Goal: Use online tool/utility: Use online tool/utility

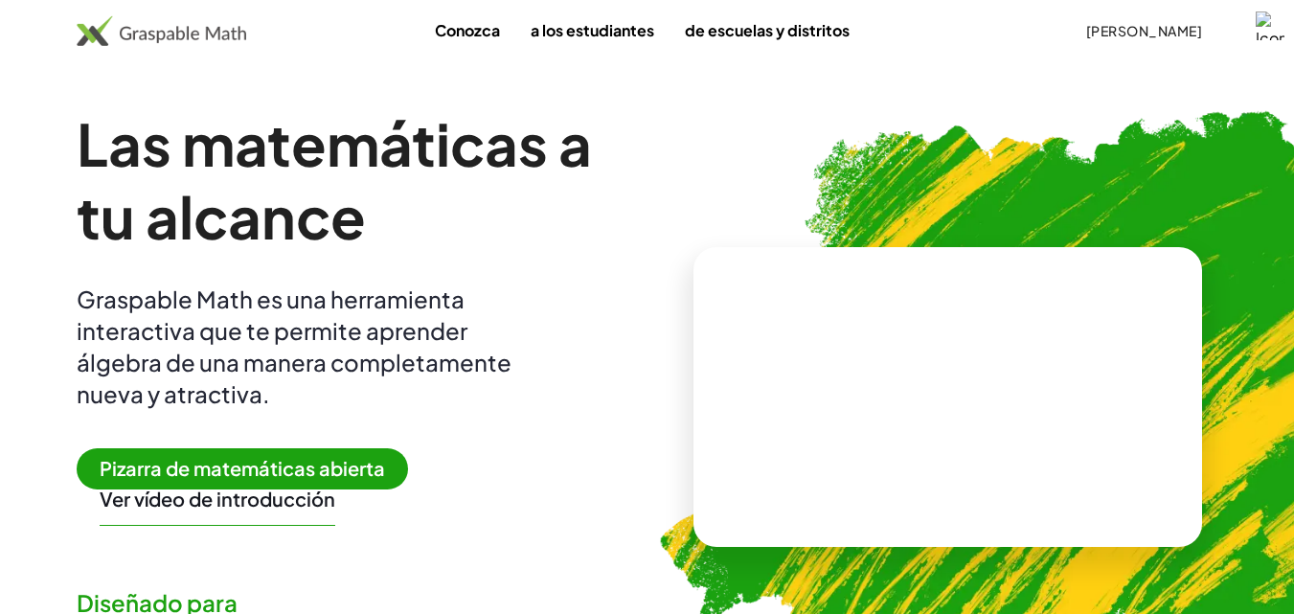
click at [245, 469] on font "Pizarra de matemáticas abierta" at bounding box center [242, 468] width 285 height 24
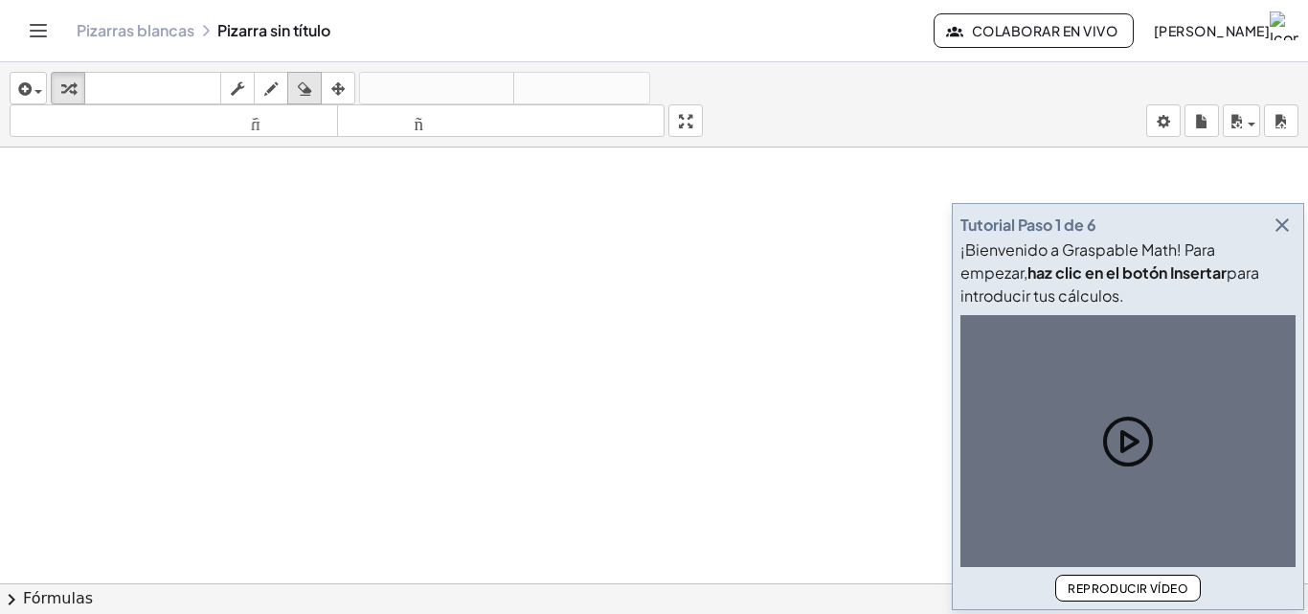
click at [1285, 223] on icon "button" at bounding box center [1282, 225] width 23 height 23
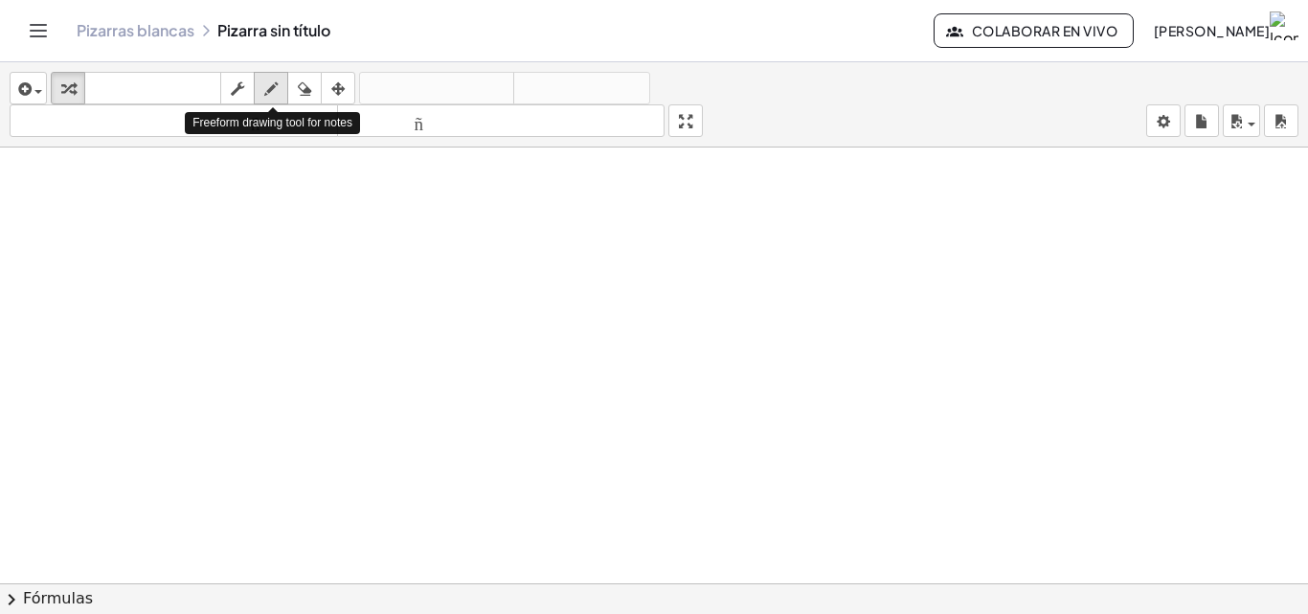
click at [272, 95] on icon "button" at bounding box center [270, 89] width 13 height 23
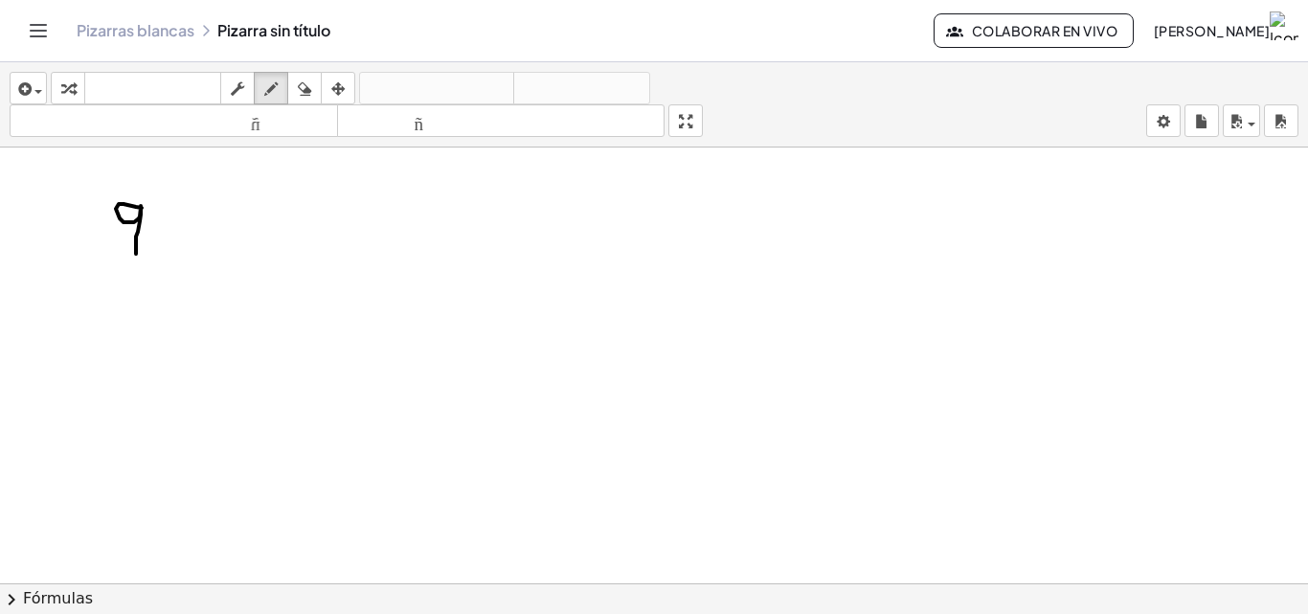
drag, startPoint x: 136, startPoint y: 207, endPoint x: 136, endPoint y: 264, distance: 57.5
drag, startPoint x: 194, startPoint y: 208, endPoint x: 198, endPoint y: 245, distance: 37.5
drag, startPoint x: 139, startPoint y: 298, endPoint x: 142, endPoint y: 333, distance: 35.6
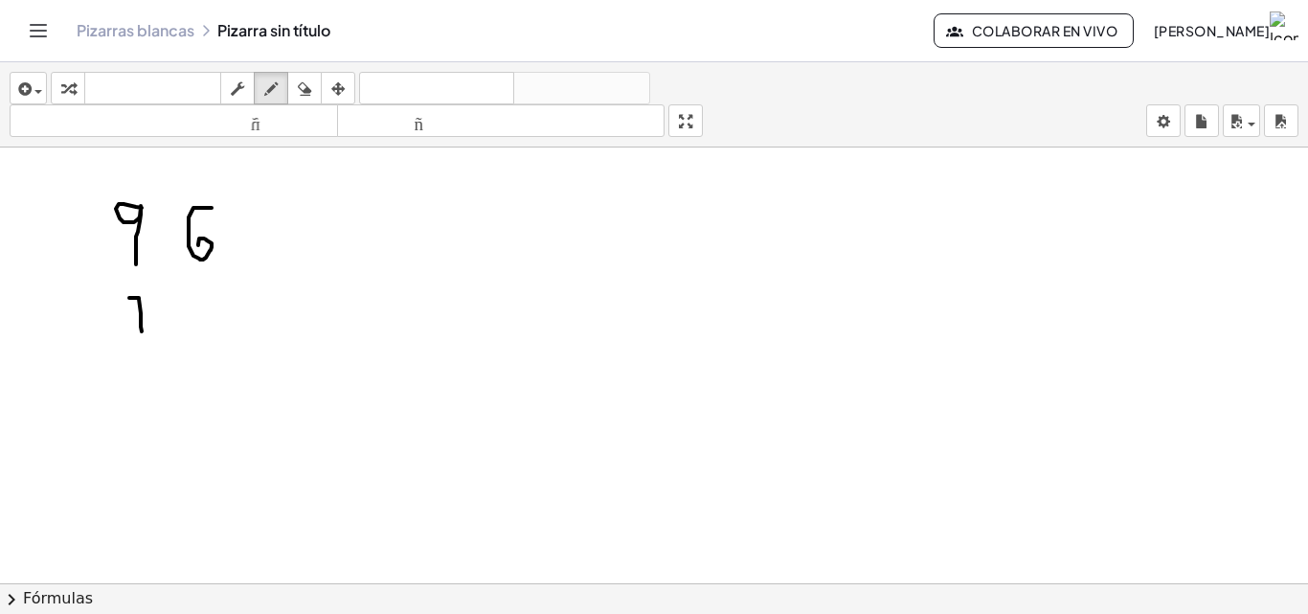
drag, startPoint x: 197, startPoint y: 300, endPoint x: 207, endPoint y: 332, distance: 33.9
drag, startPoint x: 196, startPoint y: 320, endPoint x: 220, endPoint y: 322, distance: 24.0
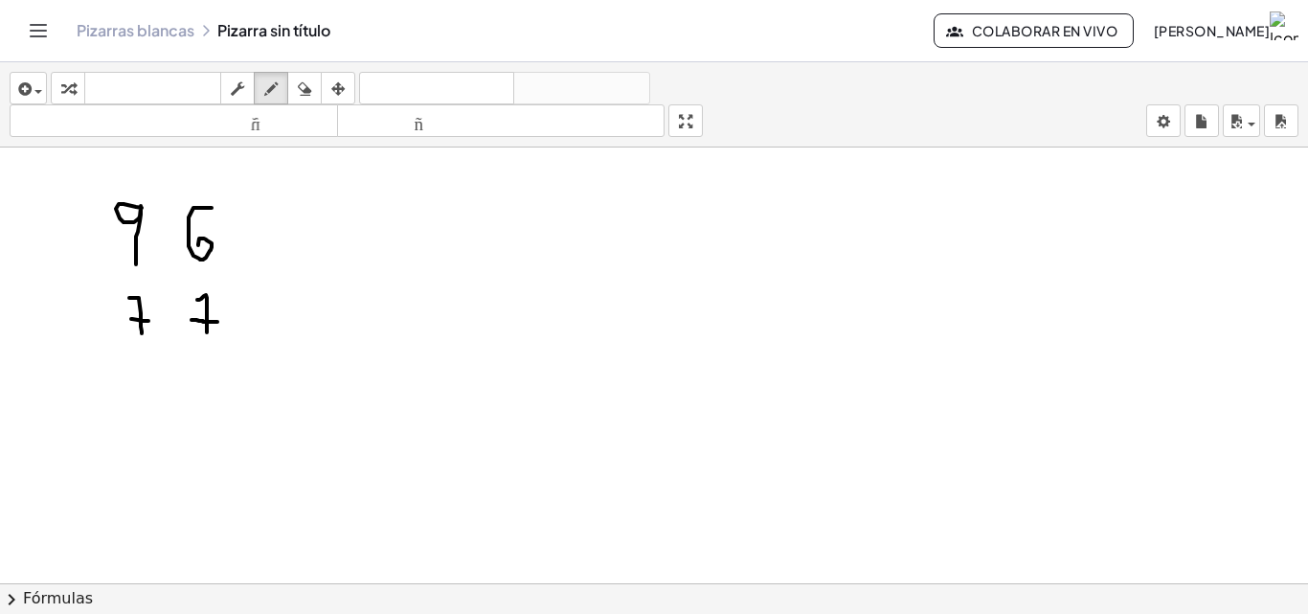
drag, startPoint x: 116, startPoint y: 363, endPoint x: 255, endPoint y: 364, distance: 138.9
drag, startPoint x: 246, startPoint y: 214, endPoint x: 284, endPoint y: 238, distance: 44.4
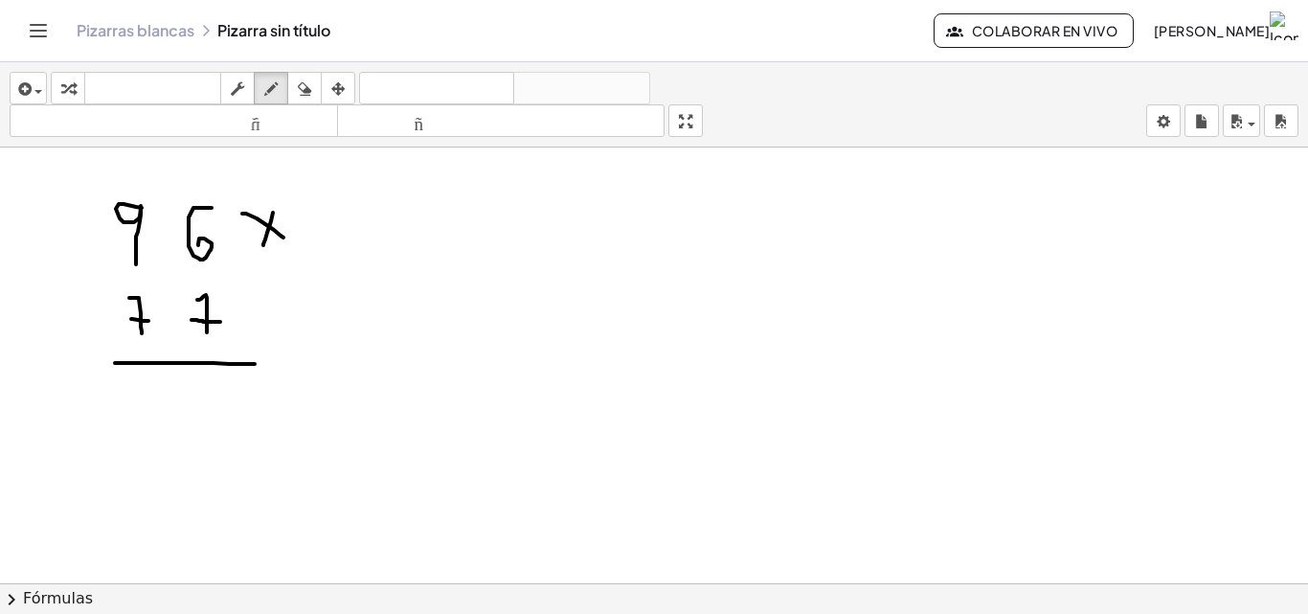
drag, startPoint x: 271, startPoint y: 221, endPoint x: 263, endPoint y: 245, distance: 25.1
drag, startPoint x: 477, startPoint y: 233, endPoint x: 508, endPoint y: 233, distance: 30.6
drag, startPoint x: 508, startPoint y: 233, endPoint x: 519, endPoint y: 302, distance: 69.9
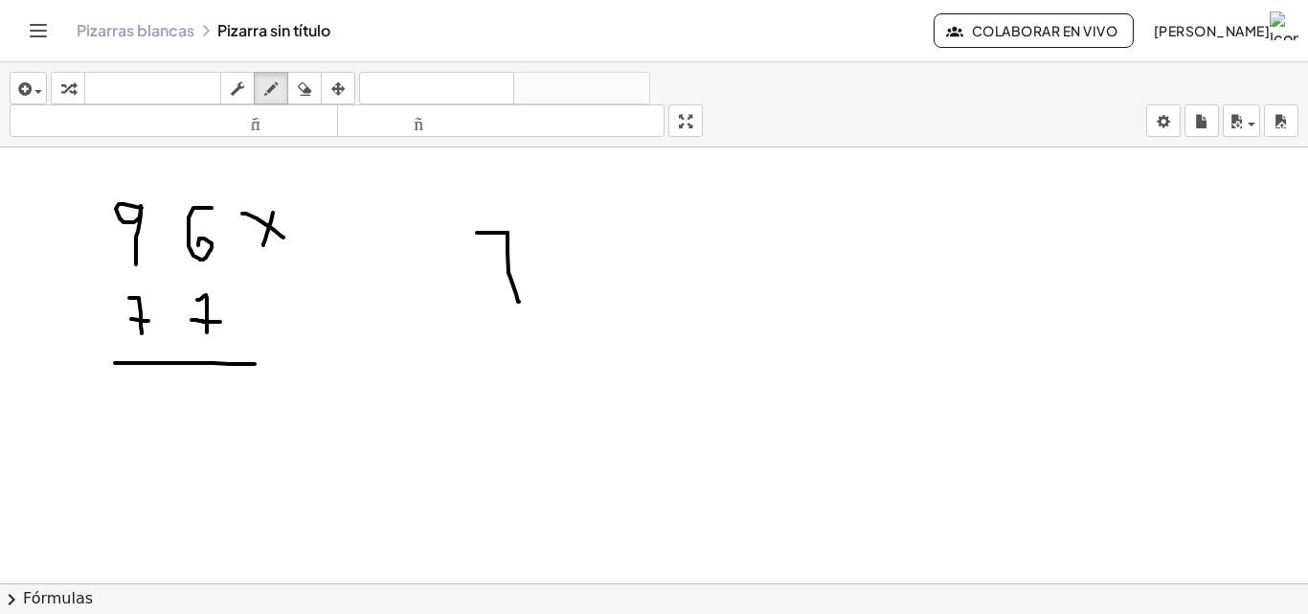
drag, startPoint x: 573, startPoint y: 267, endPoint x: 597, endPoint y: 261, distance: 24.6
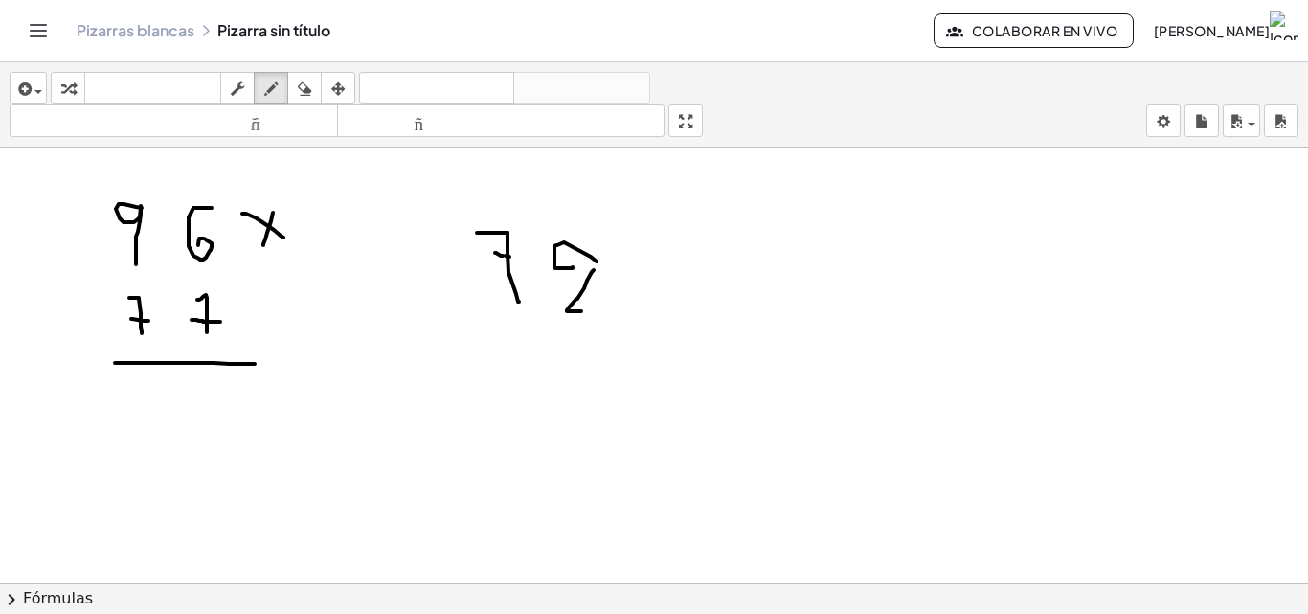
drag, startPoint x: 592, startPoint y: 272, endPoint x: 601, endPoint y: 311, distance: 40.4
drag, startPoint x: 601, startPoint y: 311, endPoint x: 613, endPoint y: 307, distance: 12.1
drag, startPoint x: 593, startPoint y: 251, endPoint x: 633, endPoint y: 318, distance: 78.2
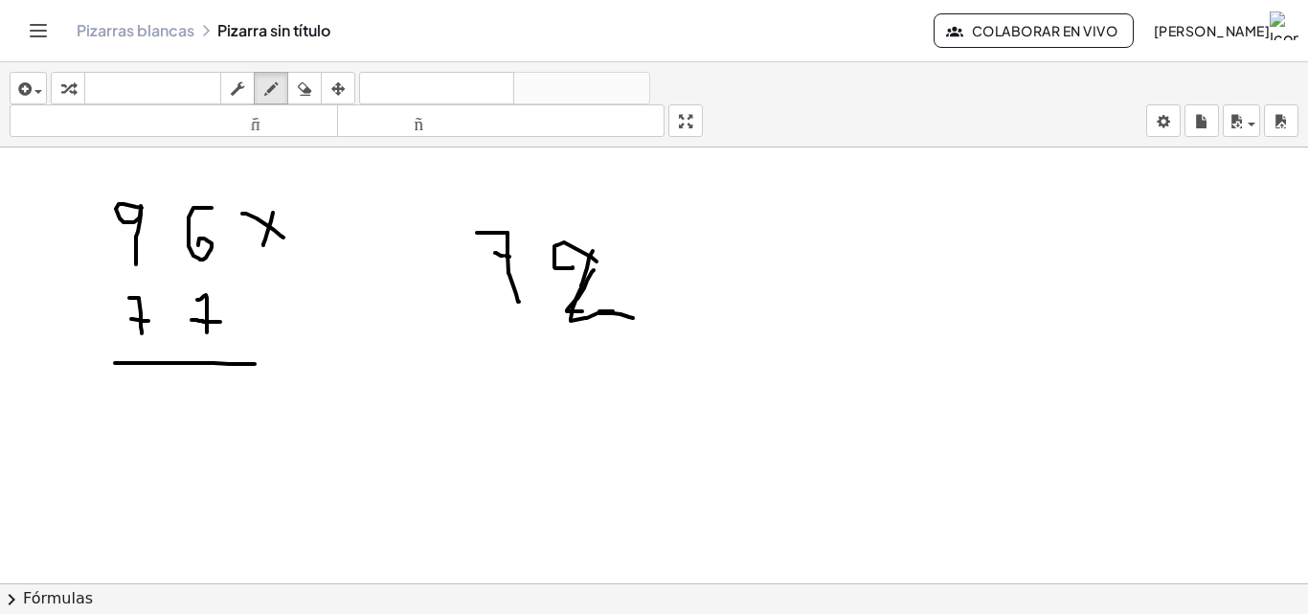
drag, startPoint x: 649, startPoint y: 264, endPoint x: 724, endPoint y: 298, distance: 81.9
drag, startPoint x: 697, startPoint y: 261, endPoint x: 658, endPoint y: 313, distance: 65.7
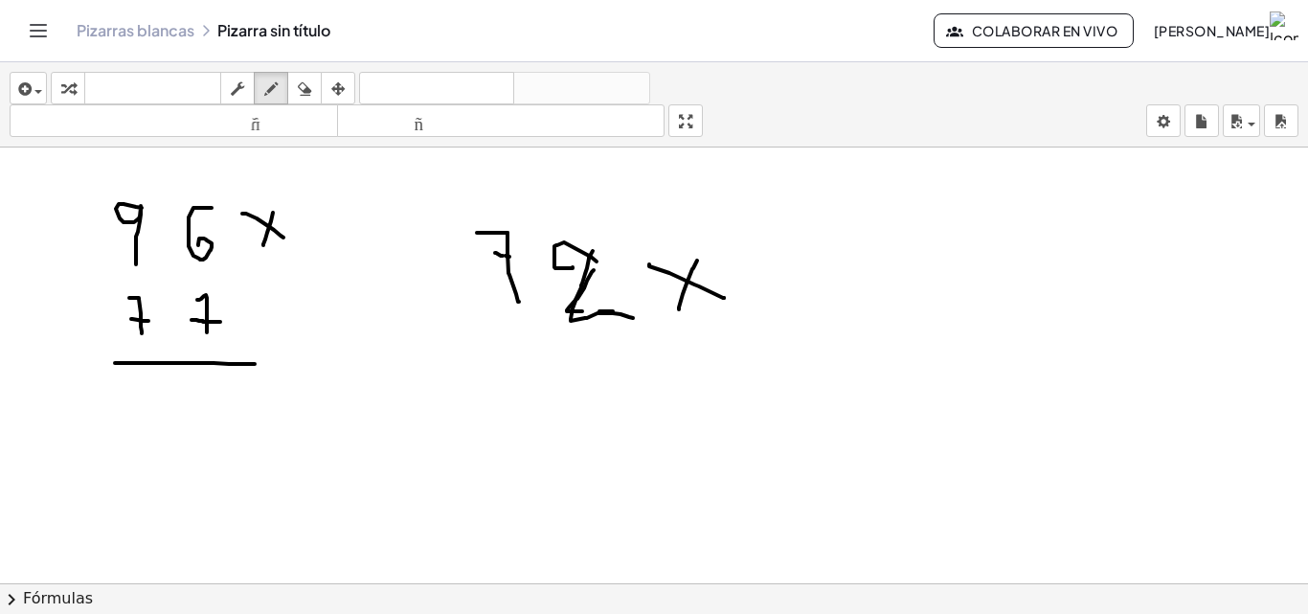
drag, startPoint x: 544, startPoint y: 395, endPoint x: 582, endPoint y: 427, distance: 50.3
drag, startPoint x: 618, startPoint y: 369, endPoint x: 613, endPoint y: 385, distance: 17.0
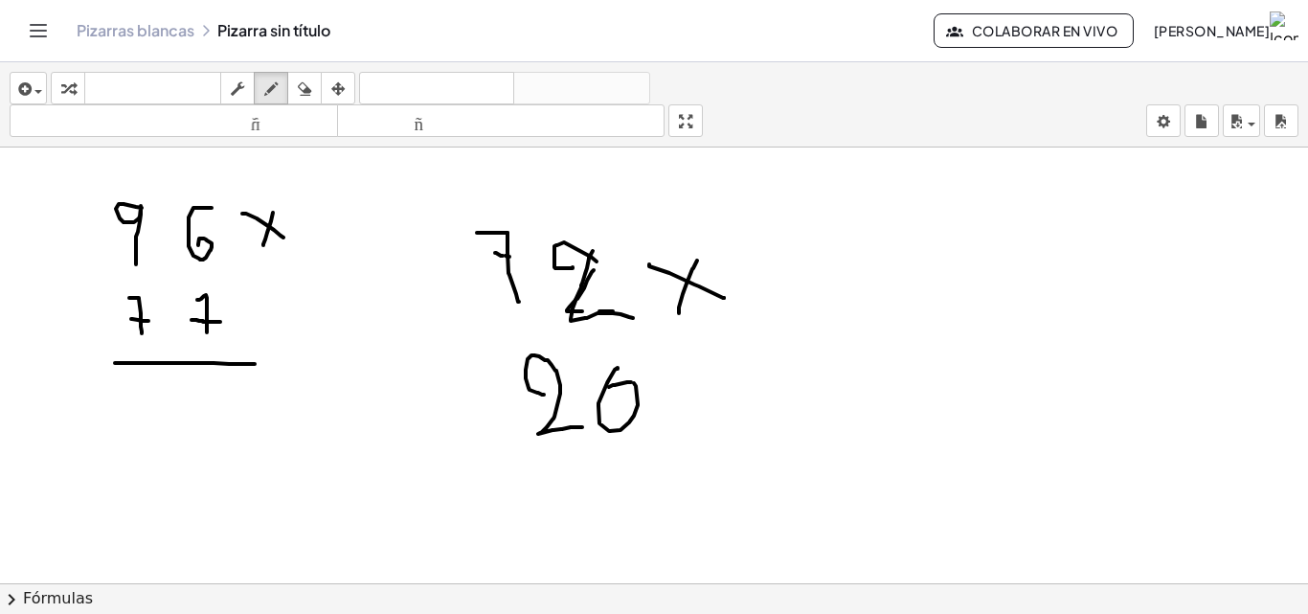
drag, startPoint x: 613, startPoint y: 385, endPoint x: 601, endPoint y: 387, distance: 11.7
drag, startPoint x: 521, startPoint y: 452, endPoint x: 709, endPoint y: 455, distance: 187.7
drag, startPoint x: 225, startPoint y: 388, endPoint x: 245, endPoint y: 417, distance: 35.1
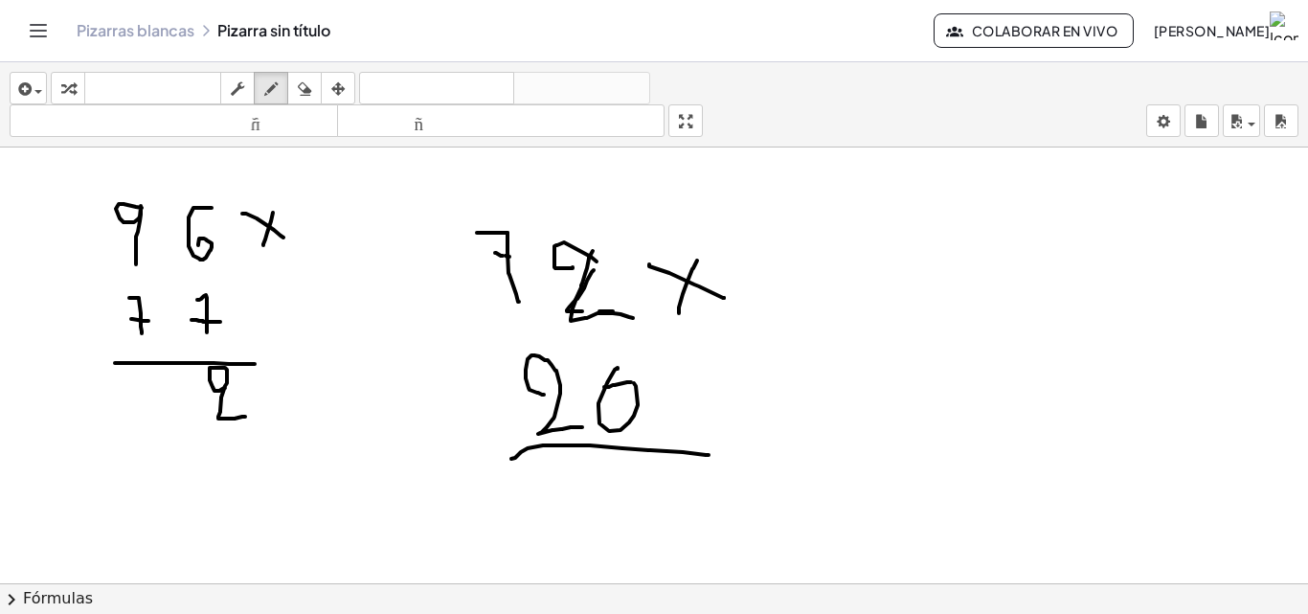
drag, startPoint x: 125, startPoint y: 176, endPoint x: 160, endPoint y: 186, distance: 35.8
drag, startPoint x: 159, startPoint y: 180, endPoint x: 164, endPoint y: 215, distance: 35.8
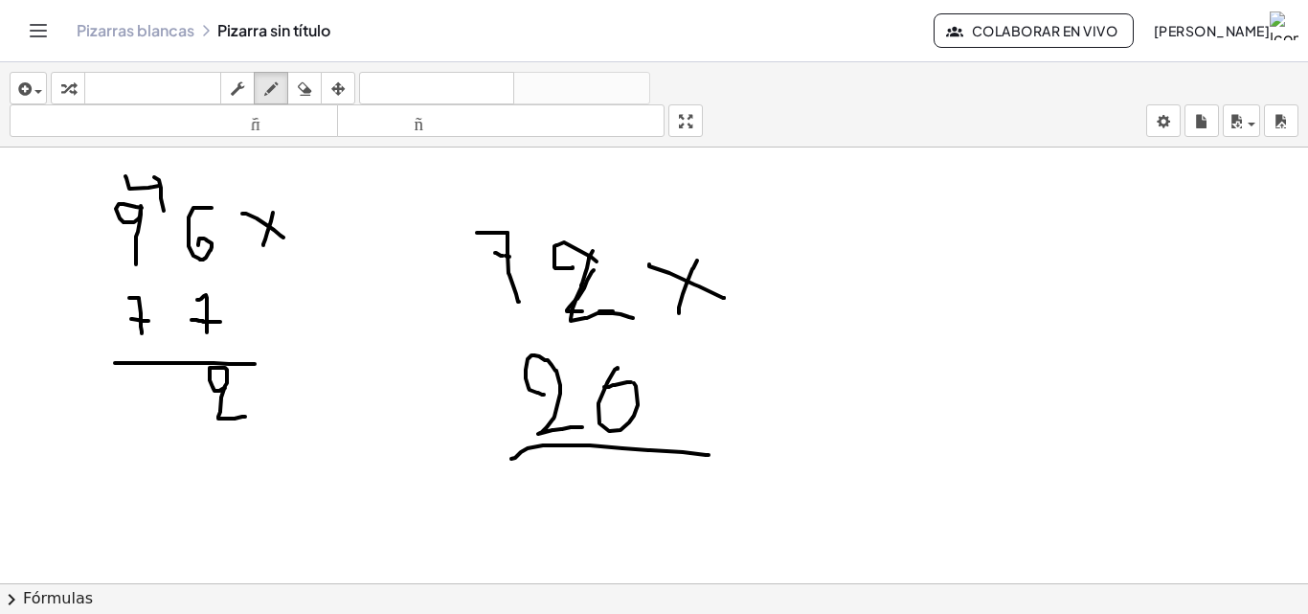
drag, startPoint x: 905, startPoint y: 281, endPoint x: 890, endPoint y: 297, distance: 22.4
drag, startPoint x: 923, startPoint y: 276, endPoint x: 920, endPoint y: 309, distance: 33.6
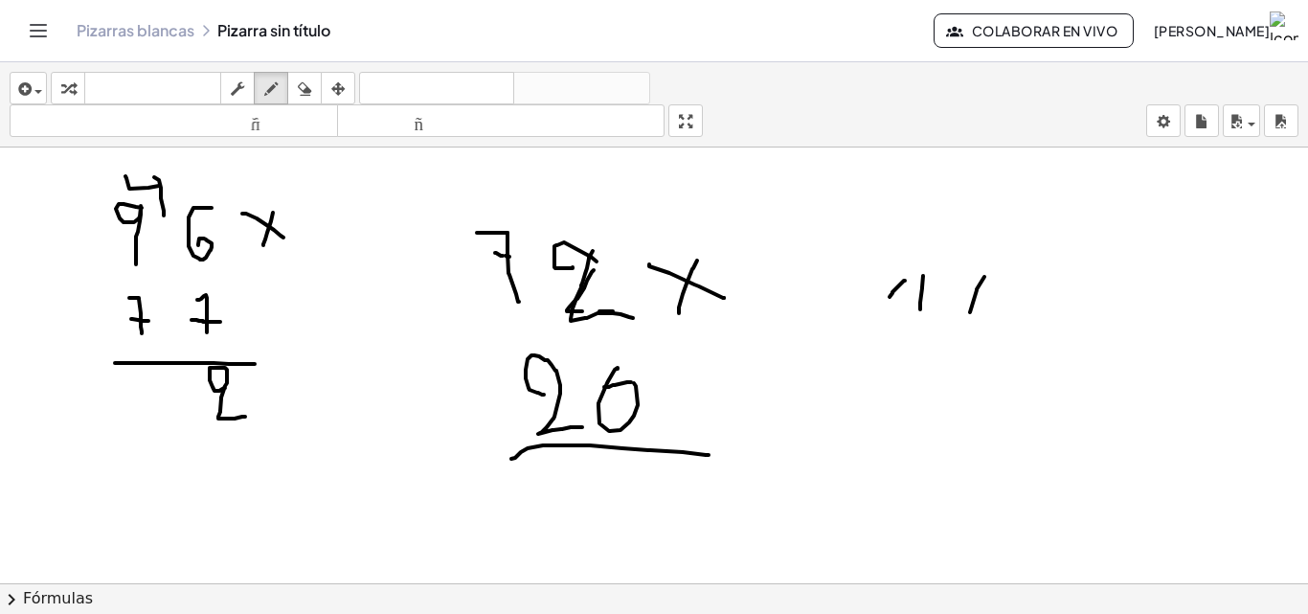
drag, startPoint x: 985, startPoint y: 277, endPoint x: 998, endPoint y: 300, distance: 26.6
drag, startPoint x: 1035, startPoint y: 280, endPoint x: 1004, endPoint y: 328, distance: 57.4
drag, startPoint x: 182, startPoint y: 371, endPoint x: 163, endPoint y: 383, distance: 22.8
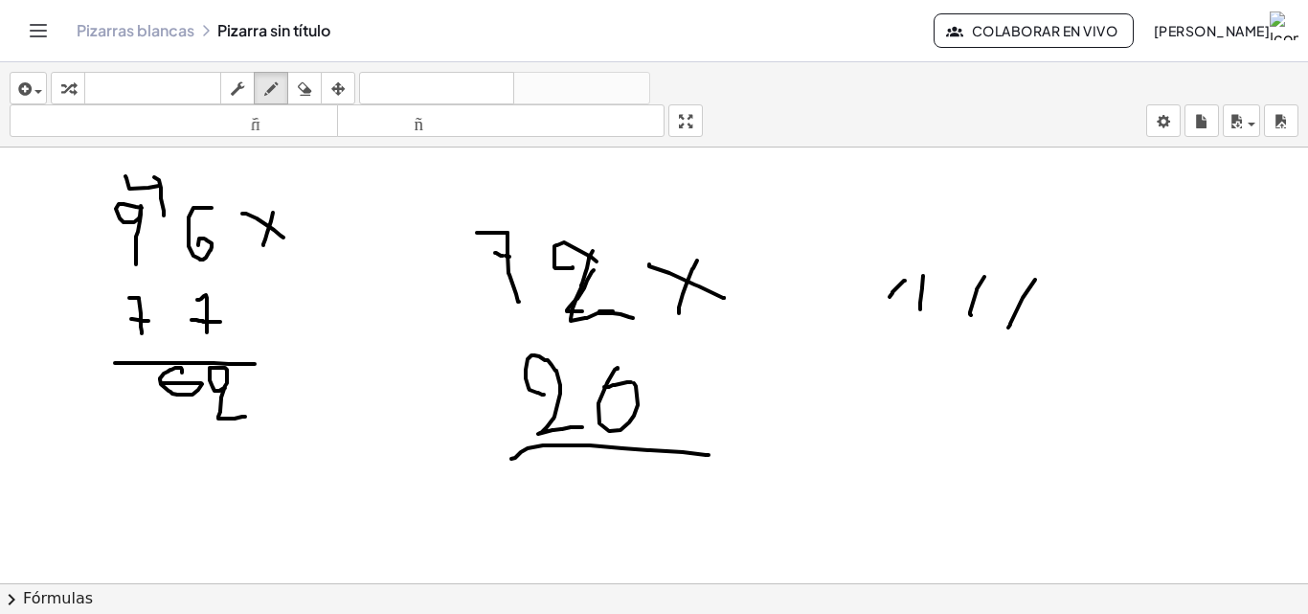
drag, startPoint x: 128, startPoint y: 379, endPoint x: 149, endPoint y: 376, distance: 21.3
click at [301, 81] on icon "button" at bounding box center [304, 89] width 13 height 23
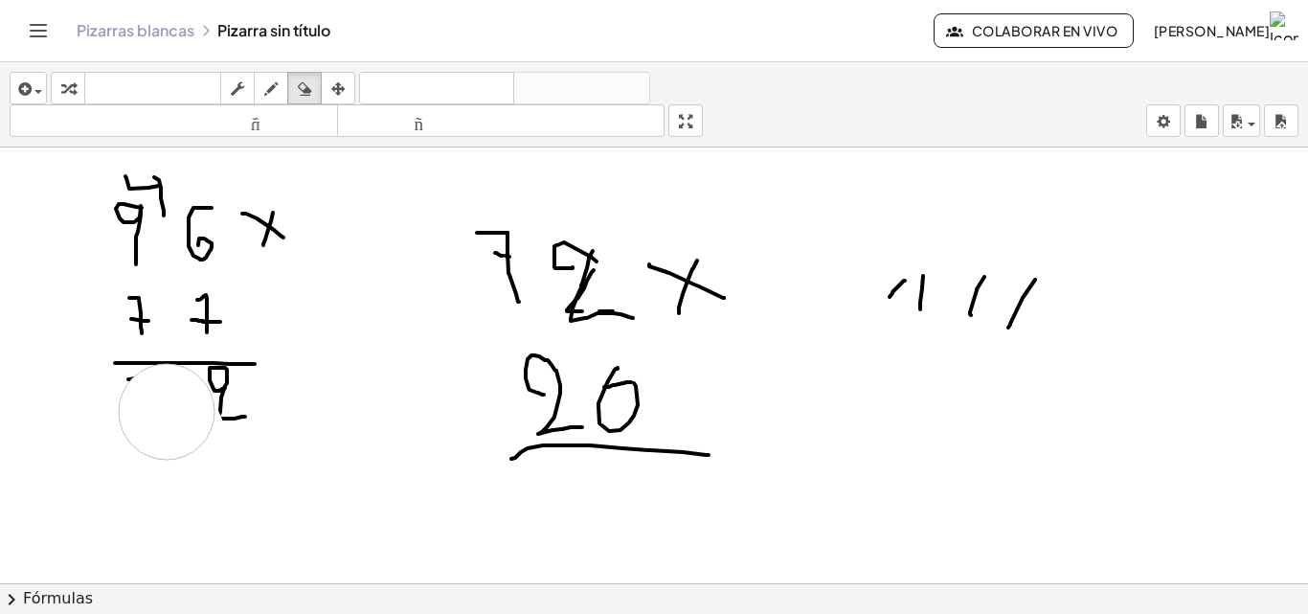
drag, startPoint x: 193, startPoint y: 483, endPoint x: 147, endPoint y: 439, distance: 63.7
click at [272, 79] on icon "button" at bounding box center [270, 89] width 13 height 23
drag, startPoint x: 142, startPoint y: 374, endPoint x: 114, endPoint y: 387, distance: 30.8
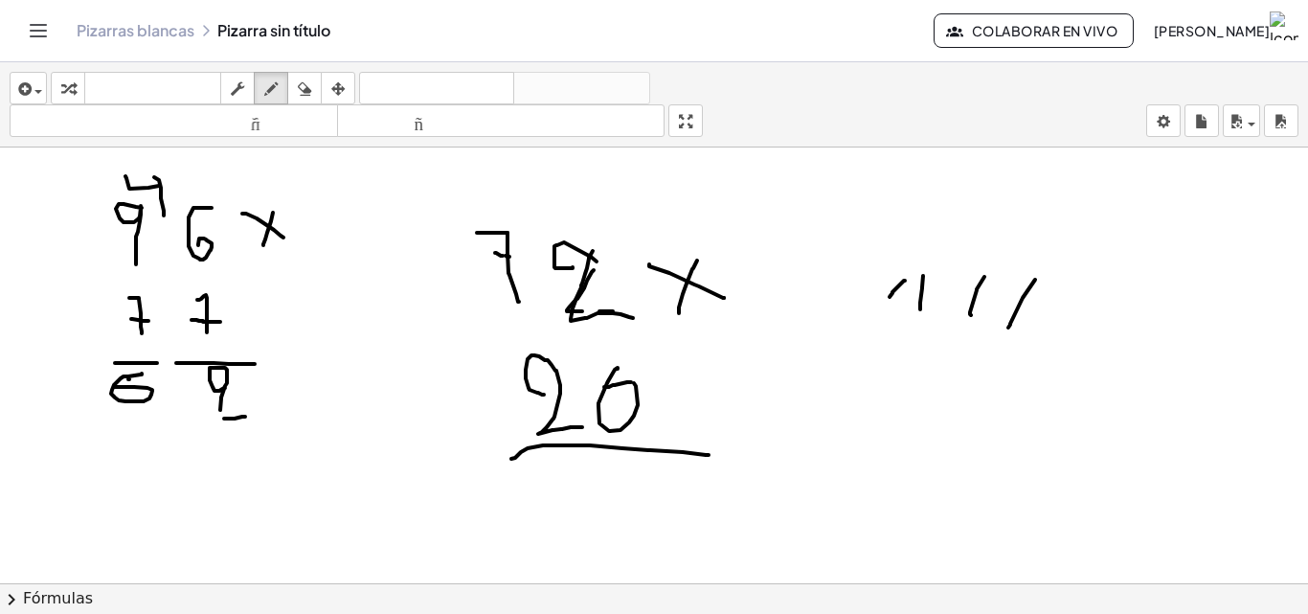
drag, startPoint x: 178, startPoint y: 377, endPoint x: 192, endPoint y: 420, distance: 45.1
drag, startPoint x: 170, startPoint y: 396, endPoint x: 198, endPoint y: 398, distance: 27.9
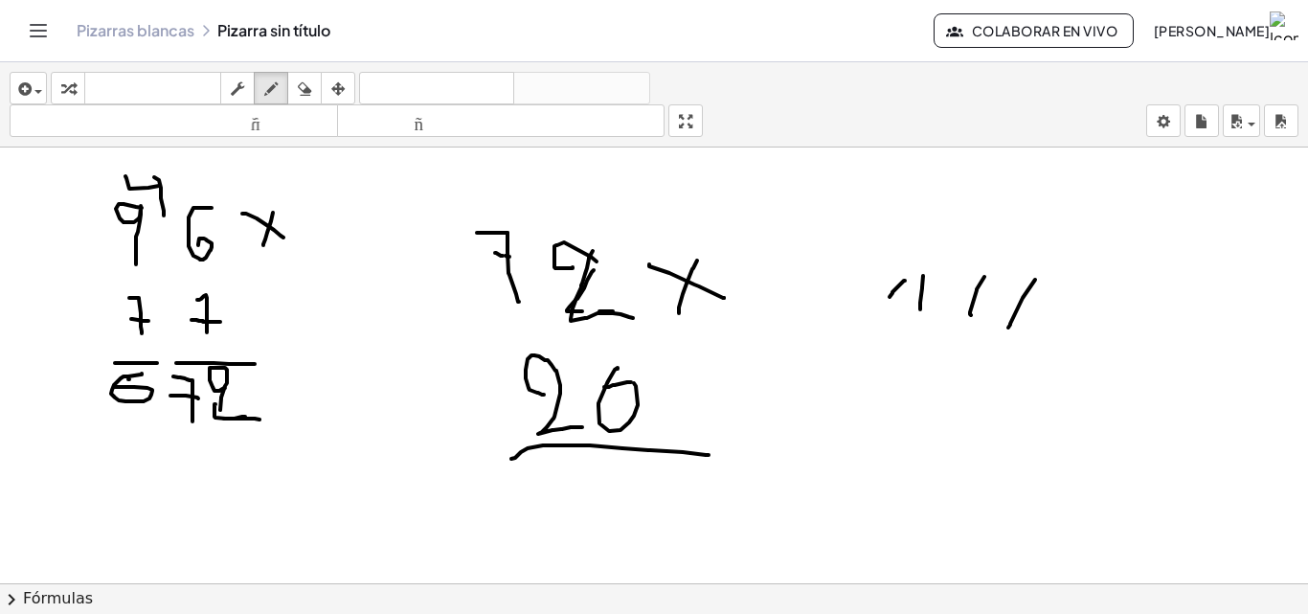
drag, startPoint x: 215, startPoint y: 404, endPoint x: 260, endPoint y: 420, distance: 46.6
drag, startPoint x: 307, startPoint y: 93, endPoint x: 138, endPoint y: 610, distance: 544.3
click at [299, 126] on div "insertar Seleccione uno: Expresión matemática Función Texto Vídeo de YouTube Gr…" at bounding box center [654, 104] width 1308 height 85
drag, startPoint x: 144, startPoint y: 463, endPoint x: 136, endPoint y: 421, distance: 41.9
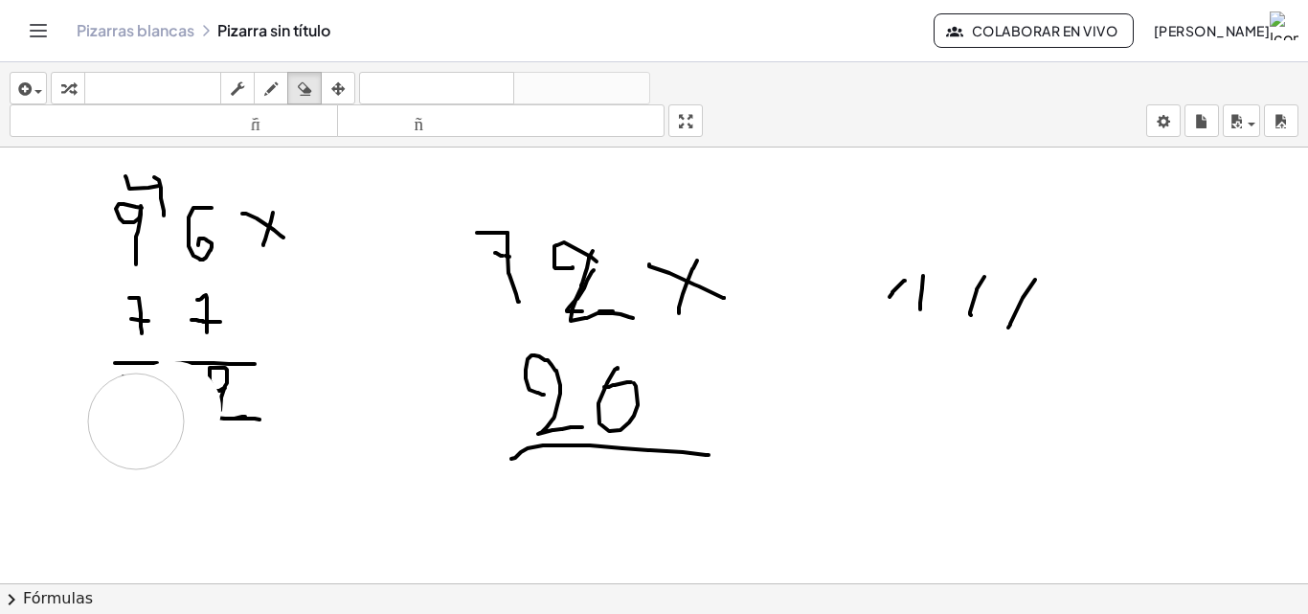
drag, startPoint x: 282, startPoint y: 81, endPoint x: 293, endPoint y: 273, distance: 191.9
click at [282, 102] on button "dibujar" at bounding box center [271, 88] width 34 height 33
drag, startPoint x: 211, startPoint y: 374, endPoint x: 241, endPoint y: 417, distance: 52.9
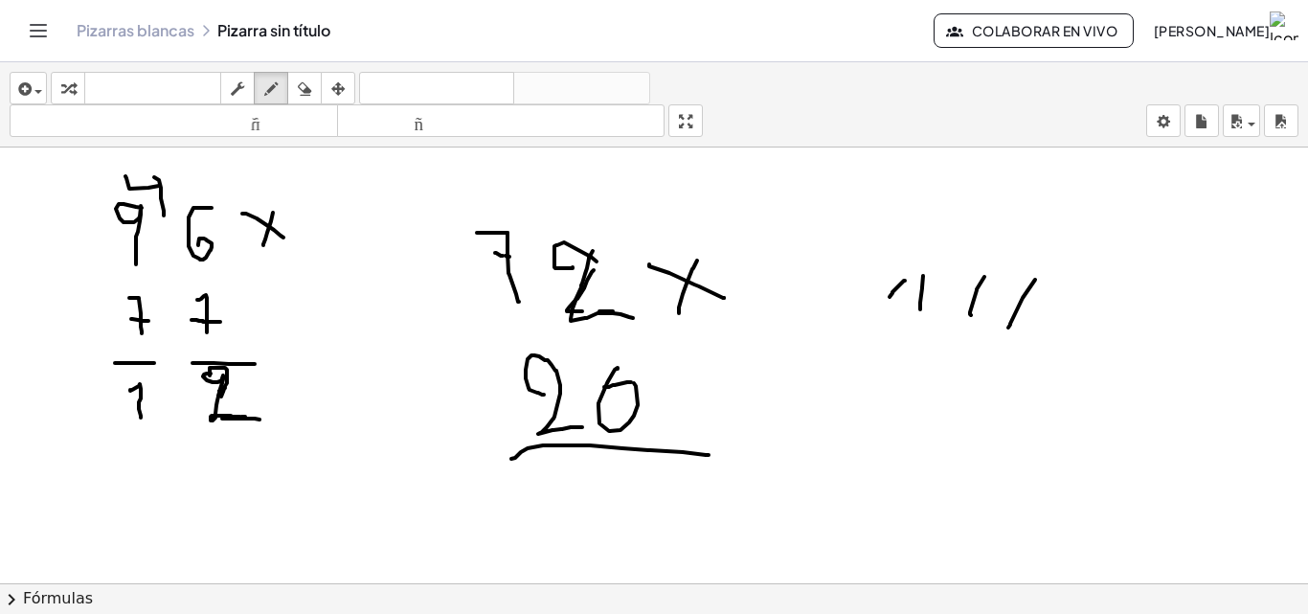
drag, startPoint x: 130, startPoint y: 390, endPoint x: 141, endPoint y: 420, distance: 31.5
drag, startPoint x: 127, startPoint y: 410, endPoint x: 149, endPoint y: 410, distance: 22.0
drag, startPoint x: 86, startPoint y: 381, endPoint x: 88, endPoint y: 392, distance: 10.7
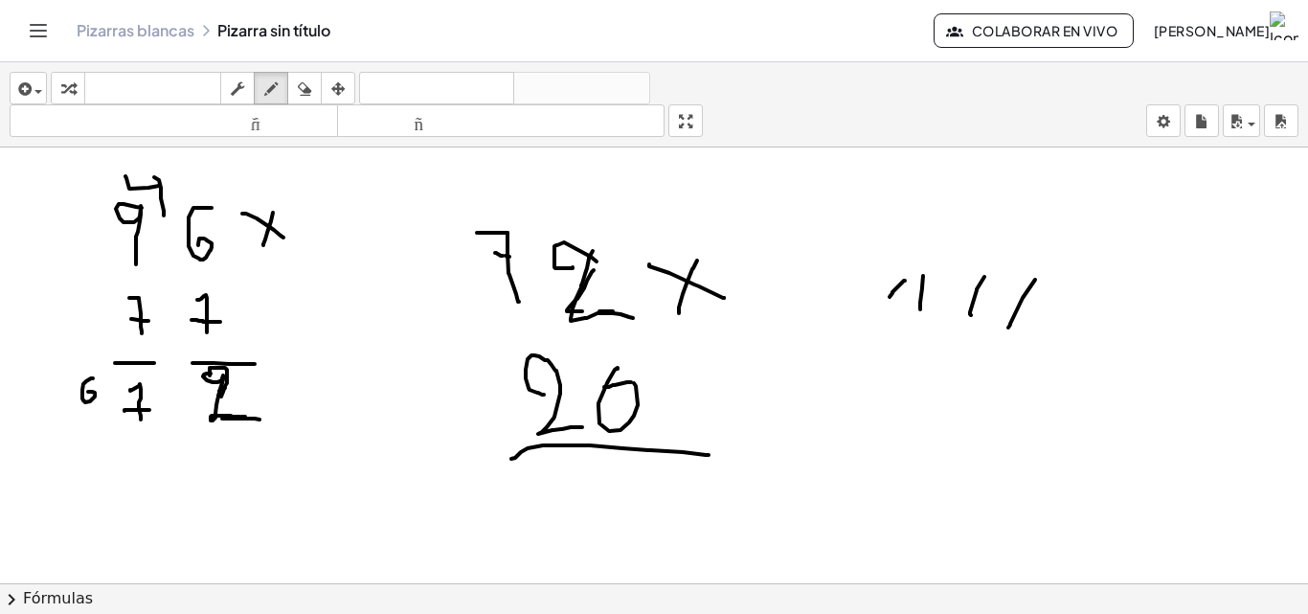
drag, startPoint x: 139, startPoint y: 460, endPoint x: 161, endPoint y: 501, distance: 46.7
drag, startPoint x: 95, startPoint y: 182, endPoint x: 106, endPoint y: 203, distance: 24.0
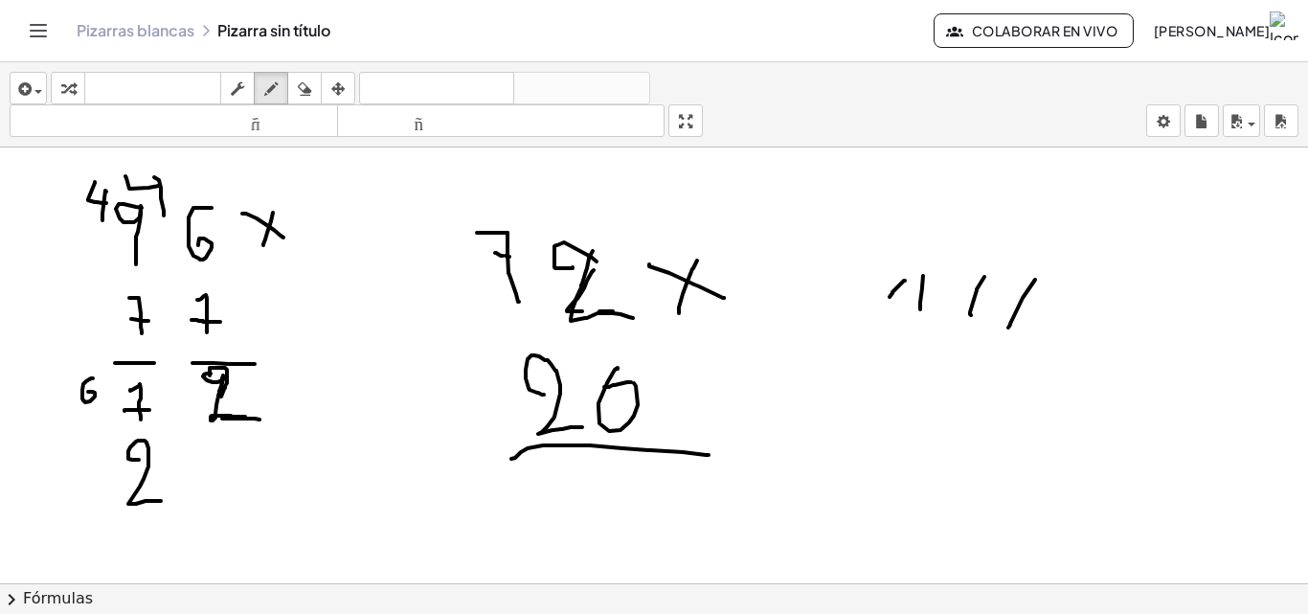
drag, startPoint x: 106, startPoint y: 192, endPoint x: 102, endPoint y: 228, distance: 36.6
drag, startPoint x: 68, startPoint y: 475, endPoint x: 86, endPoint y: 471, distance: 18.6
drag, startPoint x: 83, startPoint y: 471, endPoint x: 73, endPoint y: 505, distance: 35.1
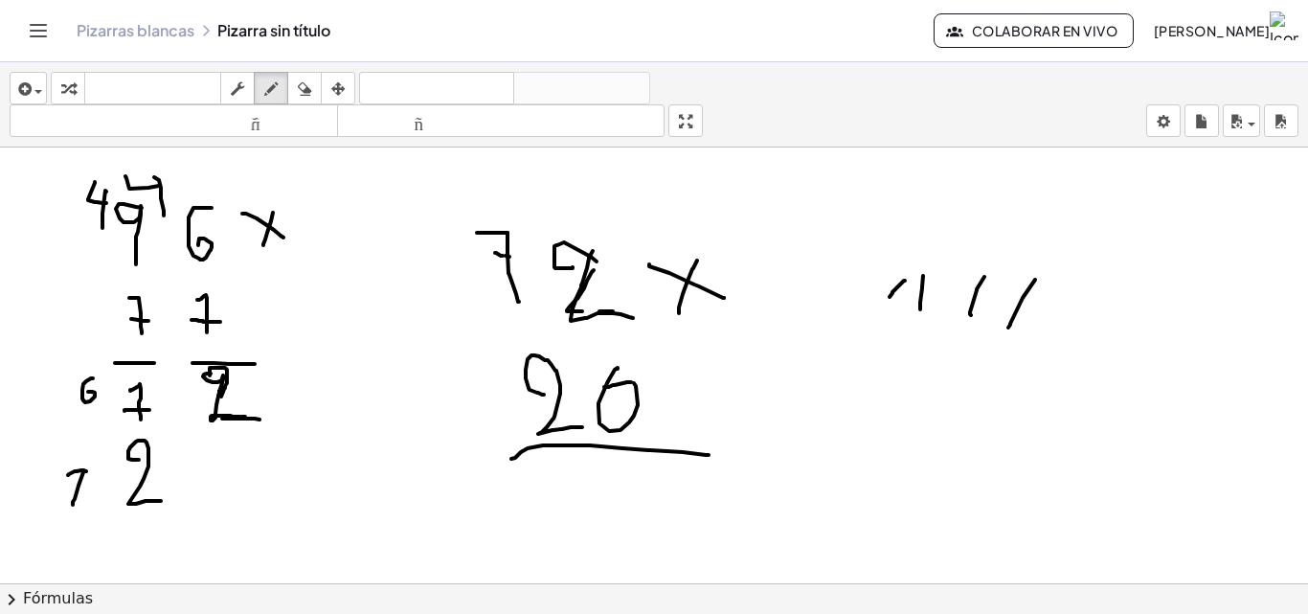
drag, startPoint x: 71, startPoint y: 493, endPoint x: 83, endPoint y: 490, distance: 12.8
drag, startPoint x: 53, startPoint y: 474, endPoint x: 23, endPoint y: 489, distance: 33.4
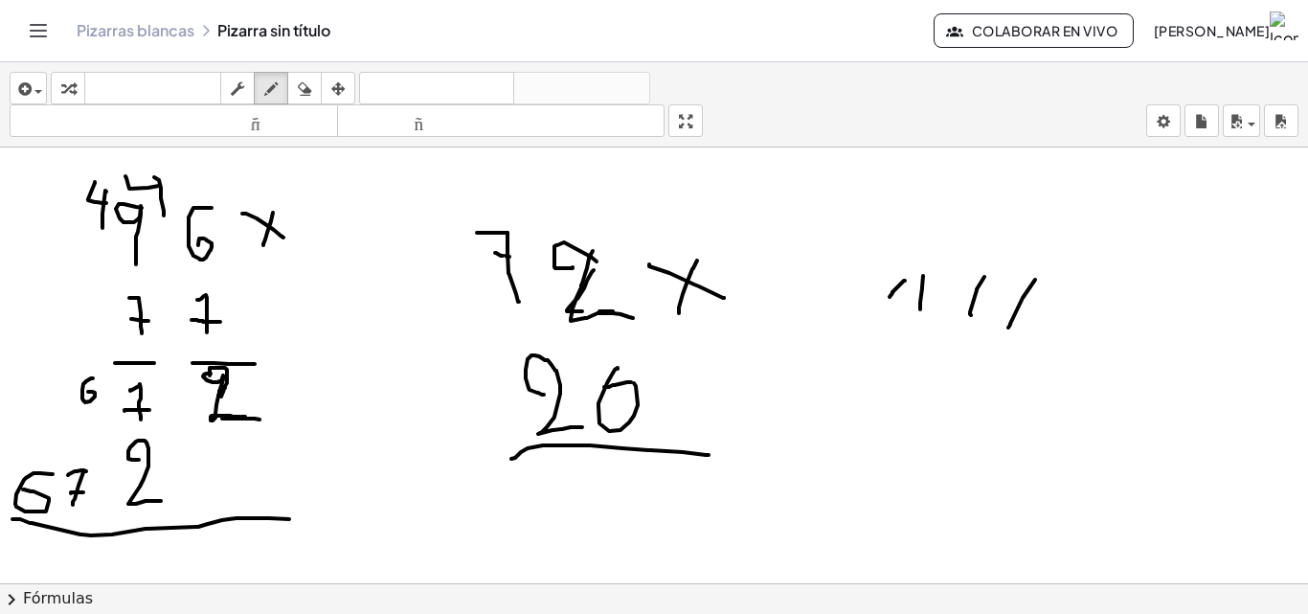
drag, startPoint x: 25, startPoint y: 521, endPoint x: 293, endPoint y: 506, distance: 268.6
drag, startPoint x: 246, startPoint y: 381, endPoint x: 295, endPoint y: 381, distance: 48.8
drag, startPoint x: 295, startPoint y: 381, endPoint x: 280, endPoint y: 367, distance: 21.0
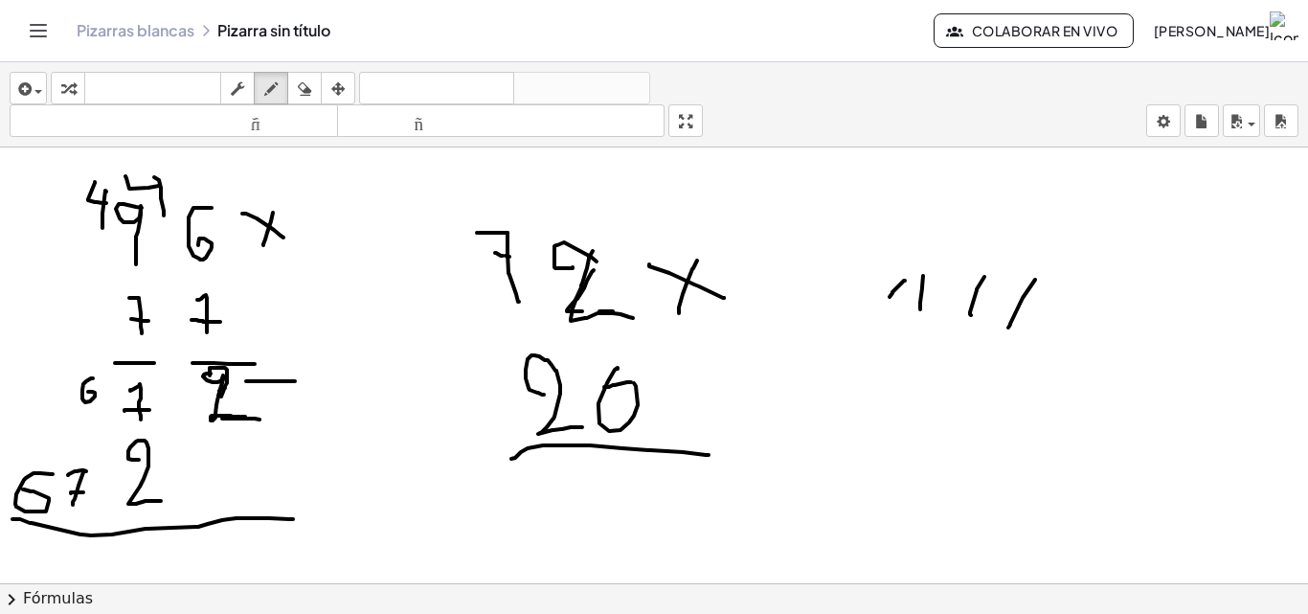
drag, startPoint x: 269, startPoint y: 361, endPoint x: 273, endPoint y: 410, distance: 49.0
drag, startPoint x: 242, startPoint y: 543, endPoint x: 267, endPoint y: 563, distance: 32.0
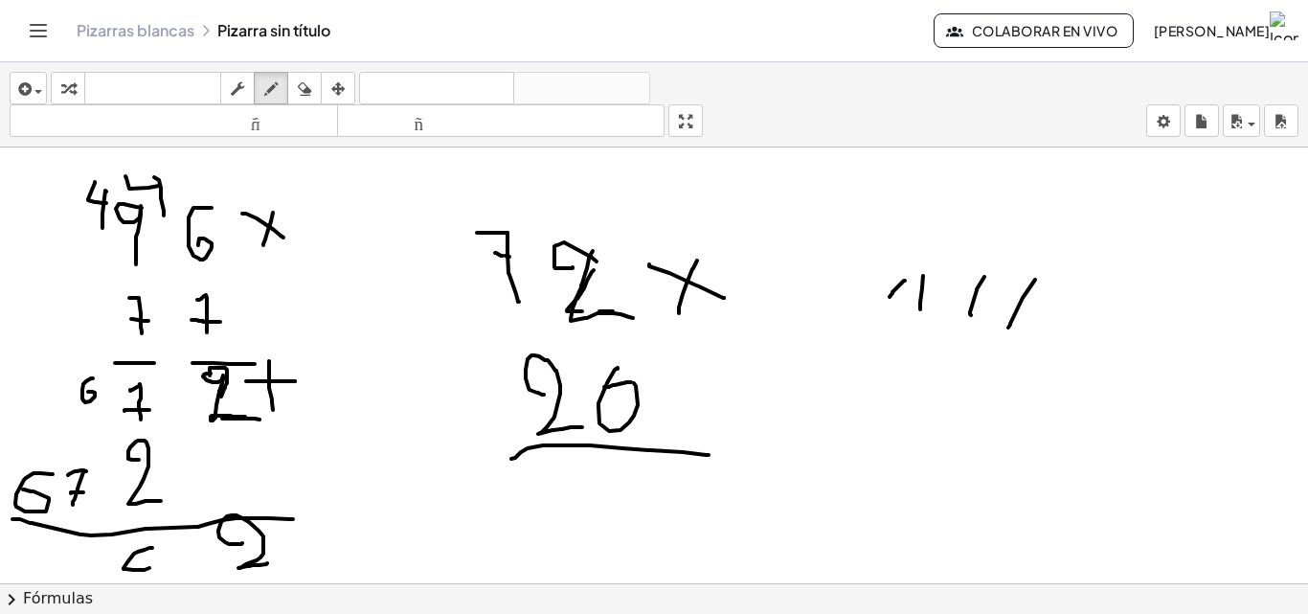
drag, startPoint x: 152, startPoint y: 548, endPoint x: 158, endPoint y: 556, distance: 10.4
drag, startPoint x: 159, startPoint y: 550, endPoint x: 154, endPoint y: 585, distance: 35.8
click at [154, 585] on div "insertar Seleccione uno: Expresión matemática Función Texto Vídeo de YouTube Gr…" at bounding box center [654, 338] width 1308 height 552
drag, startPoint x: 879, startPoint y: 341, endPoint x: 872, endPoint y: 378, distance: 38.1
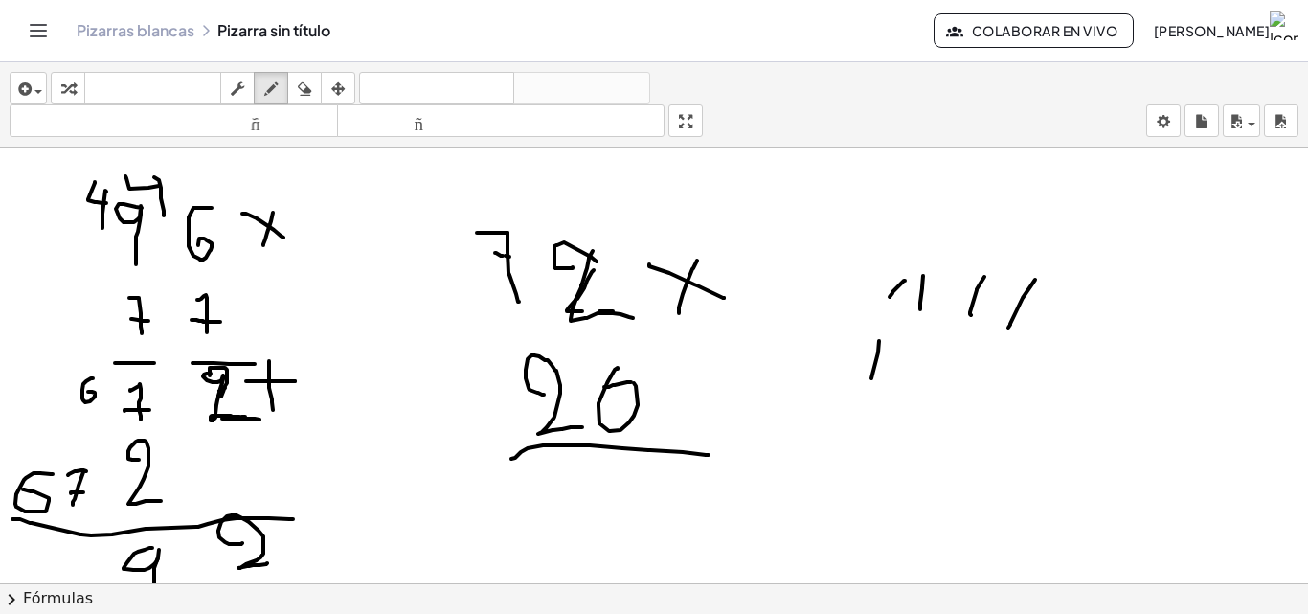
drag, startPoint x: 927, startPoint y: 359, endPoint x: 921, endPoint y: 407, distance: 48.2
drag, startPoint x: 978, startPoint y: 367, endPoint x: 987, endPoint y: 410, distance: 44.2
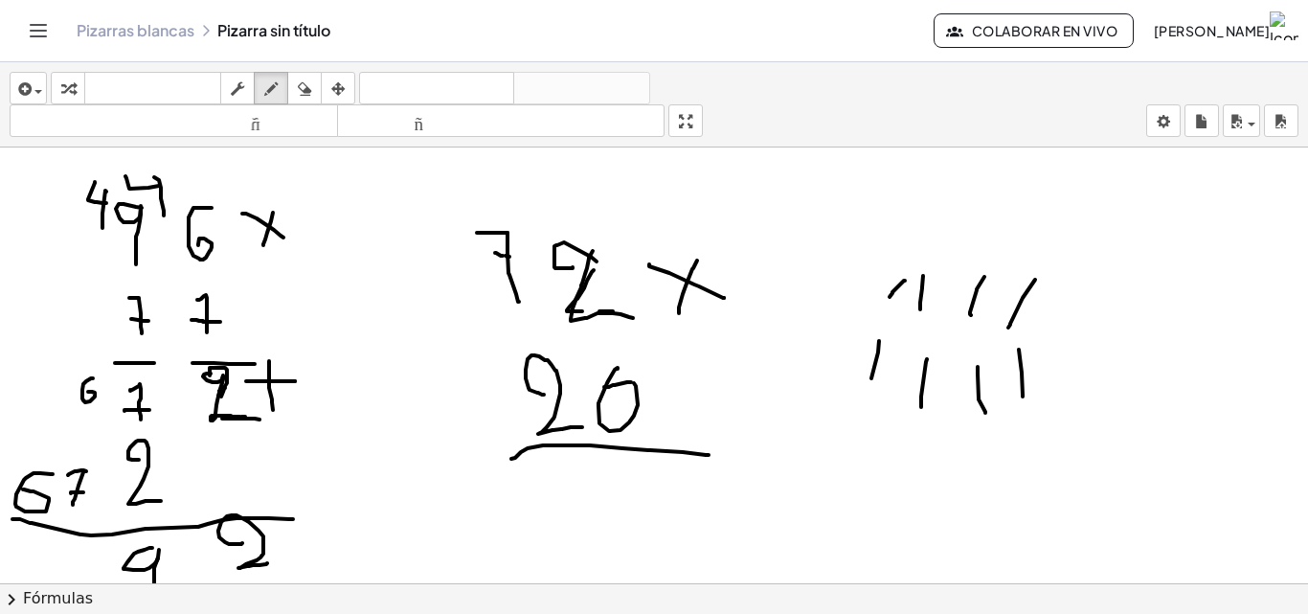
drag, startPoint x: 1019, startPoint y: 350, endPoint x: 1023, endPoint y: 407, distance: 57.6
drag, startPoint x: 1077, startPoint y: 354, endPoint x: 1077, endPoint y: 386, distance: 31.6
drag, startPoint x: 1107, startPoint y: 363, endPoint x: 1119, endPoint y: 399, distance: 38.2
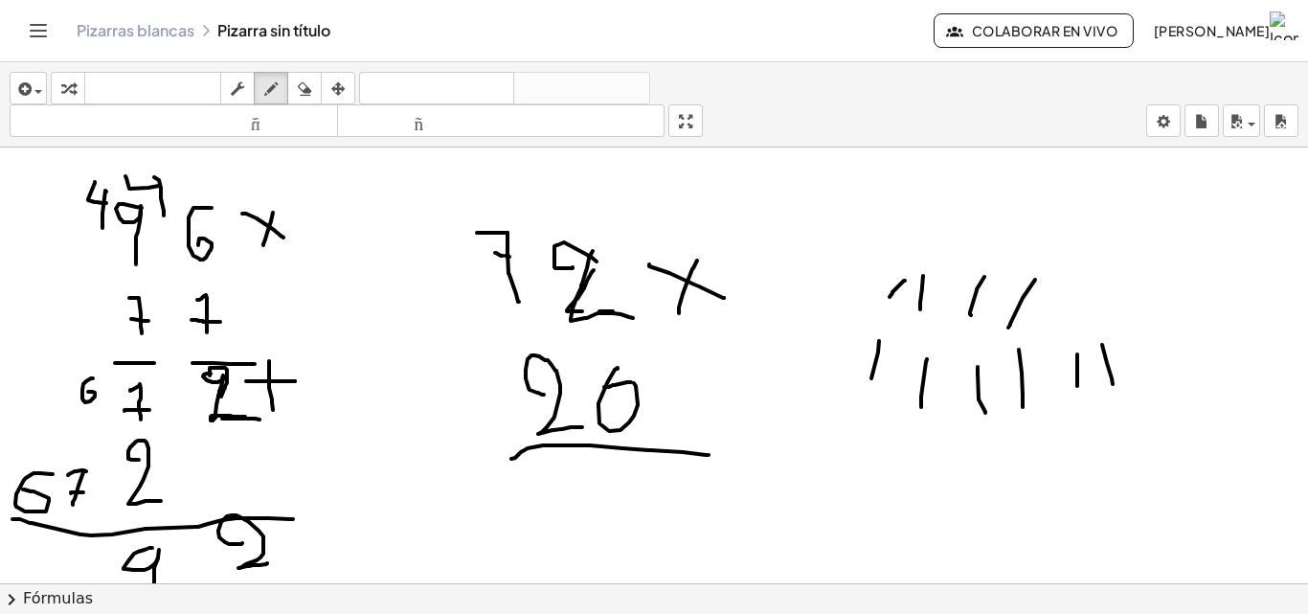
drag, startPoint x: 1141, startPoint y: 348, endPoint x: 1138, endPoint y: 384, distance: 36.5
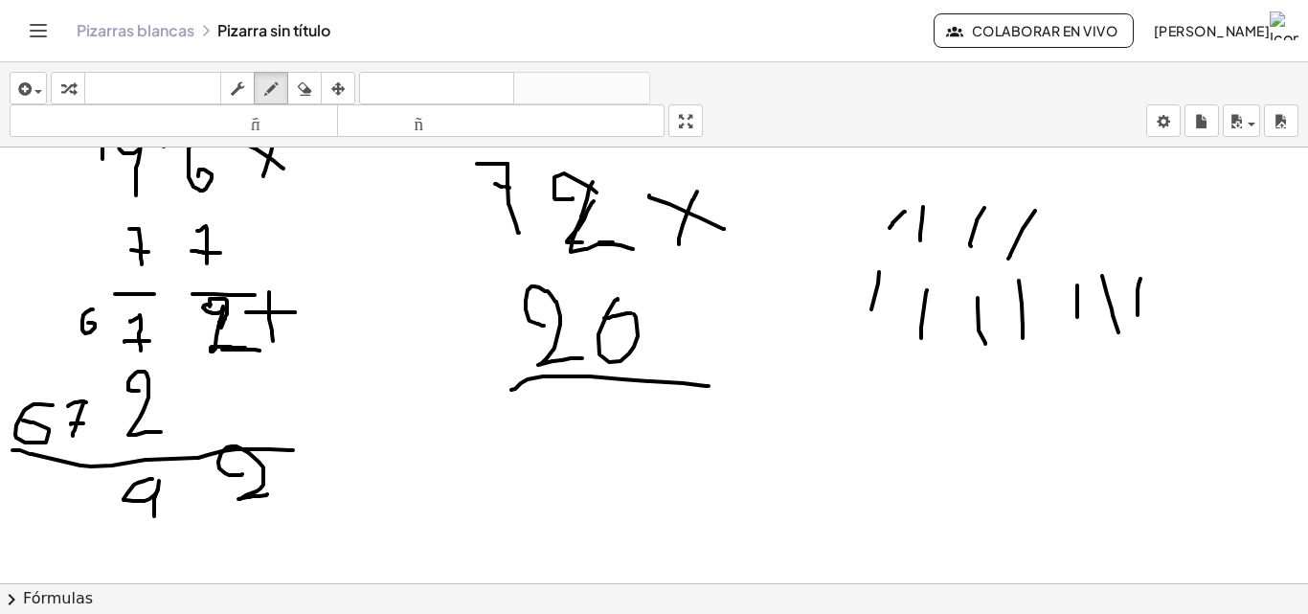
scroll to position [96, 0]
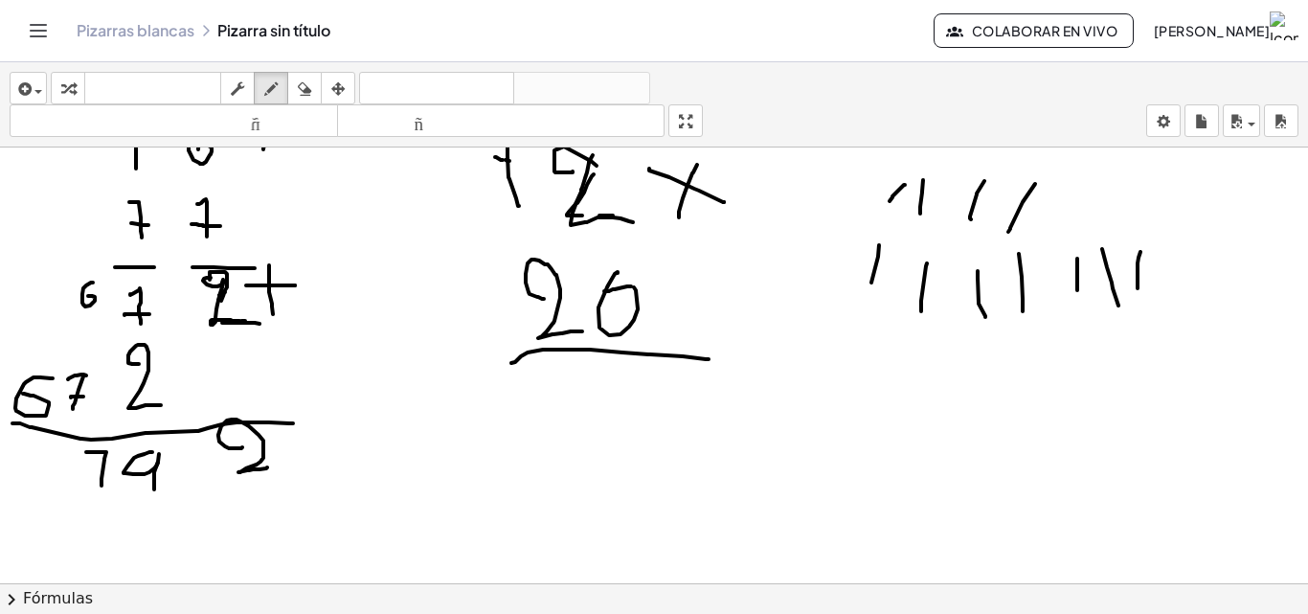
drag, startPoint x: 86, startPoint y: 452, endPoint x: 102, endPoint y: 486, distance: 36.9
click at [102, 486] on div at bounding box center [654, 563] width 1308 height 1023
drag, startPoint x: 101, startPoint y: 486, endPoint x: 86, endPoint y: 505, distance: 23.9
click at [86, 505] on div at bounding box center [654, 563] width 1308 height 1023
drag, startPoint x: 87, startPoint y: 216, endPoint x: 115, endPoint y: 237, distance: 34.3
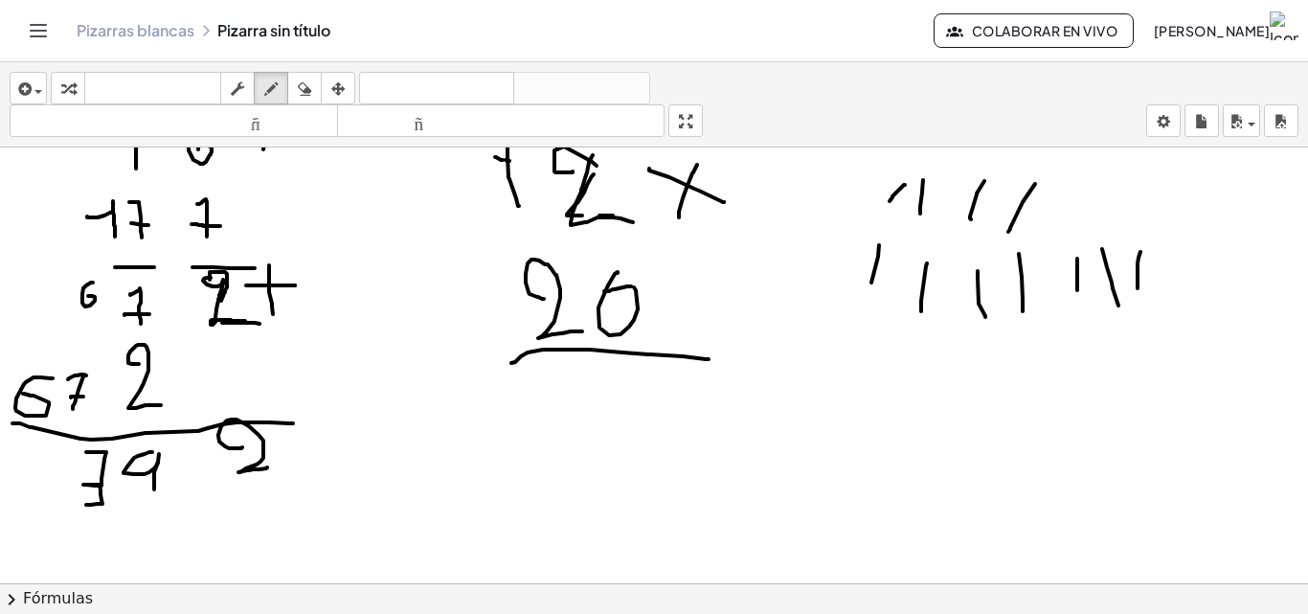
click at [115, 237] on div at bounding box center [654, 563] width 1308 height 1023
drag, startPoint x: 48, startPoint y: 450, endPoint x: 24, endPoint y: 482, distance: 39.7
click at [24, 482] on div at bounding box center [654, 563] width 1308 height 1023
drag, startPoint x: 306, startPoint y: 90, endPoint x: 0, endPoint y: 357, distance: 406.6
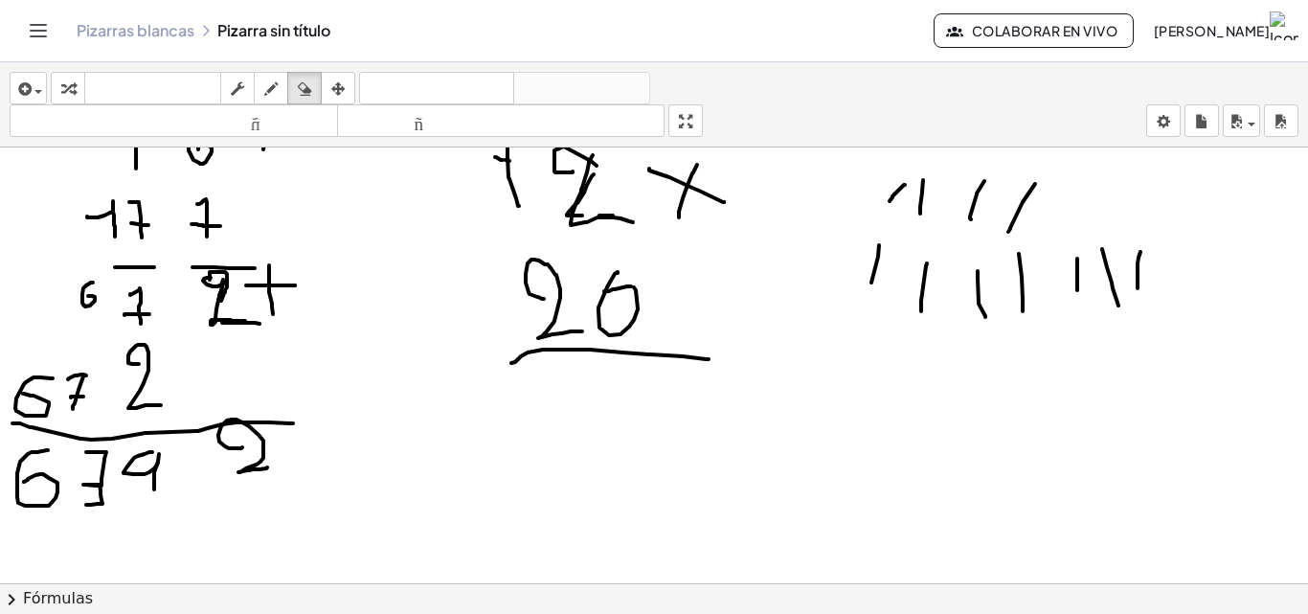
click at [302, 92] on icon "button" at bounding box center [304, 89] width 13 height 23
drag, startPoint x: 3, startPoint y: 533, endPoint x: 23, endPoint y: 476, distance: 60.9
click at [18, 484] on div at bounding box center [654, 563] width 1308 height 1023
click at [265, 80] on icon "button" at bounding box center [270, 89] width 13 height 23
click at [32, 352] on div at bounding box center [654, 563] width 1308 height 1023
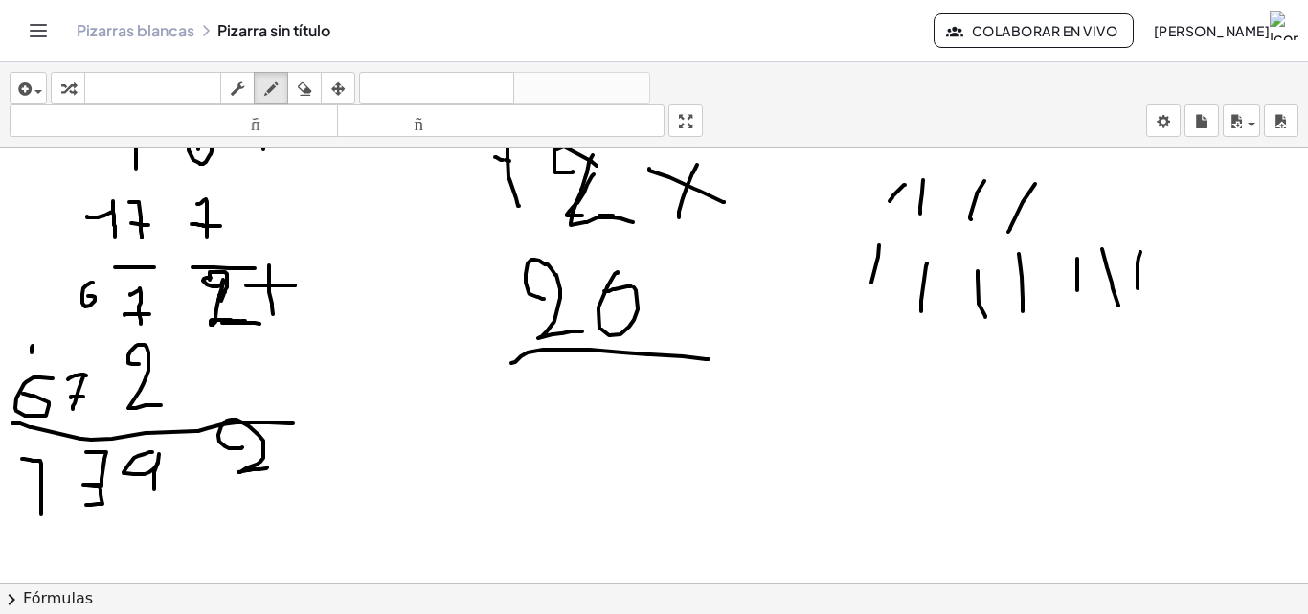
drag, startPoint x: 22, startPoint y: 459, endPoint x: 30, endPoint y: 494, distance: 36.3
click at [41, 512] on div at bounding box center [654, 563] width 1308 height 1023
drag, startPoint x: 28, startPoint y: 491, endPoint x: 41, endPoint y: 490, distance: 13.4
click at [41, 490] on div at bounding box center [654, 563] width 1308 height 1023
drag, startPoint x: 60, startPoint y: 483, endPoint x: 57, endPoint y: 506, distance: 23.3
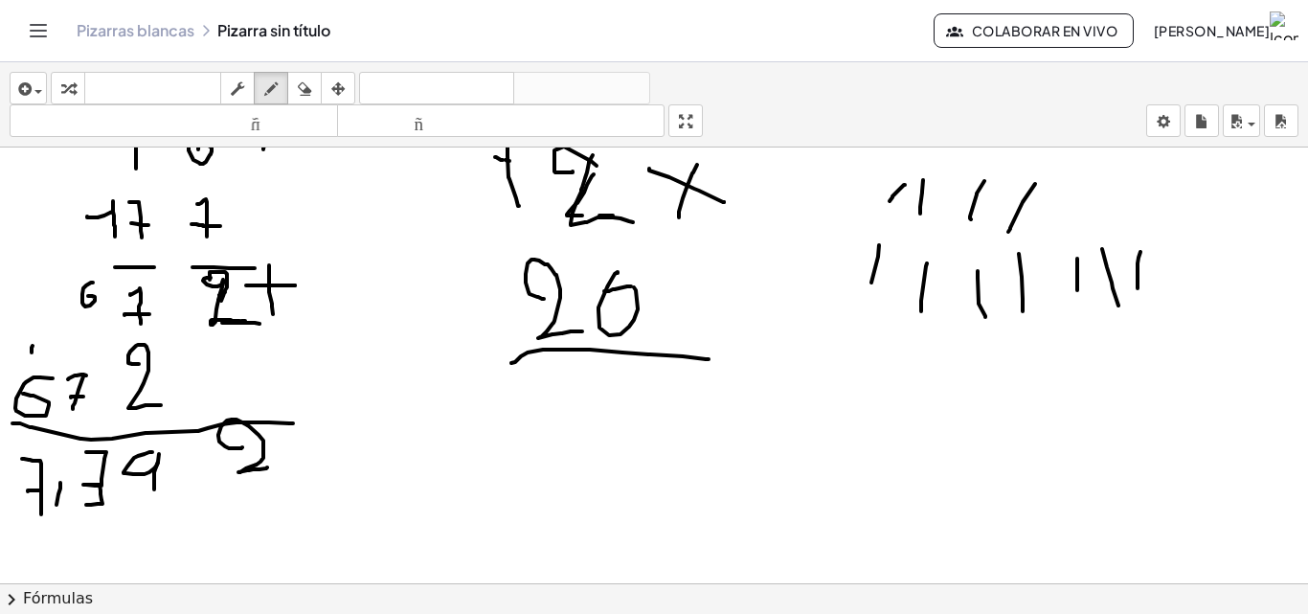
click at [57, 506] on div at bounding box center [654, 563] width 1308 height 1023
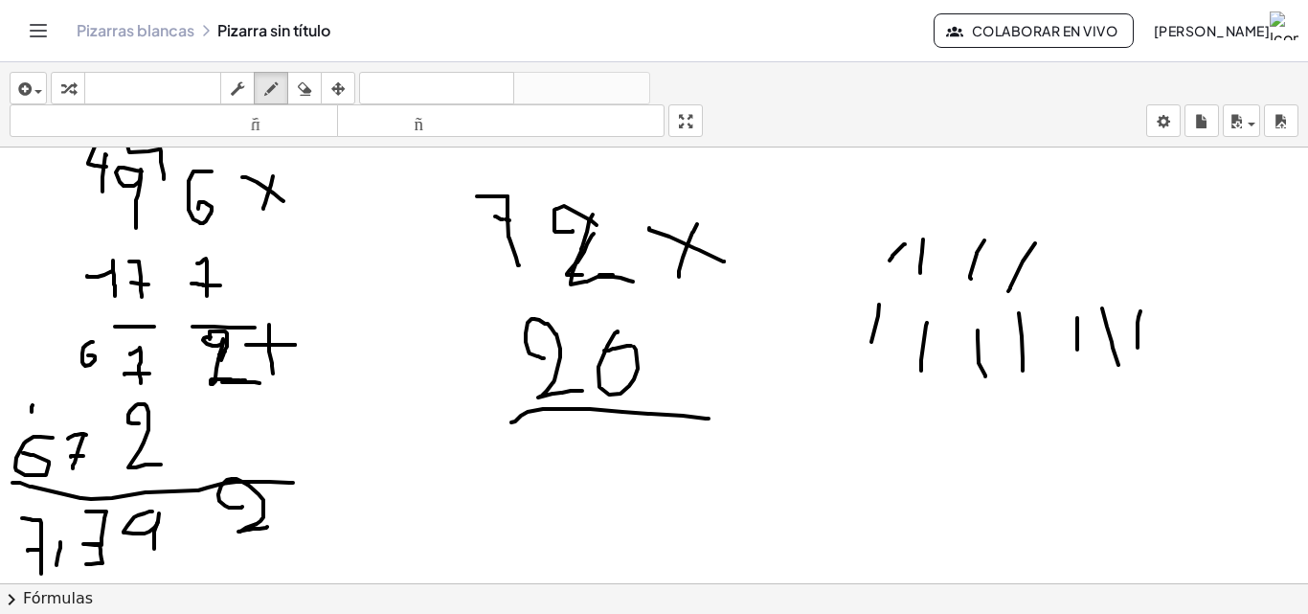
scroll to position [0, 0]
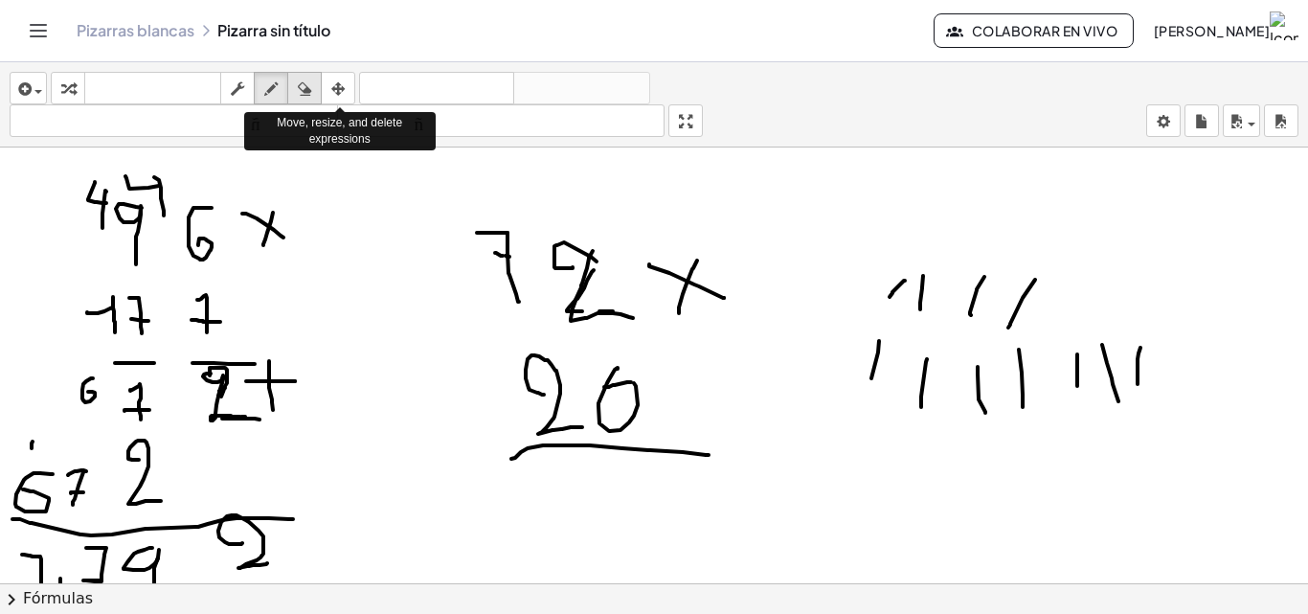
click at [311, 75] on button "borrar" at bounding box center [304, 88] width 34 height 33
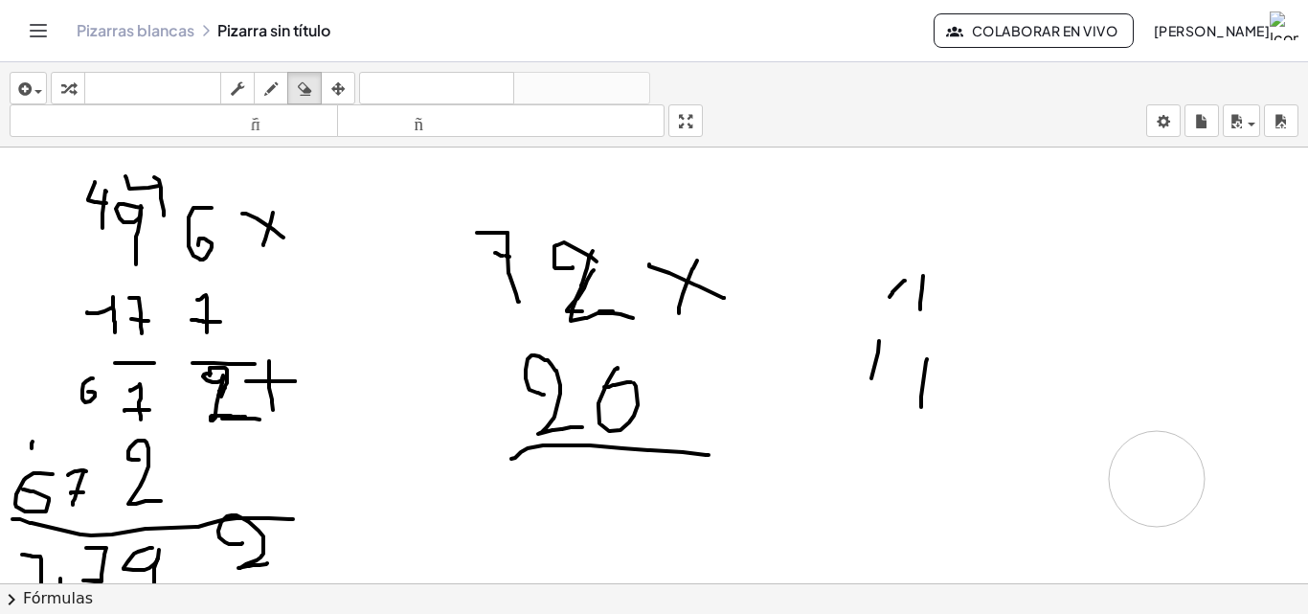
drag, startPoint x: 1016, startPoint y: 230, endPoint x: 917, endPoint y: 437, distance: 229.6
drag, startPoint x: 917, startPoint y: 437, endPoint x: 860, endPoint y: 238, distance: 207.1
click at [274, 88] on icon "button" at bounding box center [270, 89] width 13 height 23
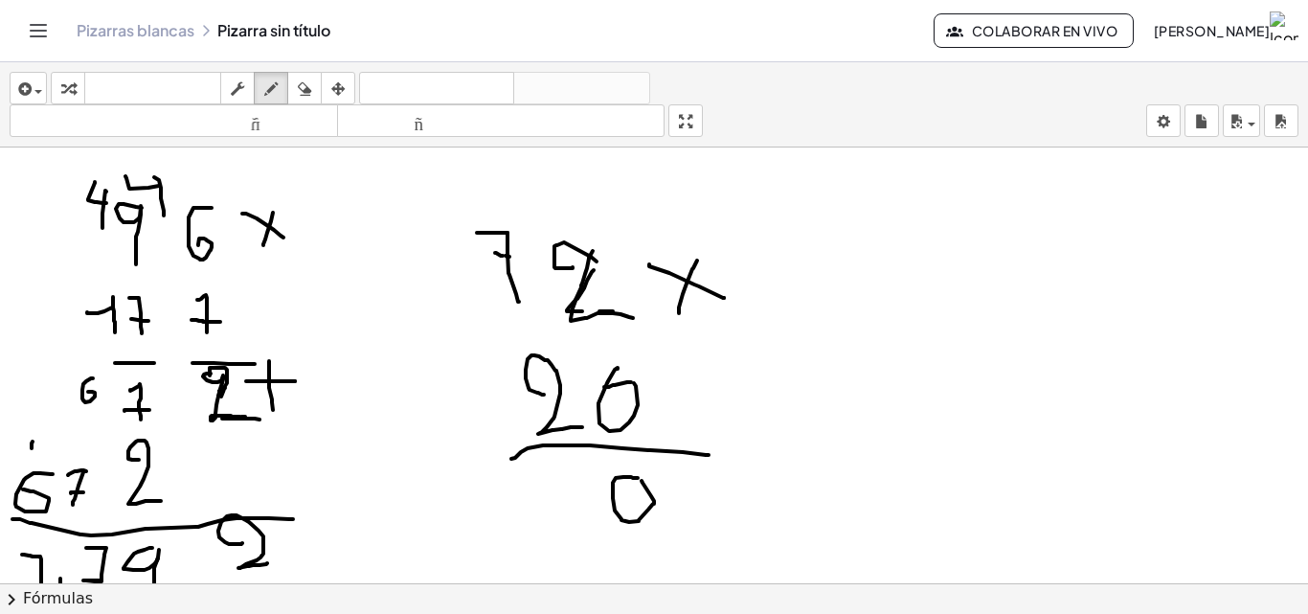
drag, startPoint x: 516, startPoint y: 510, endPoint x: 509, endPoint y: 540, distance: 30.7
drag, startPoint x: 509, startPoint y: 540, endPoint x: 527, endPoint y: 530, distance: 21.0
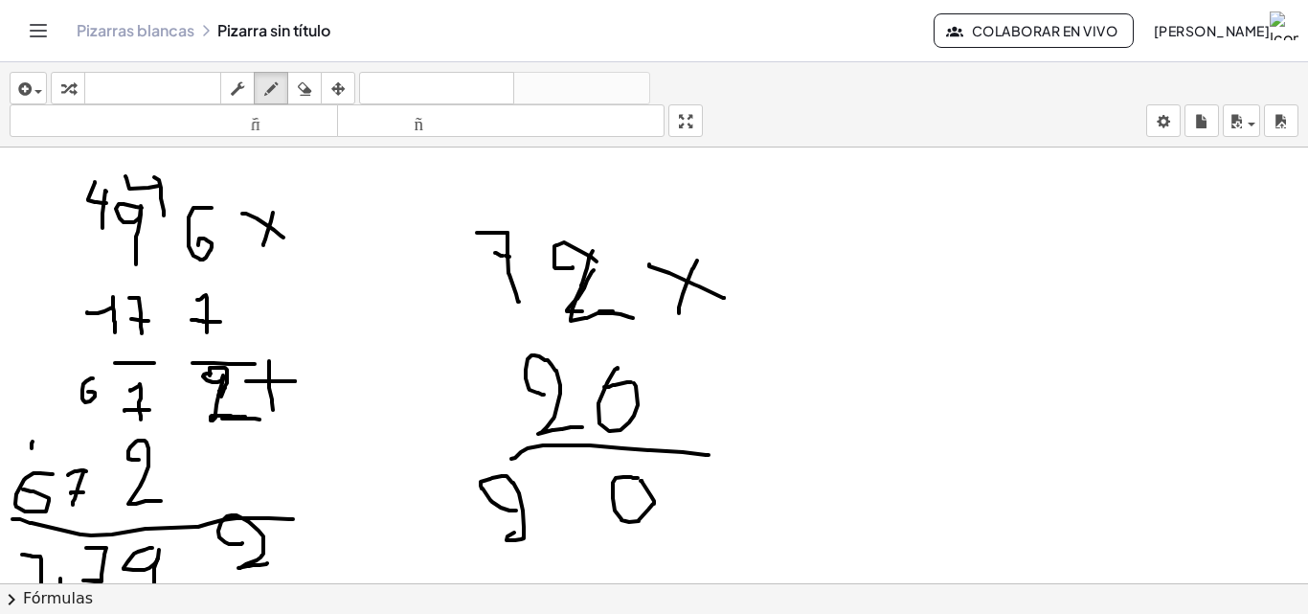
click at [304, 109] on div "insertar Seleccione uno: Expresión matemática Función Texto Vídeo de YouTube Gr…" at bounding box center [654, 104] width 1308 height 85
drag, startPoint x: 492, startPoint y: 261, endPoint x: 589, endPoint y: 290, distance: 100.9
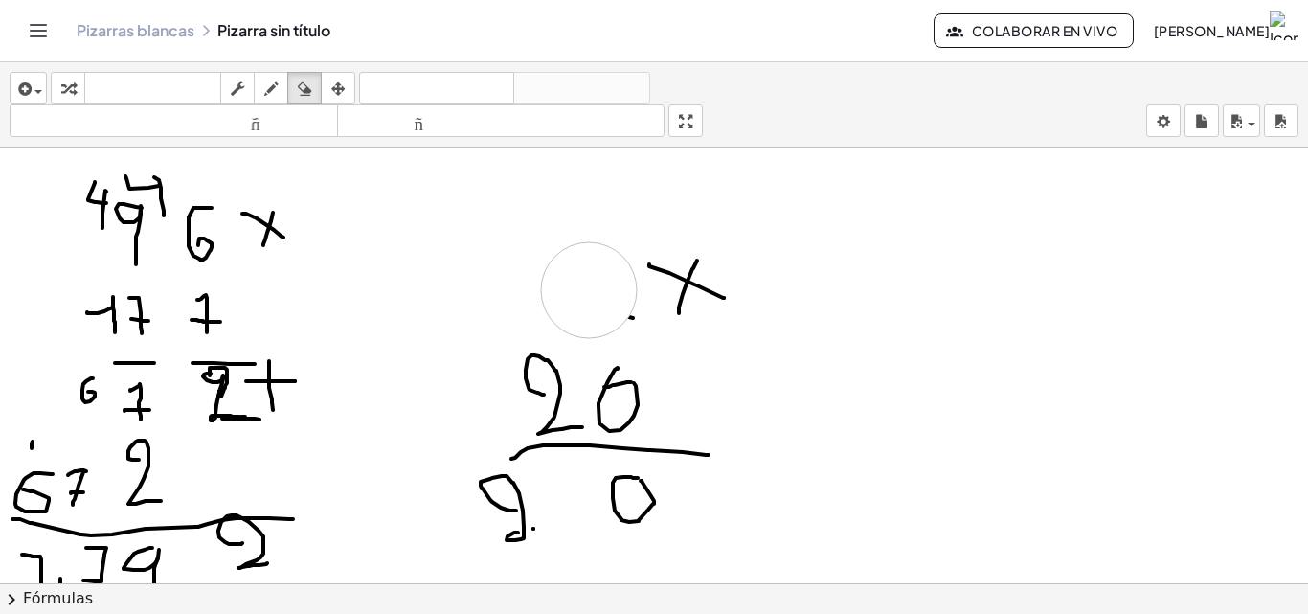
drag, startPoint x: 272, startPoint y: 92, endPoint x: 496, endPoint y: 303, distance: 307.6
click at [305, 131] on div "insertar Seleccione uno: Expresión matemática Función Texto Vídeo de YouTube Gr…" at bounding box center [654, 104] width 1308 height 85
drag, startPoint x: 489, startPoint y: 302, endPoint x: 517, endPoint y: 335, distance: 43.5
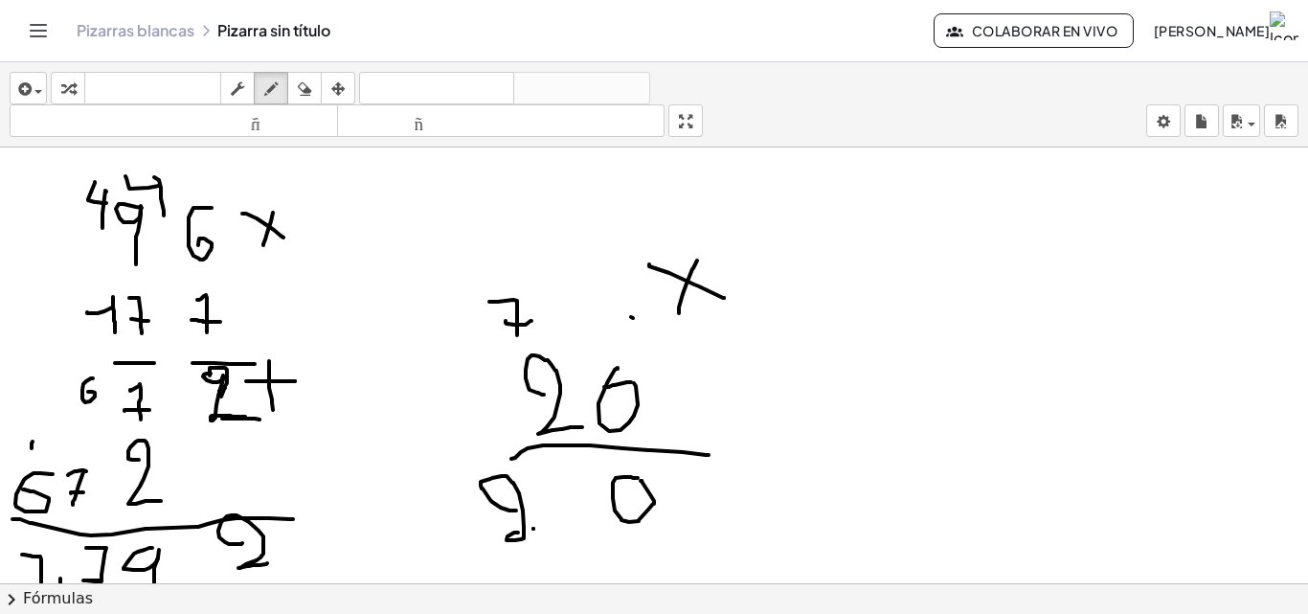
drag, startPoint x: 506, startPoint y: 321, endPoint x: 535, endPoint y: 321, distance: 29.7
drag, startPoint x: 588, startPoint y: 307, endPoint x: 628, endPoint y: 330, distance: 46.3
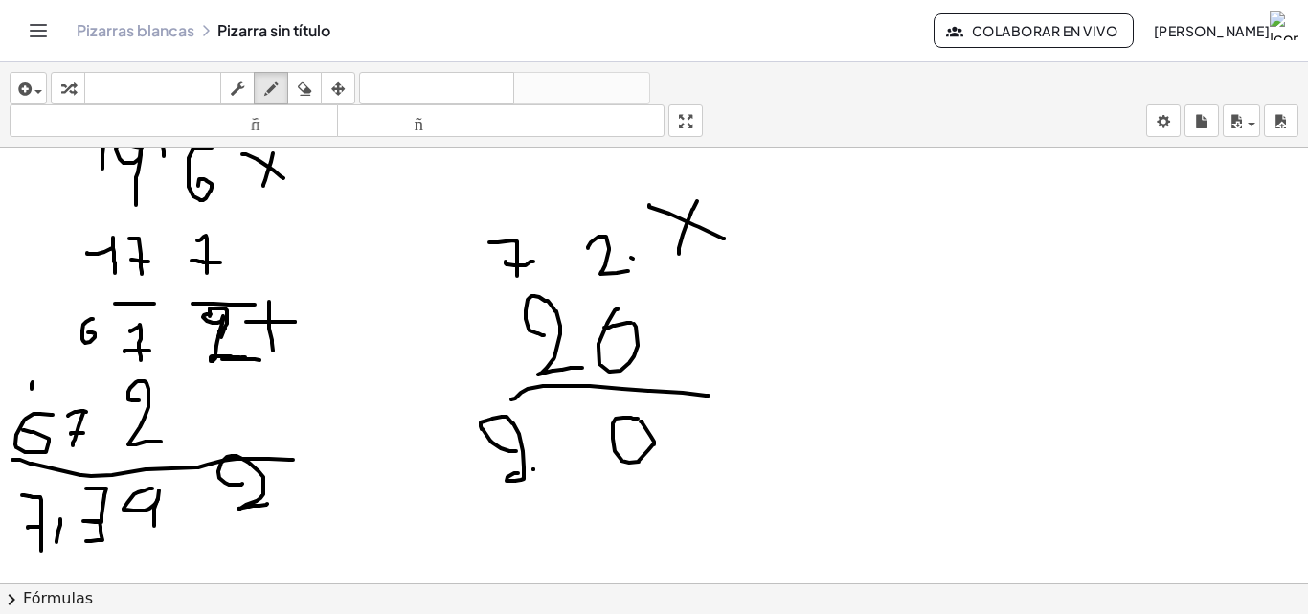
scroll to position [96, 0]
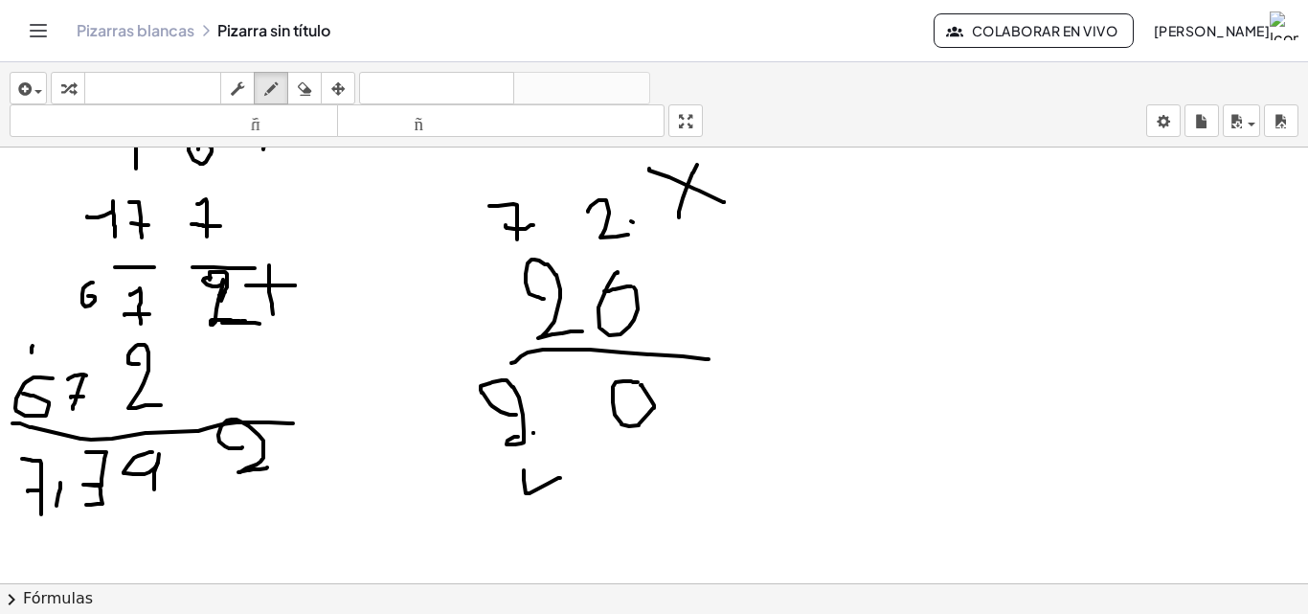
drag, startPoint x: 524, startPoint y: 470, endPoint x: 560, endPoint y: 478, distance: 37.2
click at [560, 478] on div at bounding box center [654, 563] width 1308 height 1023
drag, startPoint x: 553, startPoint y: 460, endPoint x: 556, endPoint y: 525, distance: 65.2
click at [556, 525] on div at bounding box center [654, 563] width 1308 height 1023
drag, startPoint x: 439, startPoint y: 486, endPoint x: 465, endPoint y: 509, distance: 35.3
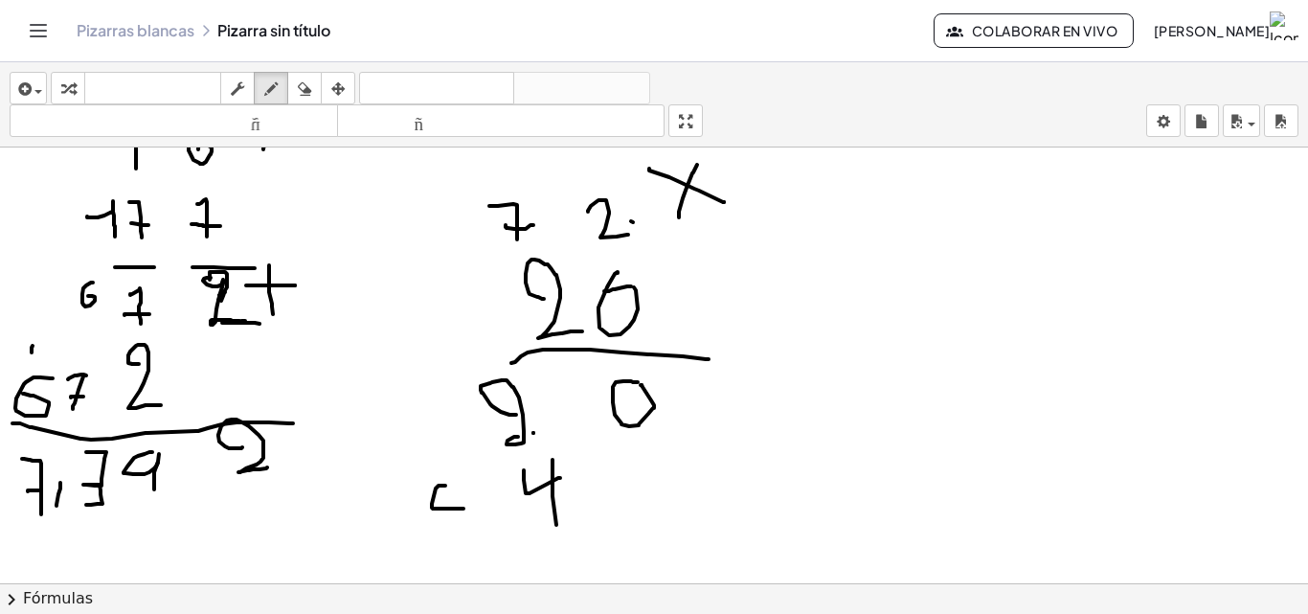
click at [465, 509] on div at bounding box center [654, 563] width 1308 height 1023
drag, startPoint x: 468, startPoint y: 494, endPoint x: 454, endPoint y: 528, distance: 36.5
click at [454, 528] on div at bounding box center [654, 563] width 1308 height 1023
click at [382, 476] on div at bounding box center [654, 563] width 1308 height 1023
drag, startPoint x: 368, startPoint y: 487, endPoint x: 387, endPoint y: 519, distance: 37.8
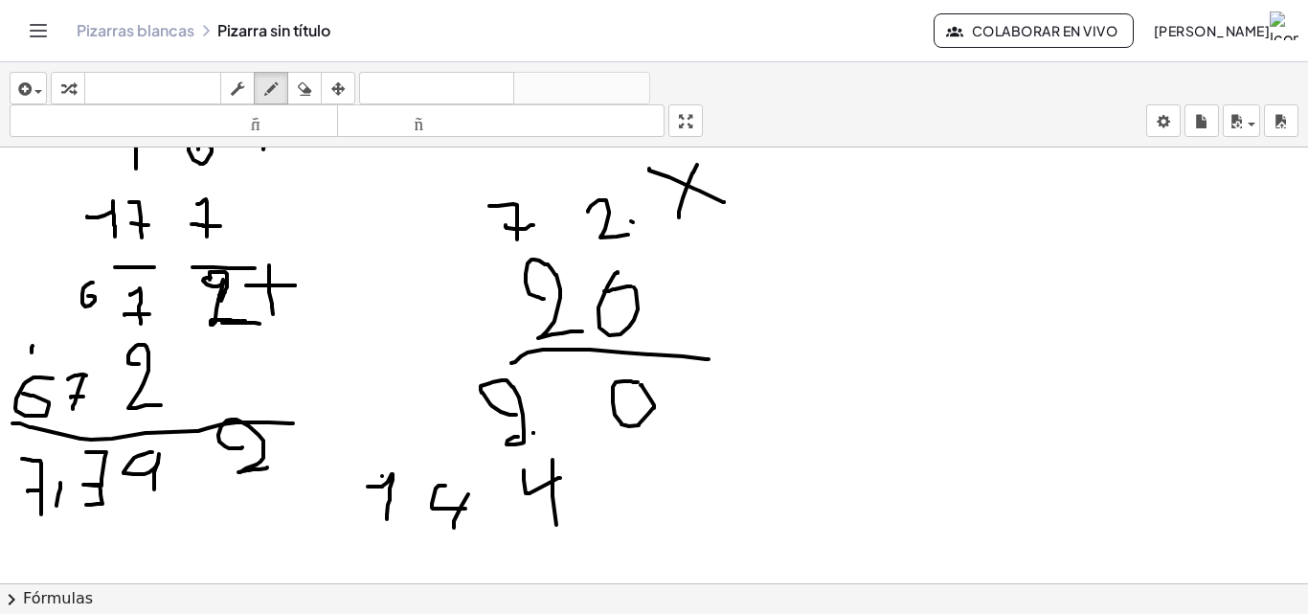
click at [387, 519] on div at bounding box center [654, 563] width 1308 height 1023
drag, startPoint x: 356, startPoint y: 556, endPoint x: 394, endPoint y: 556, distance: 37.4
click at [367, 556] on div at bounding box center [654, 563] width 1308 height 1023
drag, startPoint x: 394, startPoint y: 556, endPoint x: 692, endPoint y: 527, distance: 300.3
click at [740, 562] on div at bounding box center [654, 563] width 1308 height 1023
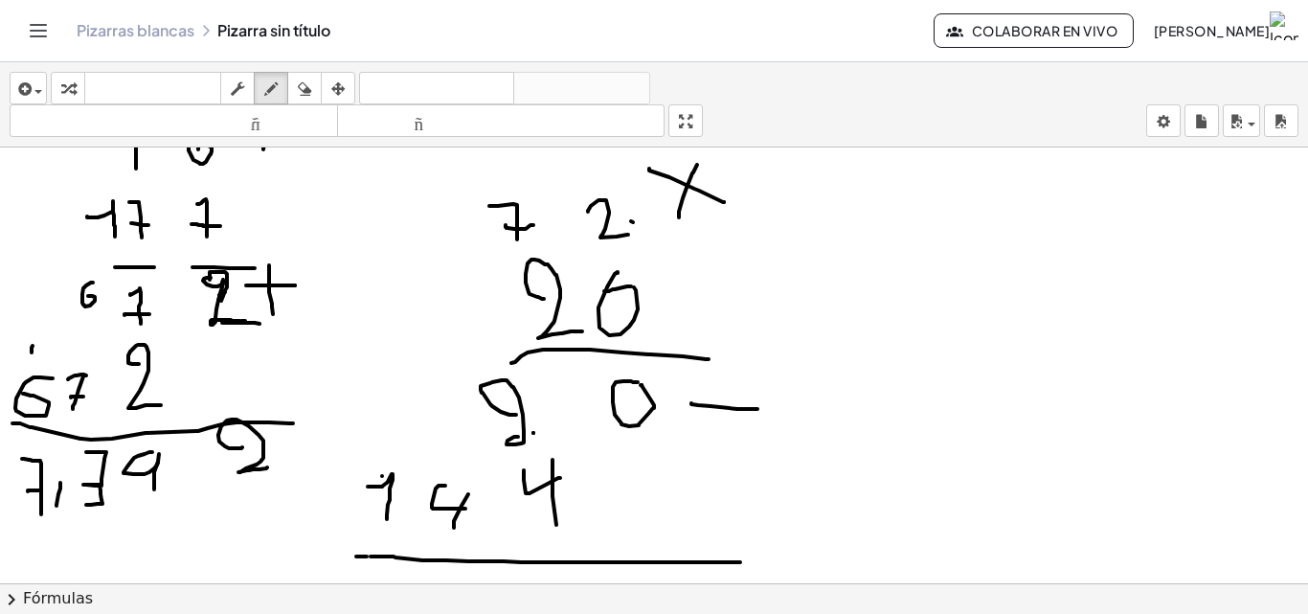
drag, startPoint x: 692, startPoint y: 403, endPoint x: 760, endPoint y: 410, distance: 68.3
click at [760, 410] on div at bounding box center [654, 563] width 1308 height 1023
drag, startPoint x: 731, startPoint y: 384, endPoint x: 722, endPoint y: 436, distance: 52.4
click at [722, 436] on div at bounding box center [654, 563] width 1308 height 1023
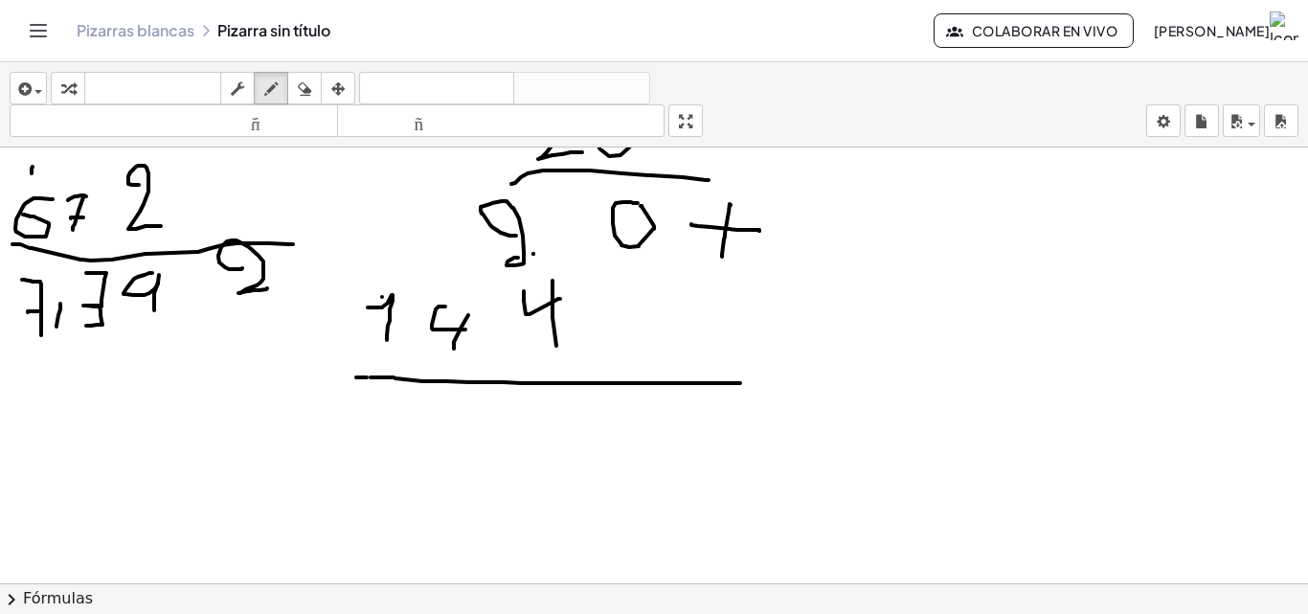
scroll to position [287, 0]
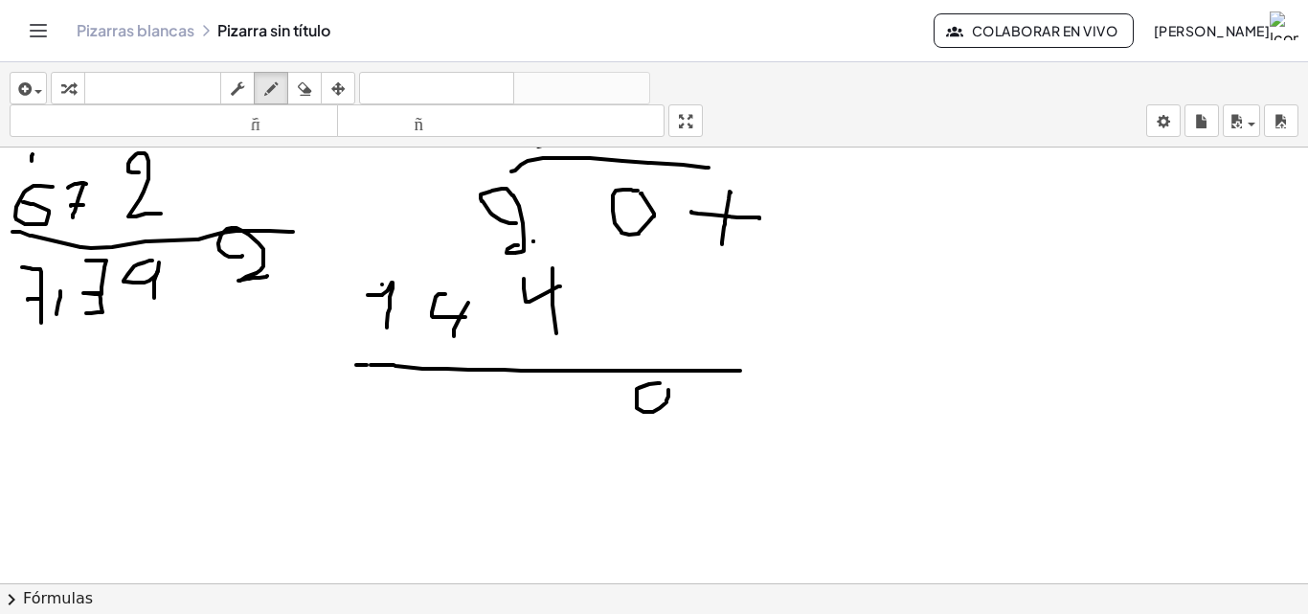
click at [660, 389] on div at bounding box center [654, 371] width 1308 height 1023
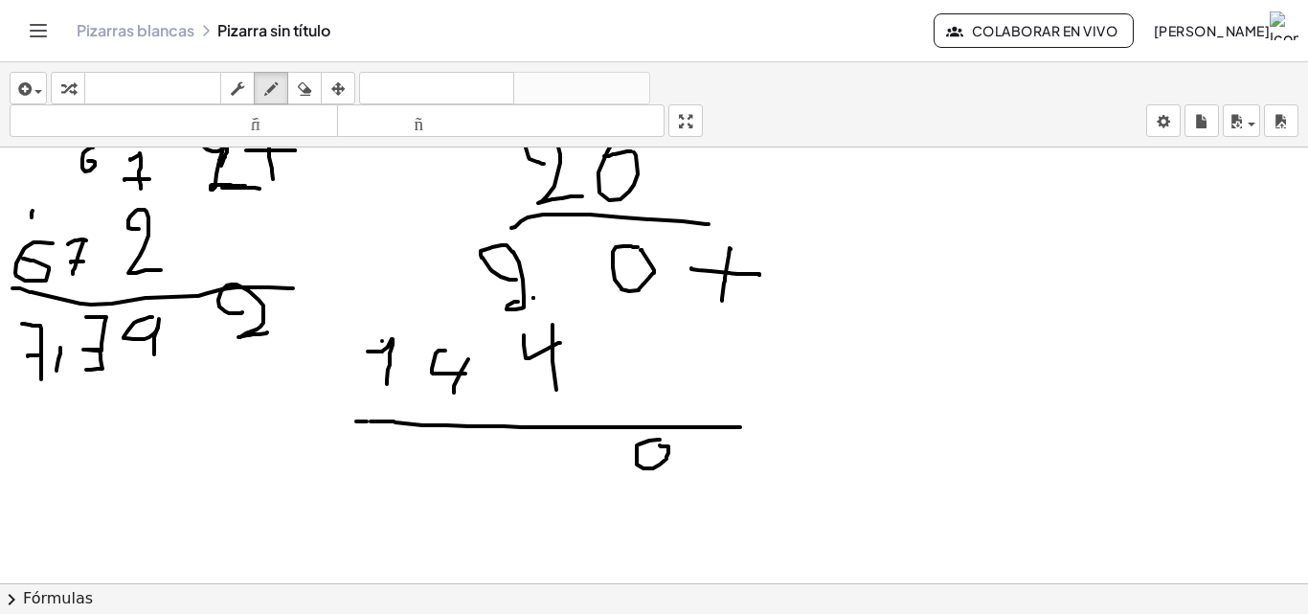
scroll to position [192, 0]
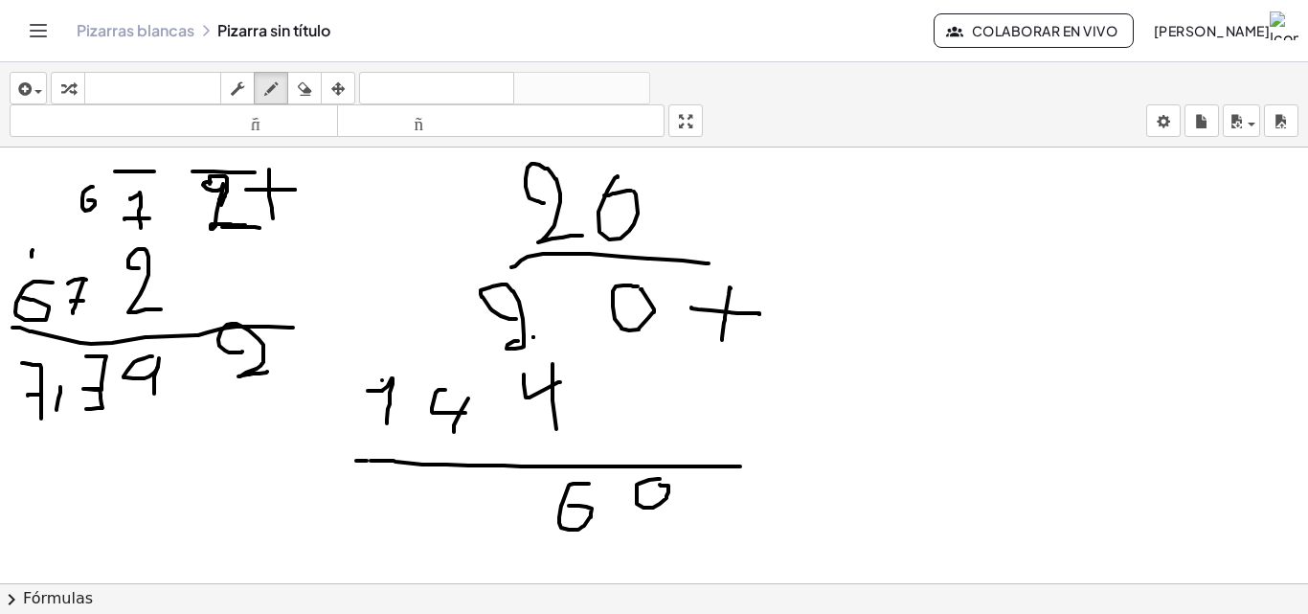
drag, startPoint x: 589, startPoint y: 484, endPoint x: 568, endPoint y: 506, distance: 30.5
click at [568, 506] on div at bounding box center [654, 467] width 1308 height 1023
drag, startPoint x: 459, startPoint y: 494, endPoint x: 490, endPoint y: 513, distance: 37.0
click at [490, 513] on div at bounding box center [654, 467] width 1308 height 1023
drag, startPoint x: 490, startPoint y: 503, endPoint x: 490, endPoint y: 540, distance: 37.4
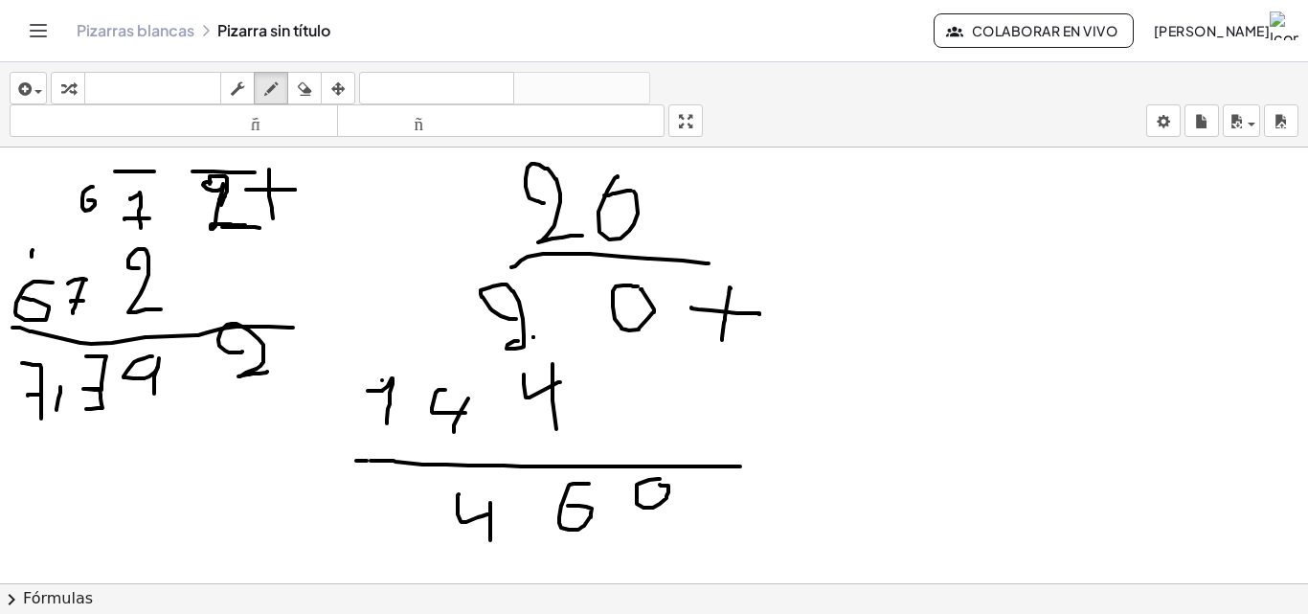
click at [490, 540] on div at bounding box center [654, 467] width 1308 height 1023
drag, startPoint x: 393, startPoint y: 510, endPoint x: 408, endPoint y: 542, distance: 36.0
click at [408, 542] on div at bounding box center [654, 467] width 1308 height 1023
drag, startPoint x: 431, startPoint y: 508, endPoint x: 427, endPoint y: 543, distance: 35.6
click at [427, 543] on div at bounding box center [654, 467] width 1308 height 1023
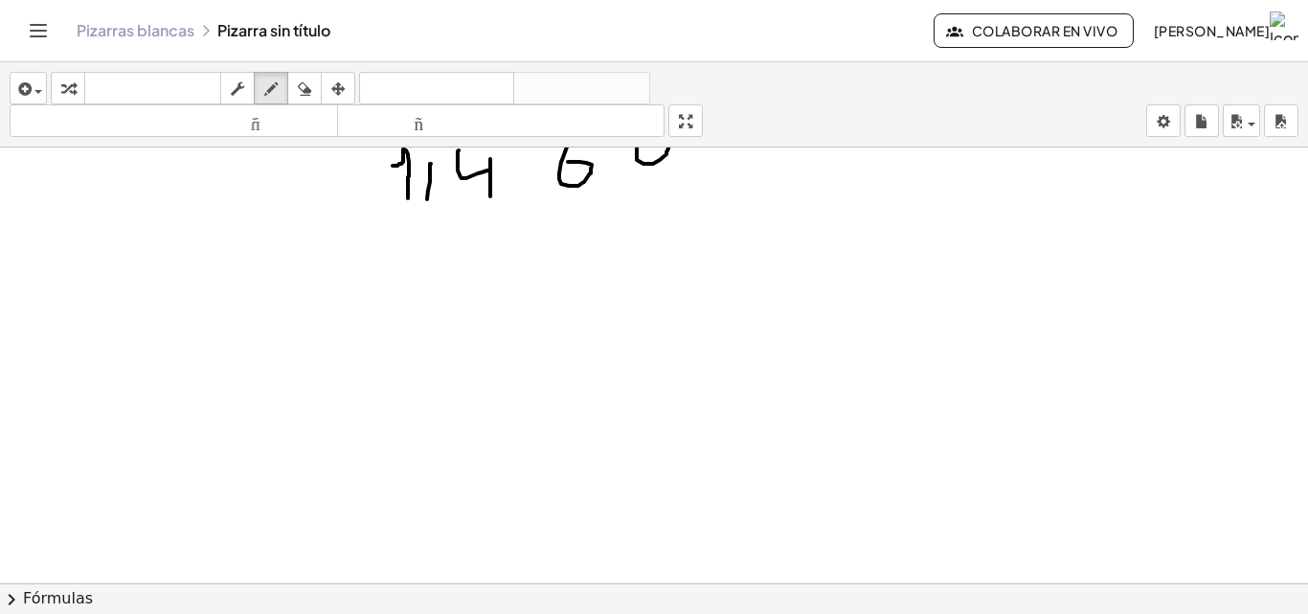
scroll to position [575, 0]
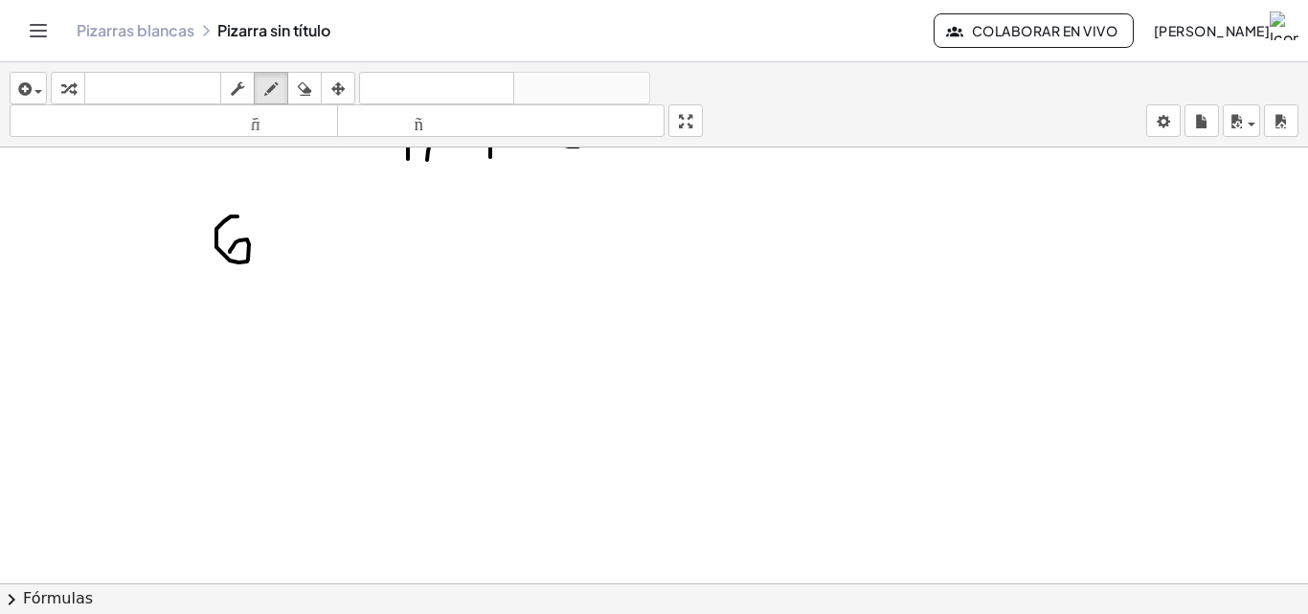
drag, startPoint x: 238, startPoint y: 216, endPoint x: 230, endPoint y: 252, distance: 36.3
click at [230, 252] on div at bounding box center [654, 84] width 1308 height 1023
drag, startPoint x: 318, startPoint y: 211, endPoint x: 336, endPoint y: 215, distance: 18.6
click at [314, 212] on div at bounding box center [654, 84] width 1308 height 1023
drag, startPoint x: 371, startPoint y: 213, endPoint x: 398, endPoint y: 244, distance: 42.1
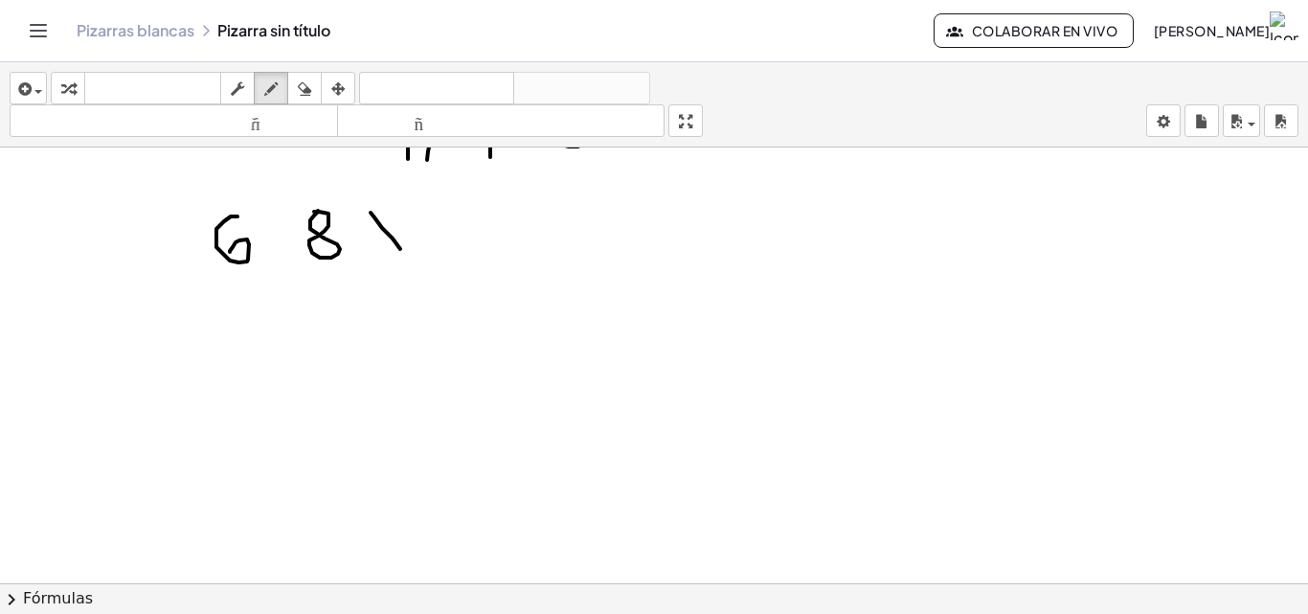
click at [401, 251] on div at bounding box center [654, 84] width 1308 height 1023
drag, startPoint x: 396, startPoint y: 222, endPoint x: 388, endPoint y: 247, distance: 26.1
click at [388, 251] on div at bounding box center [654, 84] width 1308 height 1023
drag, startPoint x: 232, startPoint y: 305, endPoint x: 254, endPoint y: 303, distance: 22.1
click at [254, 303] on div at bounding box center [654, 84] width 1308 height 1023
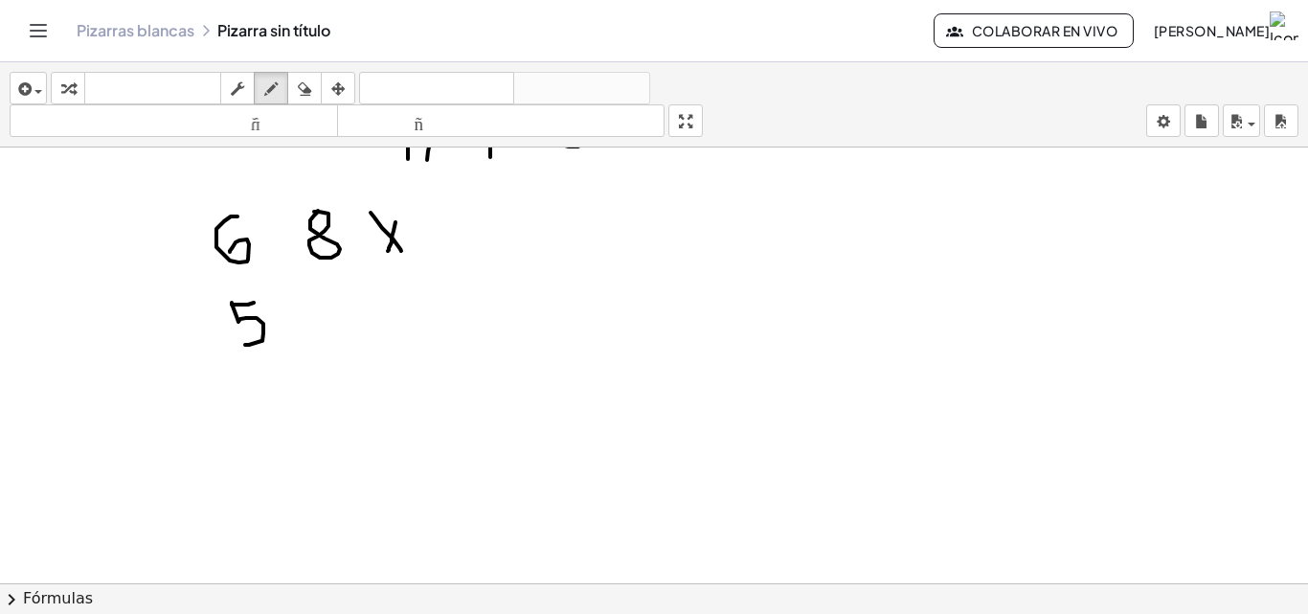
drag, startPoint x: 232, startPoint y: 303, endPoint x: 336, endPoint y: 329, distance: 107.6
click at [258, 342] on div at bounding box center [654, 84] width 1308 height 1023
drag, startPoint x: 327, startPoint y: 300, endPoint x: 308, endPoint y: 330, distance: 35.6
click at [311, 296] on div at bounding box center [654, 84] width 1308 height 1023
drag, startPoint x: 239, startPoint y: 365, endPoint x: 442, endPoint y: 328, distance: 206.5
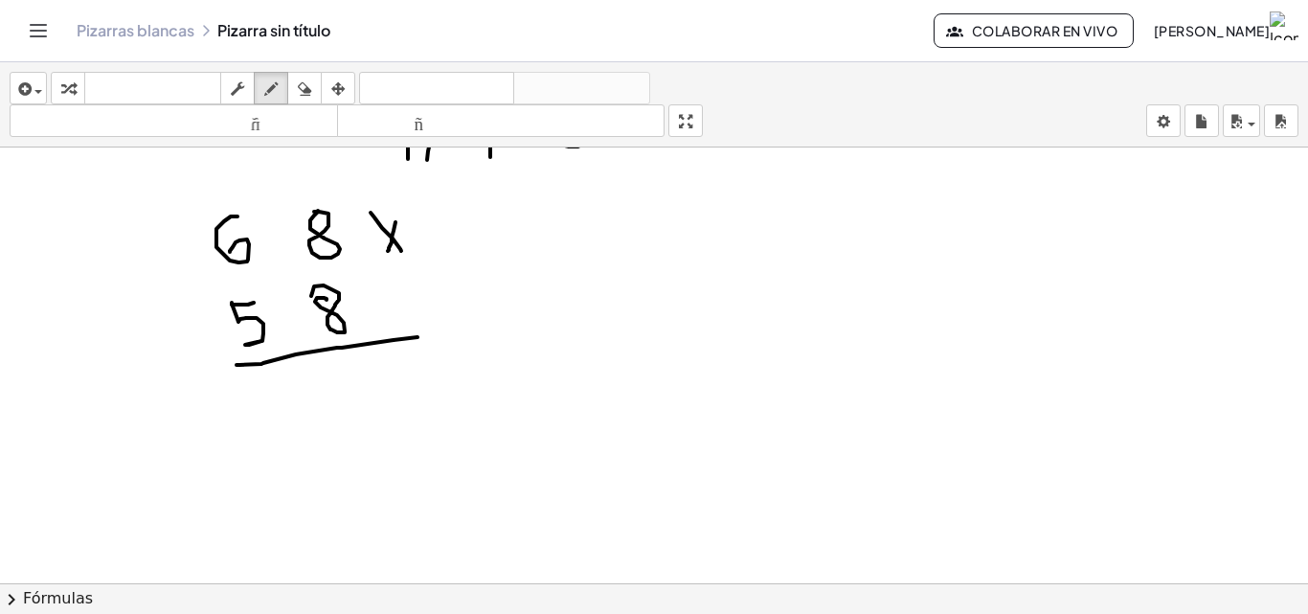
click at [435, 330] on div at bounding box center [654, 84] width 1308 height 1023
click at [322, 82] on button "borrar" at bounding box center [304, 88] width 34 height 33
drag, startPoint x: 545, startPoint y: 352, endPoint x: 458, endPoint y: 366, distance: 88.3
click at [458, 366] on div at bounding box center [654, 84] width 1308 height 1023
click at [278, 95] on icon "button" at bounding box center [270, 89] width 13 height 23
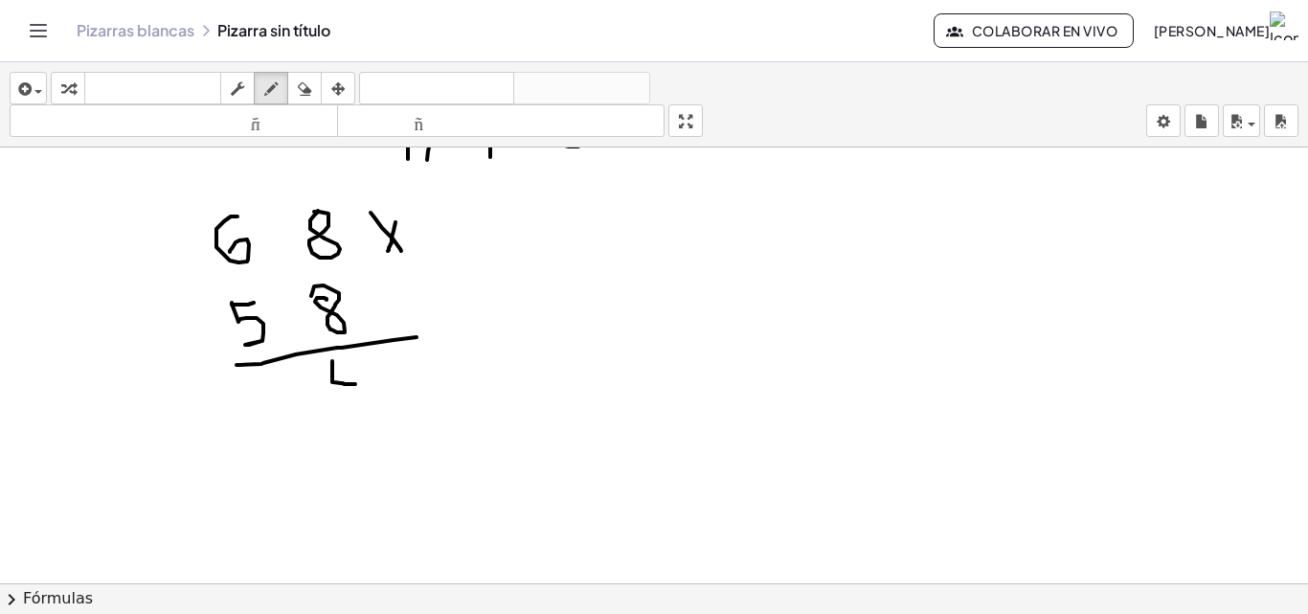
drag, startPoint x: 332, startPoint y: 361, endPoint x: 355, endPoint y: 384, distance: 32.5
click at [355, 384] on div at bounding box center [654, 84] width 1308 height 1023
drag, startPoint x: 356, startPoint y: 364, endPoint x: 356, endPoint y: 415, distance: 50.8
click at [356, 415] on div at bounding box center [654, 84] width 1308 height 1023
drag, startPoint x: 234, startPoint y: 177, endPoint x: 233, endPoint y: 188, distance: 10.6
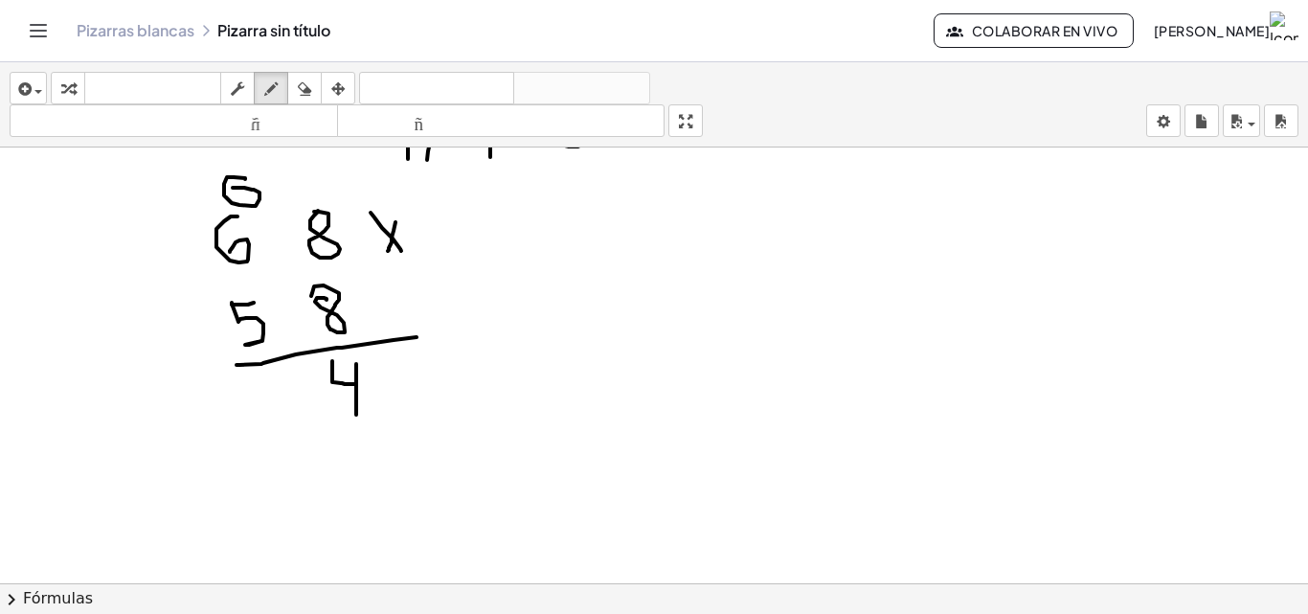
click at [233, 188] on div at bounding box center [654, 84] width 1308 height 1023
drag, startPoint x: 662, startPoint y: 244, endPoint x: 703, endPoint y: 224, distance: 45.8
click at [678, 293] on div at bounding box center [654, 84] width 1308 height 1023
drag, startPoint x: 704, startPoint y: 217, endPoint x: 755, endPoint y: 203, distance: 52.8
click at [739, 266] on div at bounding box center [654, 84] width 1308 height 1023
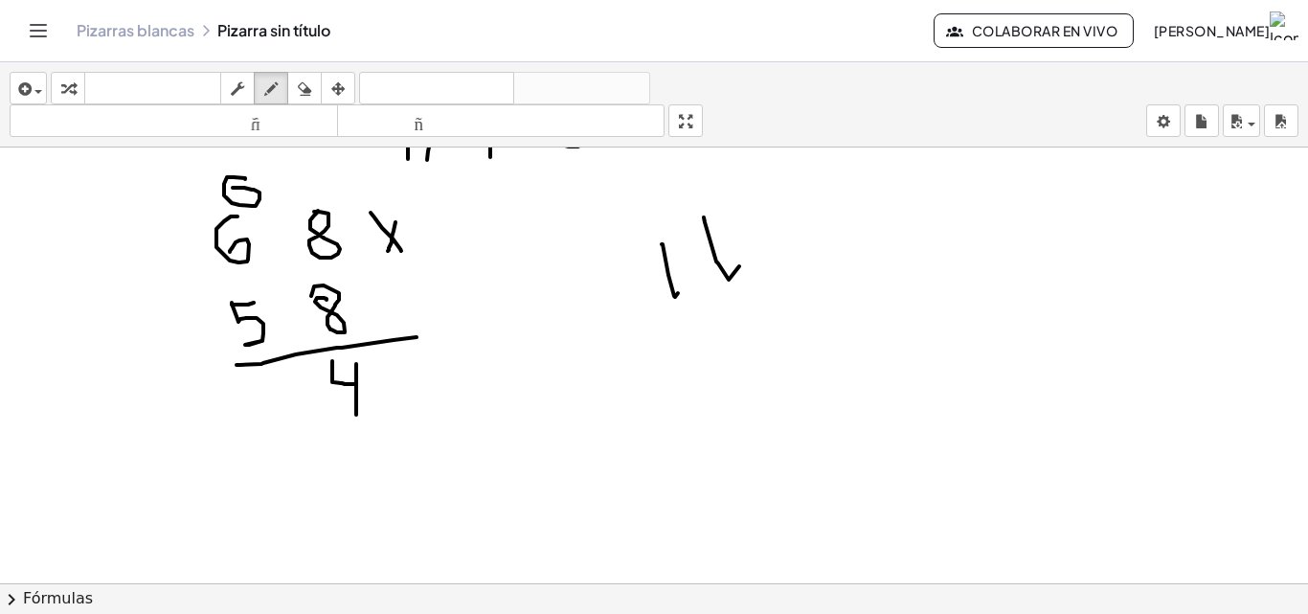
drag, startPoint x: 755, startPoint y: 203, endPoint x: 813, endPoint y: 249, distance: 74.3
click at [796, 265] on div at bounding box center [654, 84] width 1308 height 1023
drag, startPoint x: 830, startPoint y: 208, endPoint x: 884, endPoint y: 184, distance: 58.7
click at [848, 256] on div at bounding box center [654, 84] width 1308 height 1023
drag, startPoint x: 895, startPoint y: 200, endPoint x: 941, endPoint y: 184, distance: 49.7
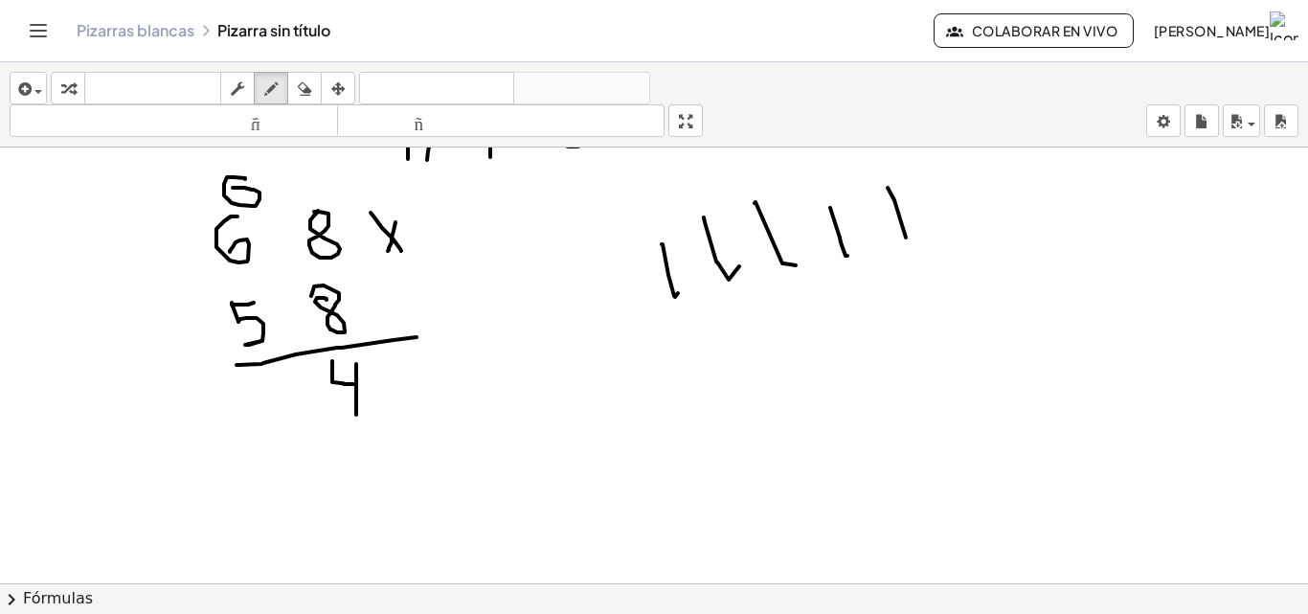
click at [907, 238] on div at bounding box center [654, 84] width 1308 height 1023
drag, startPoint x: 955, startPoint y: 181, endPoint x: 871, endPoint y: 244, distance: 105.4
click at [982, 227] on div at bounding box center [654, 84] width 1308 height 1023
drag, startPoint x: 290, startPoint y: 375, endPoint x: 308, endPoint y: 383, distance: 19.7
click at [310, 389] on div at bounding box center [654, 84] width 1308 height 1023
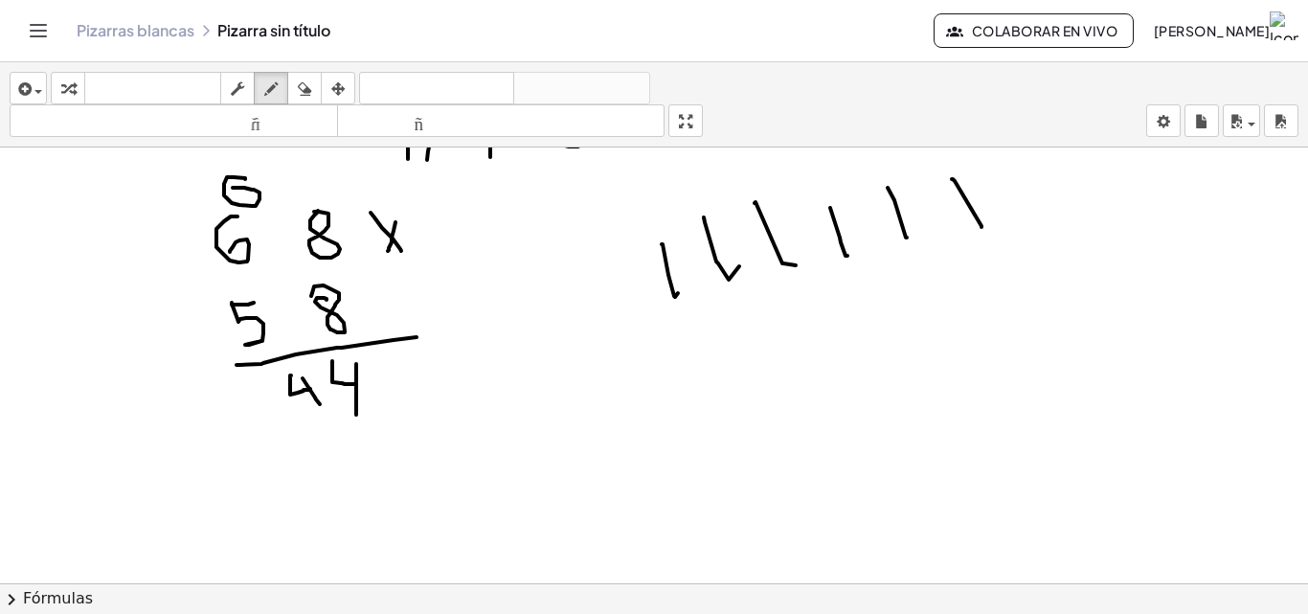
drag, startPoint x: 303, startPoint y: 378, endPoint x: 321, endPoint y: 407, distance: 34.0
click at [321, 407] on div at bounding box center [654, 84] width 1308 height 1023
drag, startPoint x: 265, startPoint y: 376, endPoint x: 253, endPoint y: 431, distance: 56.0
click at [253, 431] on div at bounding box center [654, 84] width 1308 height 1023
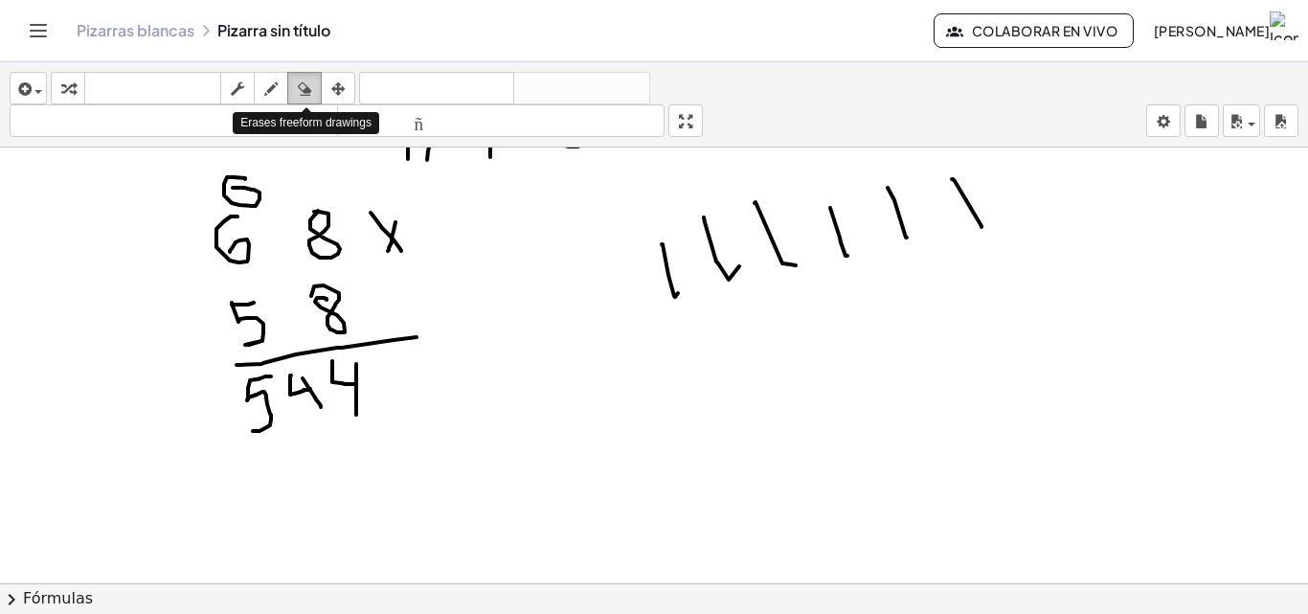
click at [302, 84] on icon "button" at bounding box center [304, 89] width 13 height 23
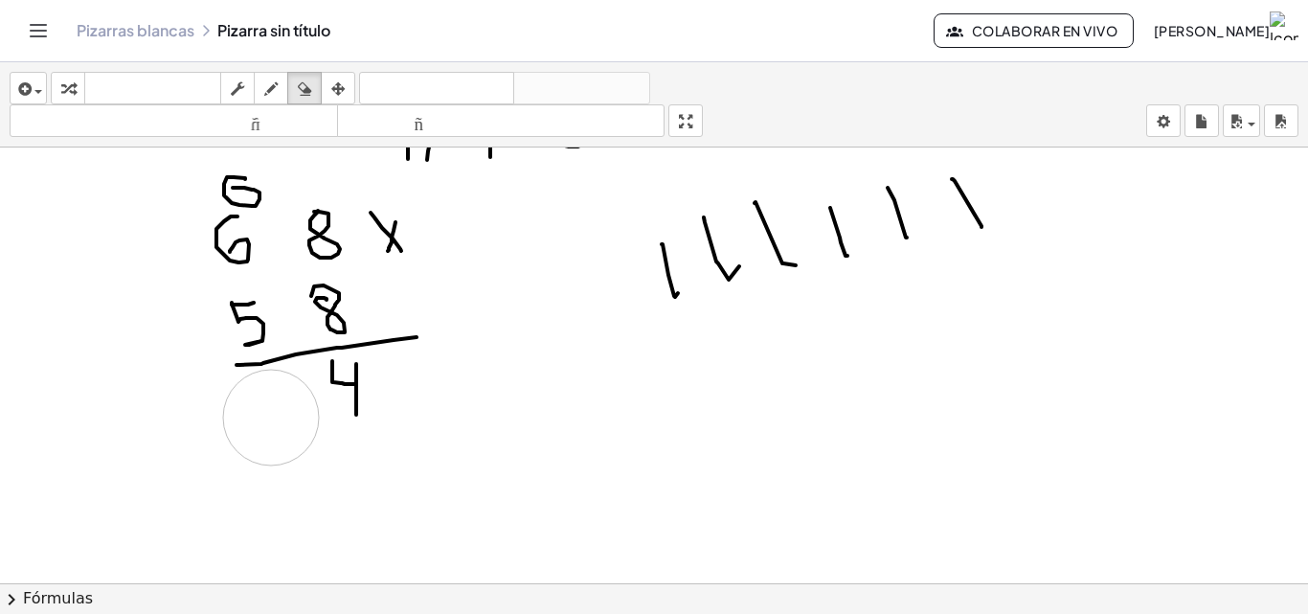
drag, startPoint x: 166, startPoint y: 479, endPoint x: 271, endPoint y: 418, distance: 121.9
click at [271, 418] on div at bounding box center [654, 84] width 1308 height 1023
drag, startPoint x: 275, startPoint y: 86, endPoint x: 276, endPoint y: 96, distance: 9.6
click at [276, 86] on icon "button" at bounding box center [270, 89] width 13 height 23
drag, startPoint x: 242, startPoint y: 403, endPoint x: 259, endPoint y: 400, distance: 16.5
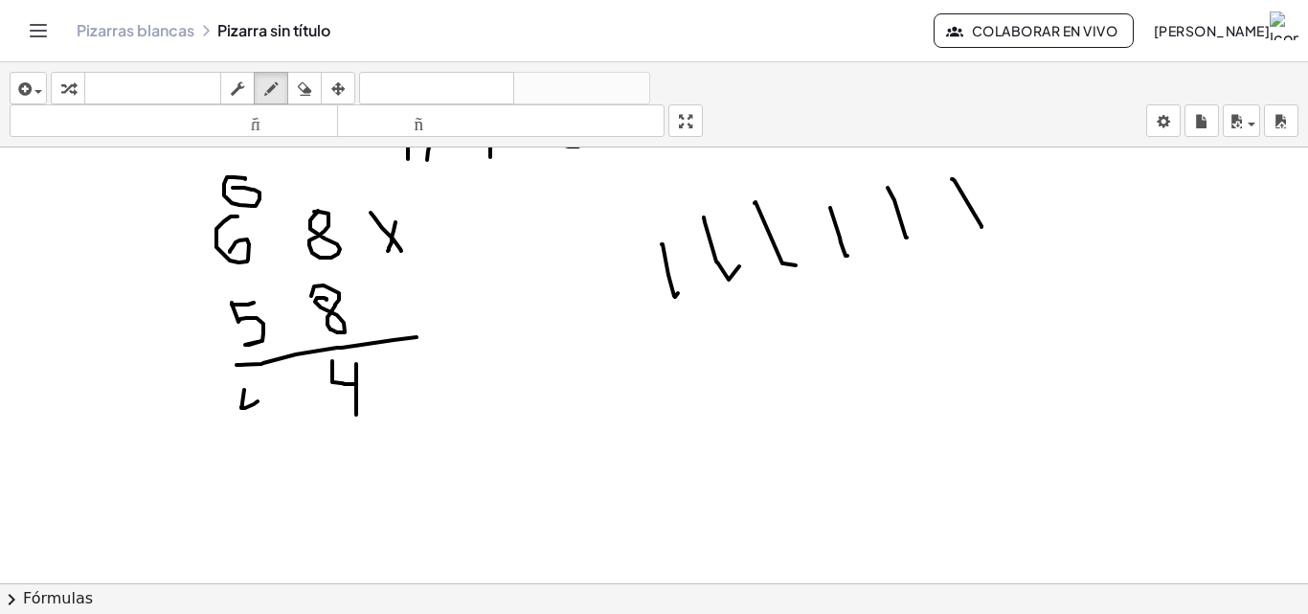
click at [259, 400] on div at bounding box center [654, 84] width 1308 height 1023
drag, startPoint x: 259, startPoint y: 389, endPoint x: 265, endPoint y: 430, distance: 41.7
click at [265, 430] on div at bounding box center [654, 84] width 1308 height 1023
drag, startPoint x: 174, startPoint y: 394, endPoint x: 198, endPoint y: 390, distance: 24.2
click at [198, 390] on div at bounding box center [654, 84] width 1308 height 1023
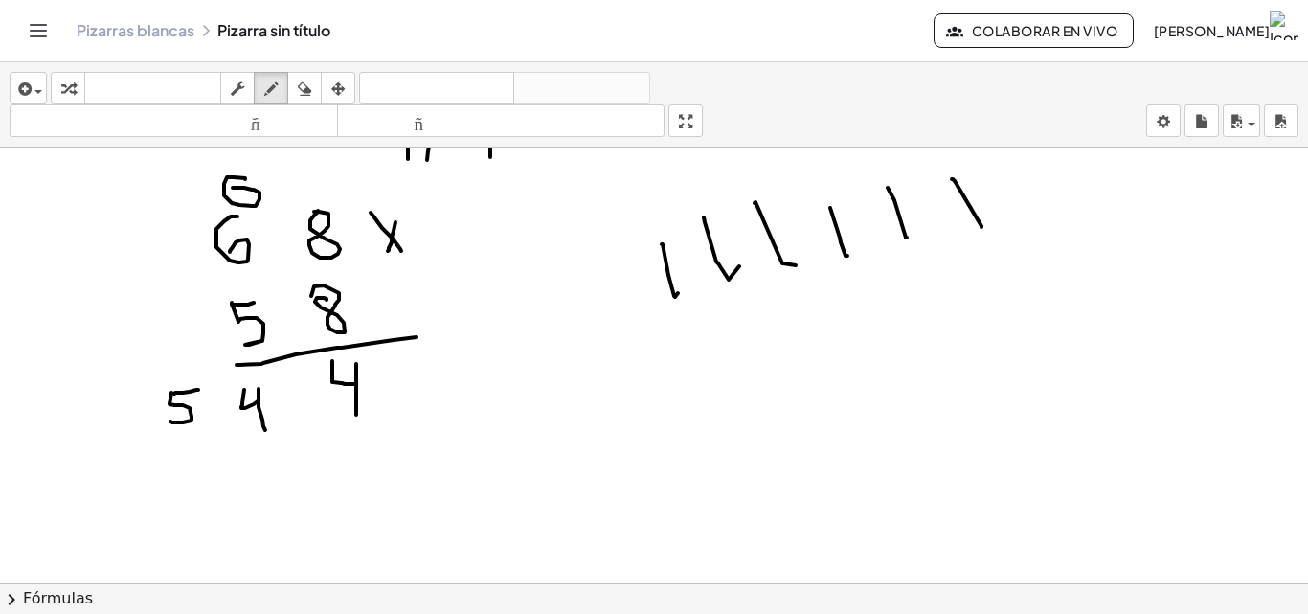
drag, startPoint x: 171, startPoint y: 393, endPoint x: 209, endPoint y: 418, distance: 44.9
click at [170, 420] on div at bounding box center [654, 84] width 1308 height 1023
click at [280, 455] on div at bounding box center [654, 84] width 1308 height 1023
drag, startPoint x: 185, startPoint y: 179, endPoint x: 193, endPoint y: 201, distance: 23.3
click at [185, 198] on div at bounding box center [654, 84] width 1308 height 1023
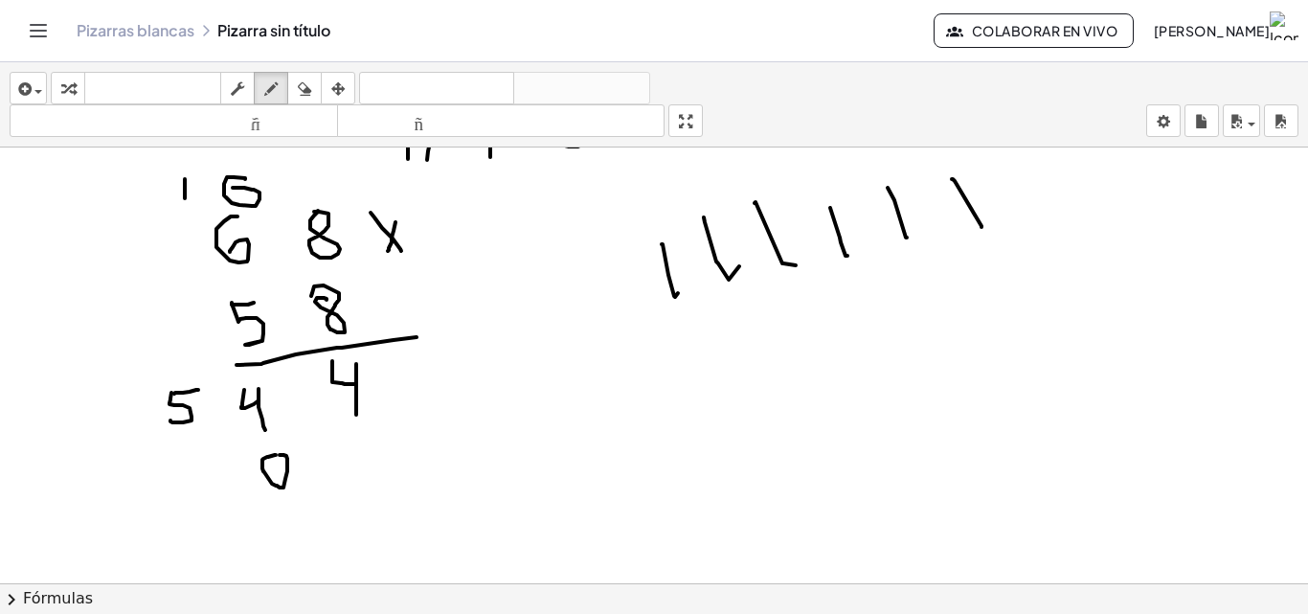
click at [207, 203] on div at bounding box center [654, 84] width 1308 height 1023
drag, startPoint x: 185, startPoint y: 193, endPoint x: 215, endPoint y: 200, distance: 30.7
click at [215, 205] on div at bounding box center [654, 84] width 1308 height 1023
drag, startPoint x: 207, startPoint y: 185, endPoint x: 211, endPoint y: 227, distance: 42.3
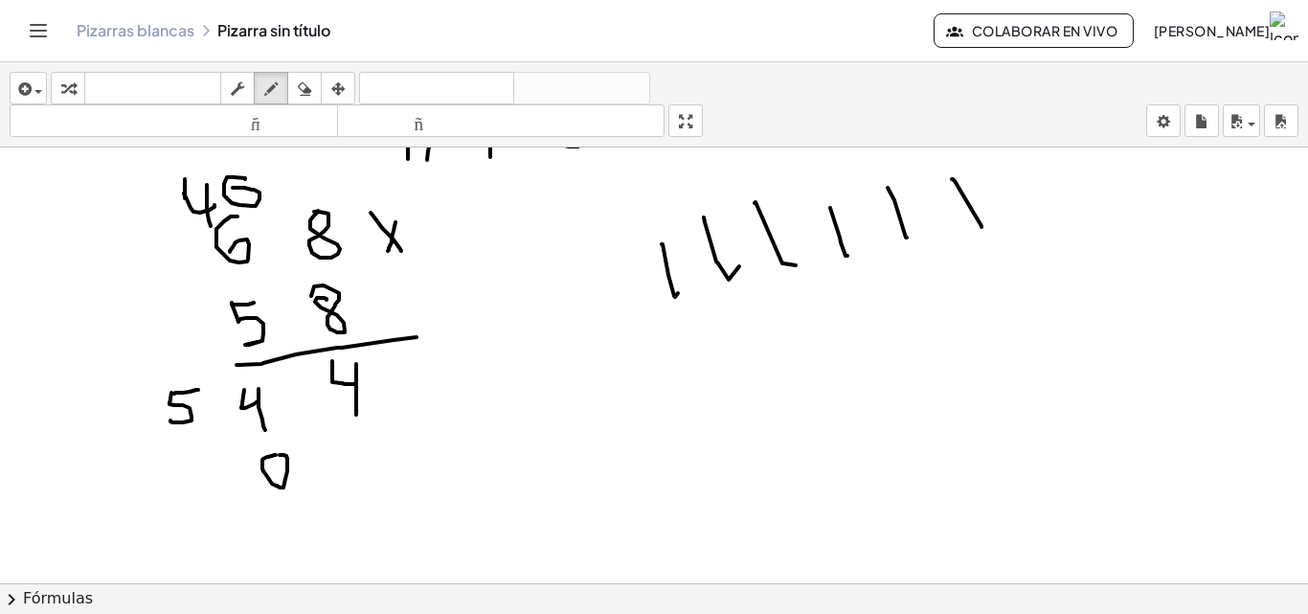
click at [211, 227] on div at bounding box center [654, 84] width 1308 height 1023
drag, startPoint x: 198, startPoint y: 492, endPoint x: 215, endPoint y: 507, distance: 21.7
click at [215, 507] on div at bounding box center [654, 84] width 1308 height 1023
drag, startPoint x: 212, startPoint y: 490, endPoint x: 215, endPoint y: 533, distance: 42.2
click at [215, 533] on div at bounding box center [654, 84] width 1308 height 1023
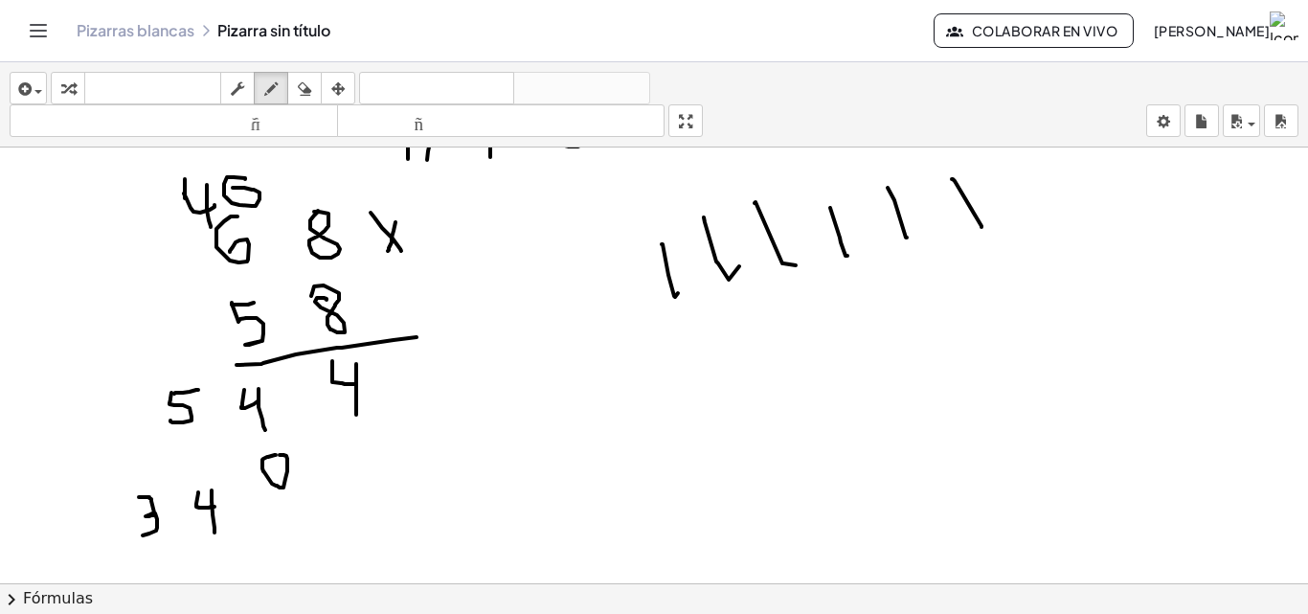
drag, startPoint x: 139, startPoint y: 497, endPoint x: 139, endPoint y: 535, distance: 38.3
click at [139, 535] on div at bounding box center [654, 84] width 1308 height 1023
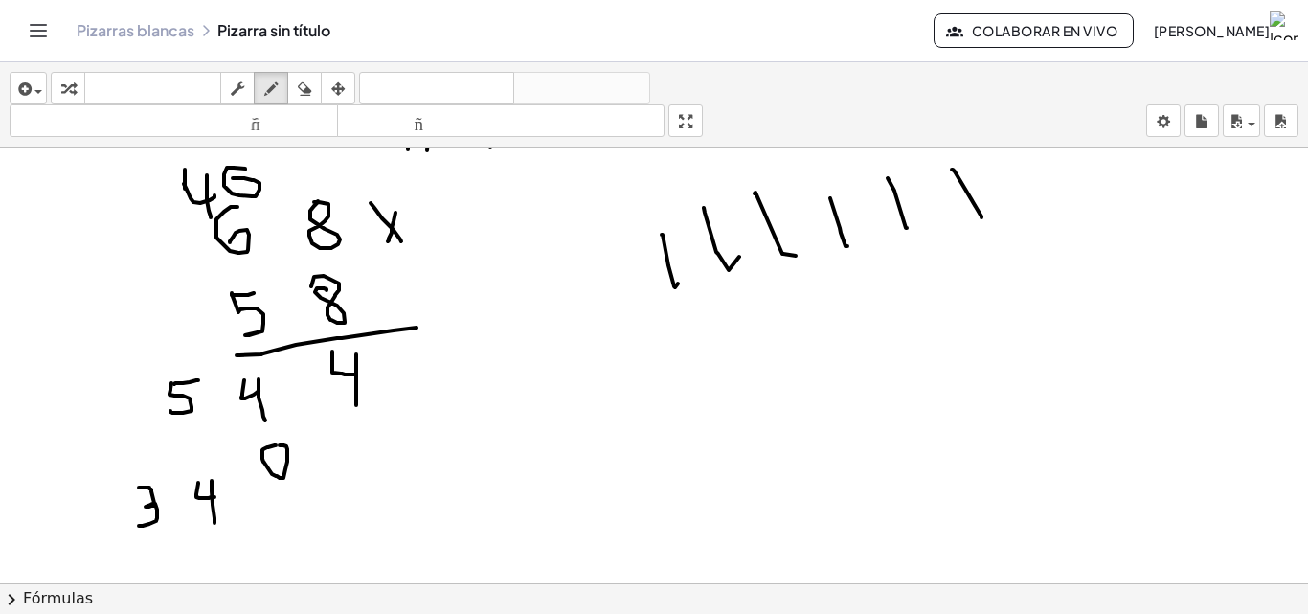
scroll to position [587, 0]
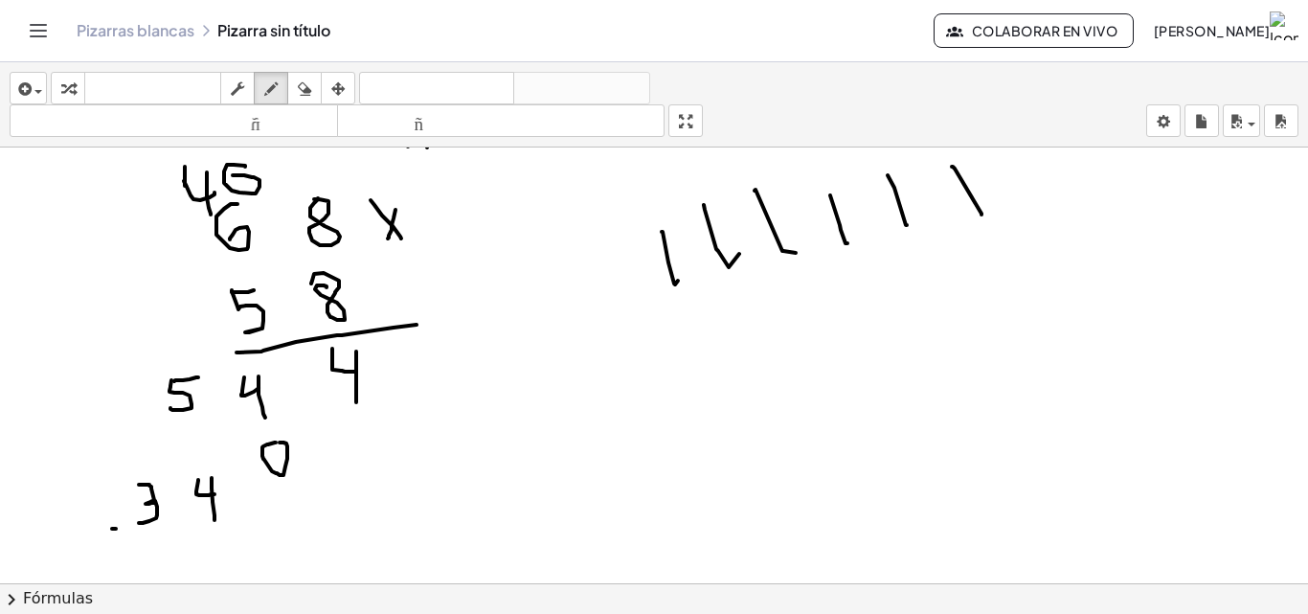
drag, startPoint x: 116, startPoint y: 529, endPoint x: 133, endPoint y: 529, distance: 17.2
click at [119, 529] on div at bounding box center [654, 213] width 1308 height 1307
drag, startPoint x: 133, startPoint y: 529, endPoint x: 288, endPoint y: 516, distance: 155.7
click at [272, 518] on div at bounding box center [654, 213] width 1308 height 1307
drag, startPoint x: 288, startPoint y: 516, endPoint x: 310, endPoint y: 516, distance: 22.0
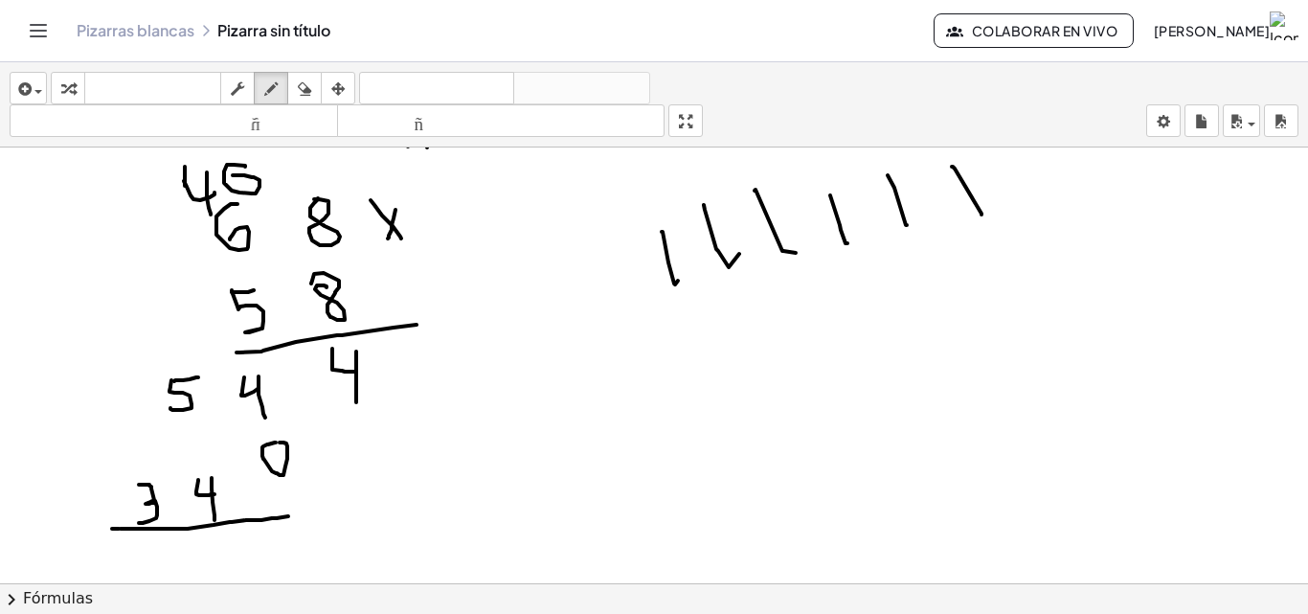
click at [289, 516] on div at bounding box center [654, 213] width 1308 height 1307
drag, startPoint x: 310, startPoint y: 516, endPoint x: 379, endPoint y: 513, distance: 69.0
click at [379, 513] on div at bounding box center [654, 213] width 1308 height 1307
drag, startPoint x: 395, startPoint y: 362, endPoint x: 439, endPoint y: 362, distance: 44.1
click at [439, 362] on div at bounding box center [654, 213] width 1308 height 1307
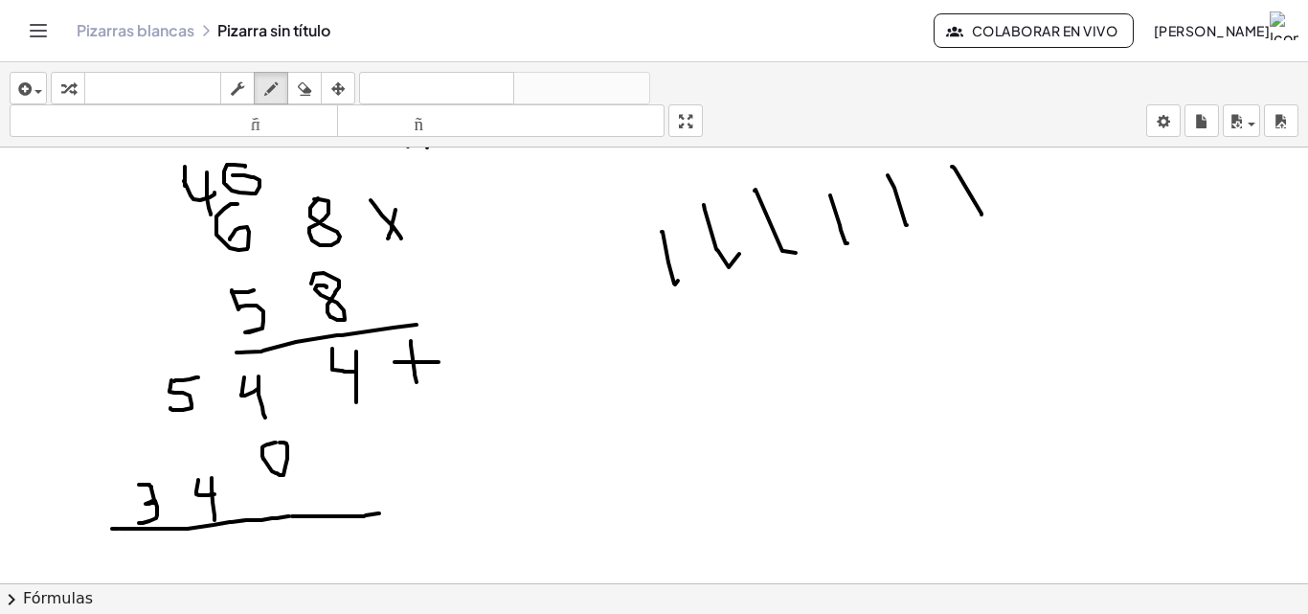
drag, startPoint x: 411, startPoint y: 341, endPoint x: 417, endPoint y: 382, distance: 41.6
click at [417, 382] on div at bounding box center [654, 213] width 1308 height 1307
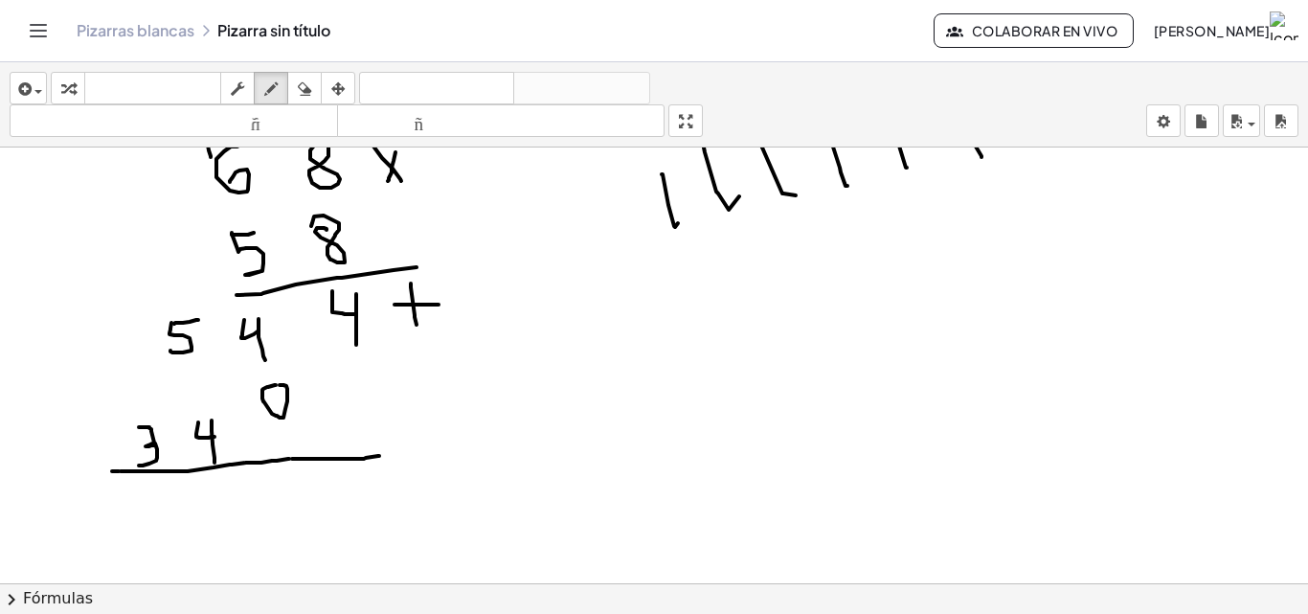
scroll to position [683, 0]
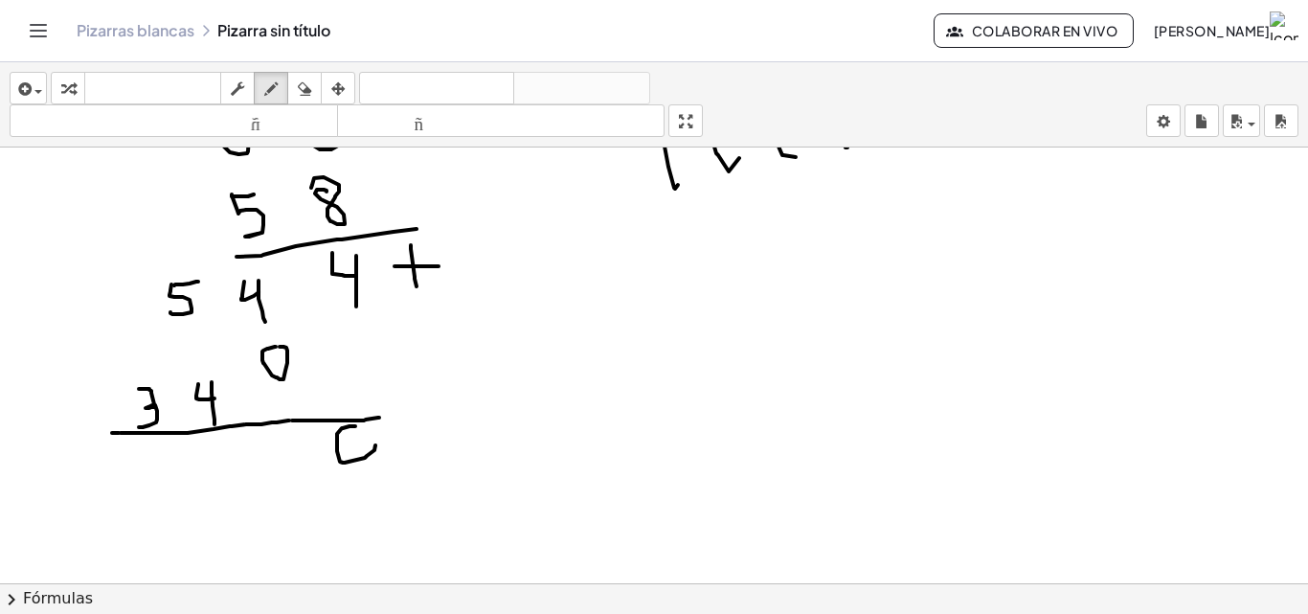
drag, startPoint x: 355, startPoint y: 426, endPoint x: 375, endPoint y: 444, distance: 27.1
click at [375, 444] on div at bounding box center [654, 118] width 1308 height 1307
click at [370, 442] on div at bounding box center [654, 118] width 1308 height 1307
drag, startPoint x: 341, startPoint y: 427, endPoint x: 361, endPoint y: 452, distance: 32.0
click at [361, 452] on div at bounding box center [654, 118] width 1308 height 1307
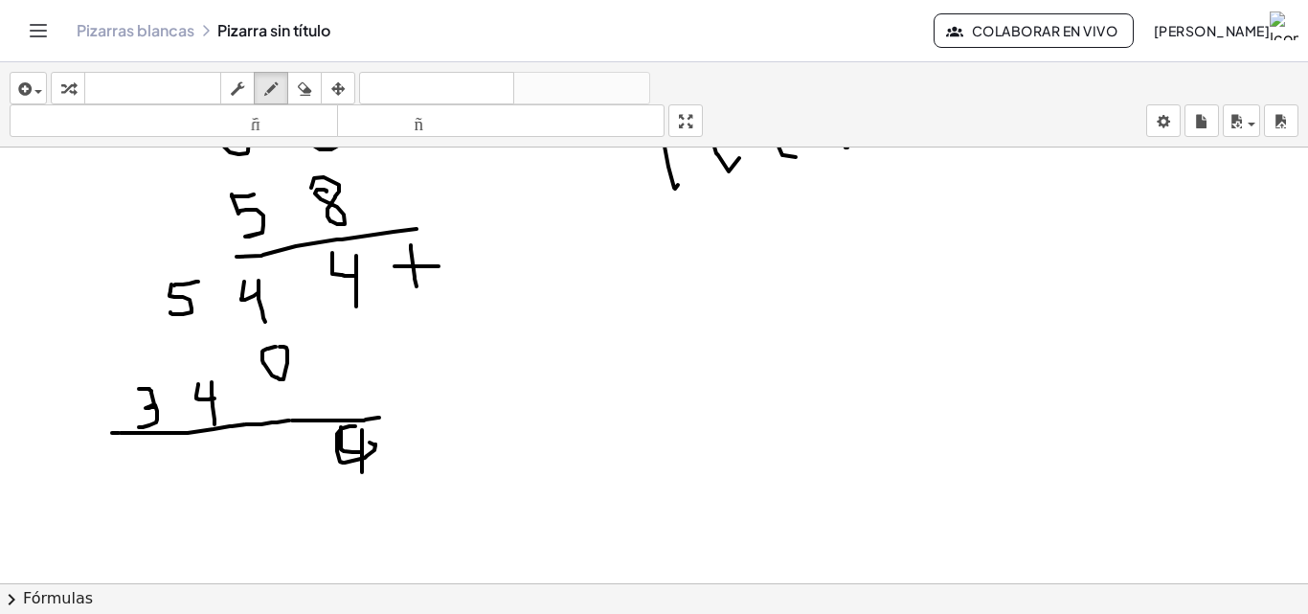
drag, startPoint x: 362, startPoint y: 430, endPoint x: 362, endPoint y: 478, distance: 47.9
click at [362, 478] on div at bounding box center [654, 118] width 1308 height 1307
drag, startPoint x: 291, startPoint y: 433, endPoint x: 305, endPoint y: 451, distance: 22.6
click at [305, 451] on div at bounding box center [654, 118] width 1308 height 1307
drag, startPoint x: 305, startPoint y: 442, endPoint x: 306, endPoint y: 471, distance: 28.8
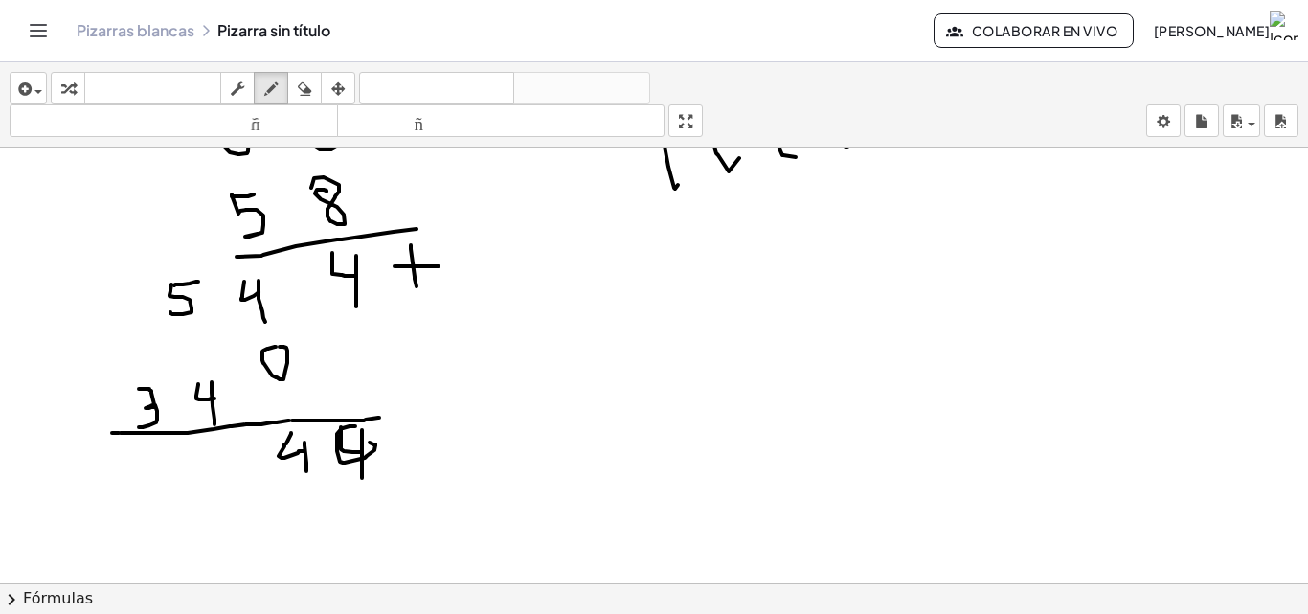
click at [306, 471] on div at bounding box center [654, 118] width 1308 height 1307
drag, startPoint x: 860, startPoint y: 290, endPoint x: 849, endPoint y: 333, distance: 44.6
click at [849, 333] on div at bounding box center [654, 118] width 1308 height 1307
drag, startPoint x: 888, startPoint y: 304, endPoint x: 915, endPoint y: 278, distance: 37.3
click at [890, 310] on div at bounding box center [654, 118] width 1308 height 1307
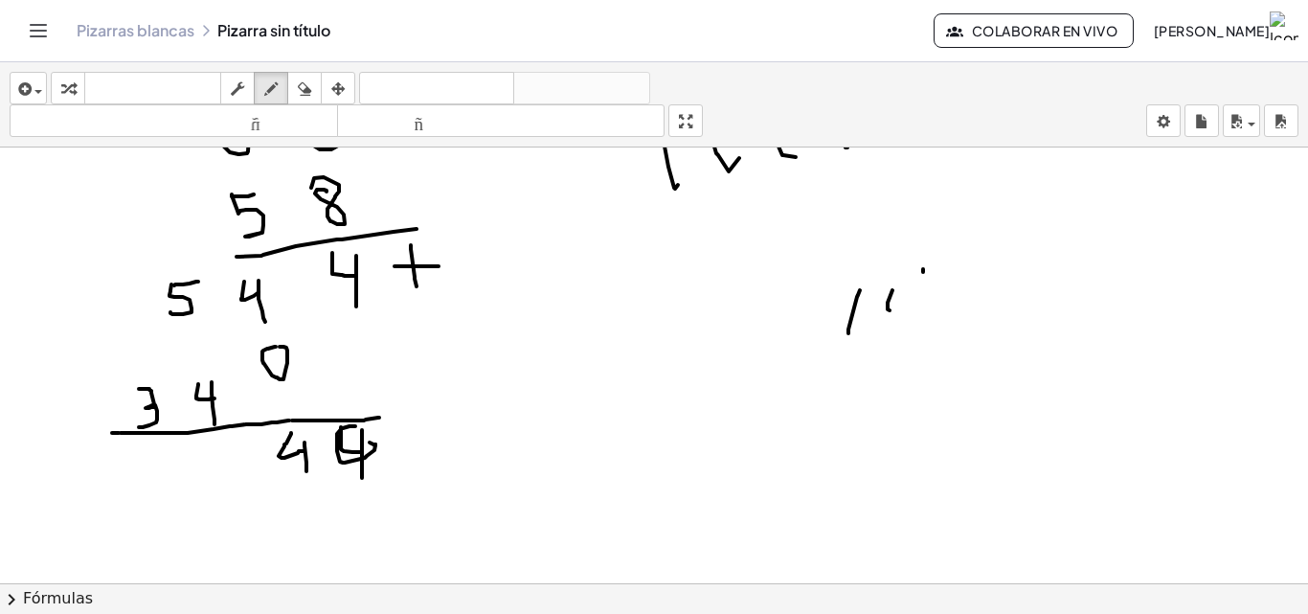
drag, startPoint x: 923, startPoint y: 272, endPoint x: 948, endPoint y: 289, distance: 30.3
click at [923, 295] on div at bounding box center [654, 118] width 1308 height 1307
click at [926, 297] on div at bounding box center [654, 118] width 1308 height 1307
click at [980, 283] on div at bounding box center [654, 118] width 1308 height 1307
drag, startPoint x: 221, startPoint y: 442, endPoint x: 230, endPoint y: 488, distance: 45.8
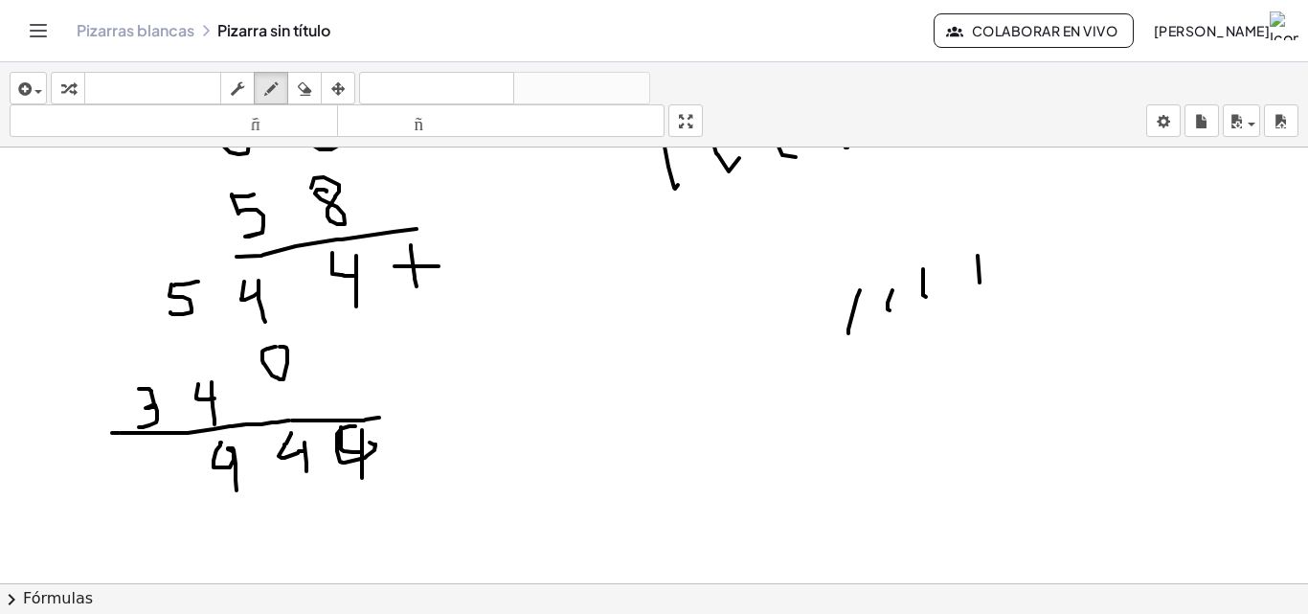
click at [237, 492] on div at bounding box center [654, 118] width 1308 height 1307
drag, startPoint x: 151, startPoint y: 453, endPoint x: 170, endPoint y: 453, distance: 19.2
click at [170, 453] on div at bounding box center [654, 118] width 1308 height 1307
drag, startPoint x: 170, startPoint y: 453, endPoint x: 155, endPoint y: 480, distance: 30.9
click at [155, 480] on div at bounding box center [654, 118] width 1308 height 1307
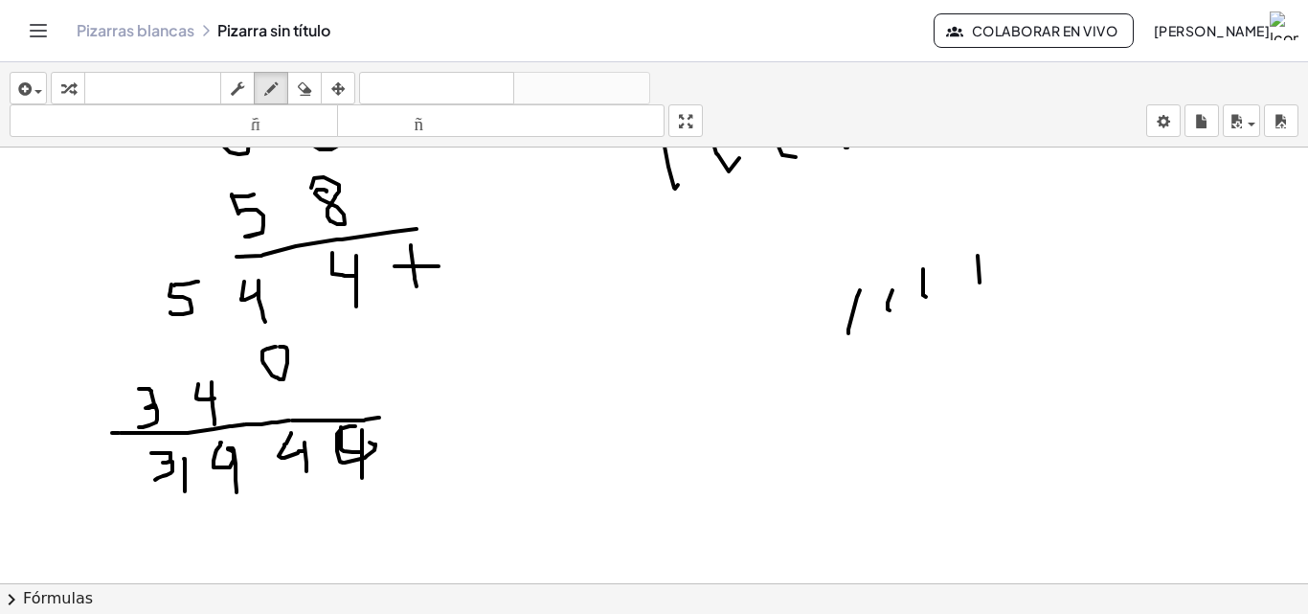
drag, startPoint x: 184, startPoint y: 459, endPoint x: 185, endPoint y: 491, distance: 32.6
click at [185, 491] on div at bounding box center [654, 118] width 1308 height 1307
drag, startPoint x: 306, startPoint y: 84, endPoint x: 377, endPoint y: 380, distance: 304.5
click at [307, 96] on icon "button" at bounding box center [304, 89] width 13 height 23
drag, startPoint x: 503, startPoint y: 514, endPoint x: 393, endPoint y: 475, distance: 116.9
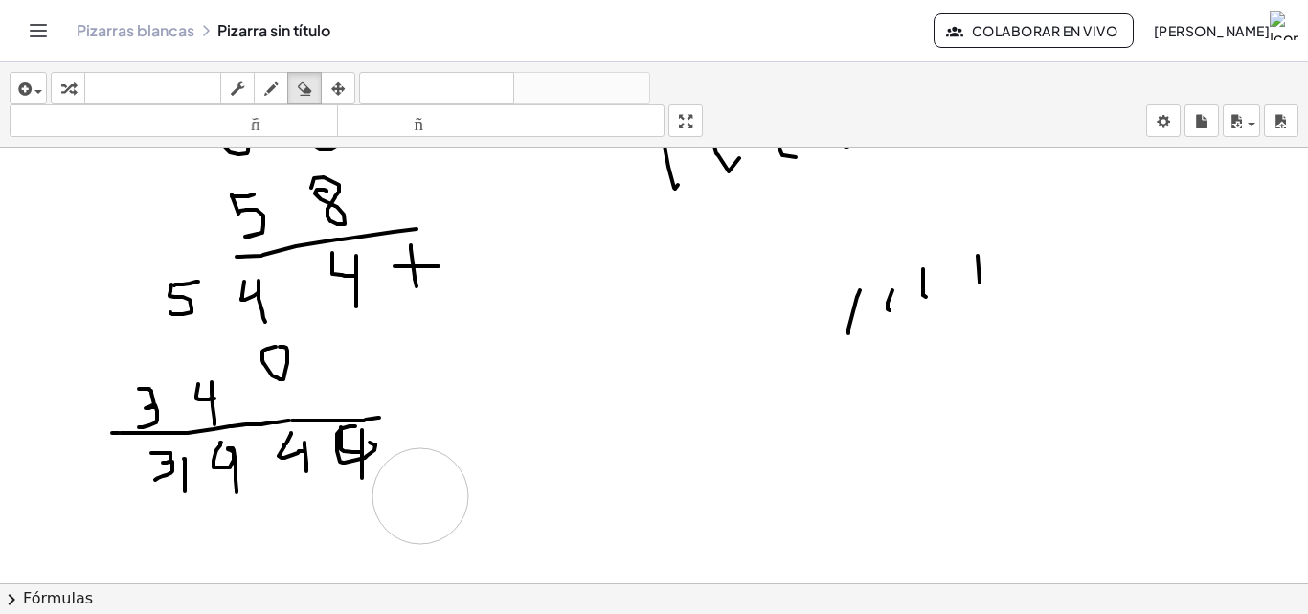
click at [402, 484] on div at bounding box center [654, 118] width 1308 height 1307
drag, startPoint x: 393, startPoint y: 475, endPoint x: 401, endPoint y: 454, distance: 22.8
click at [416, 555] on div at bounding box center [654, 118] width 1308 height 1307
drag, startPoint x: 272, startPoint y: 85, endPoint x: 272, endPoint y: 101, distance: 15.3
click at [272, 89] on icon "button" at bounding box center [270, 89] width 13 height 23
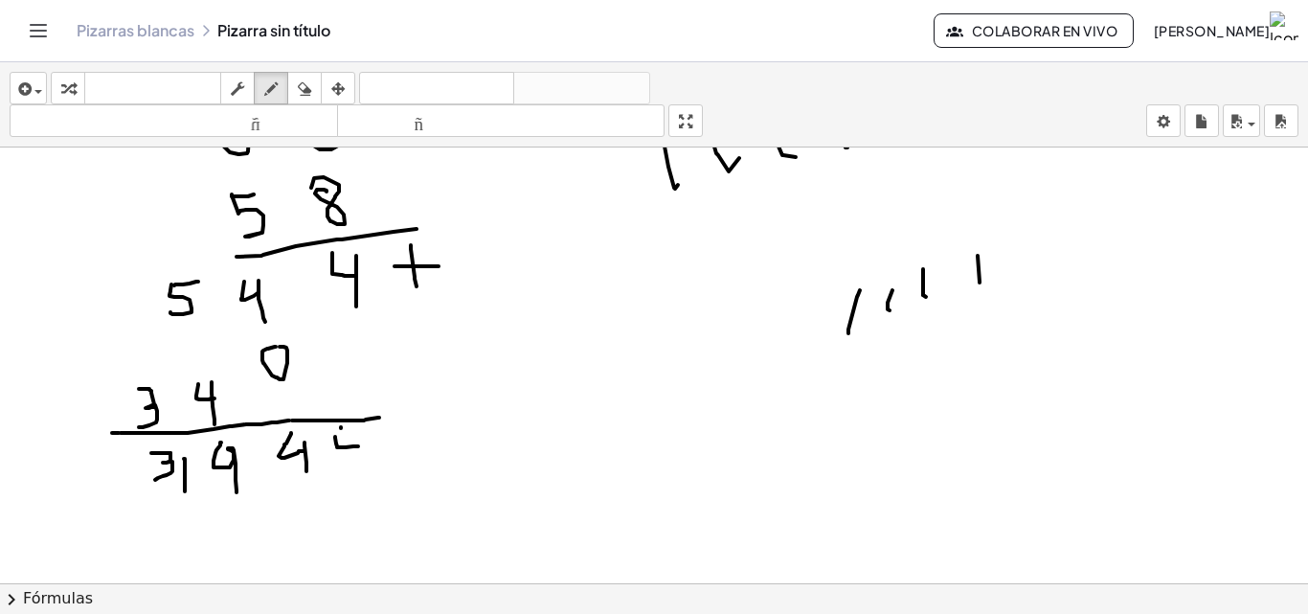
drag, startPoint x: 335, startPoint y: 437, endPoint x: 358, endPoint y: 446, distance: 24.9
click at [358, 446] on div at bounding box center [654, 118] width 1308 height 1307
drag, startPoint x: 357, startPoint y: 433, endPoint x: 358, endPoint y: 482, distance: 48.9
click at [358, 456] on div at bounding box center [654, 118] width 1308 height 1307
